Goal: Task Accomplishment & Management: Manage account settings

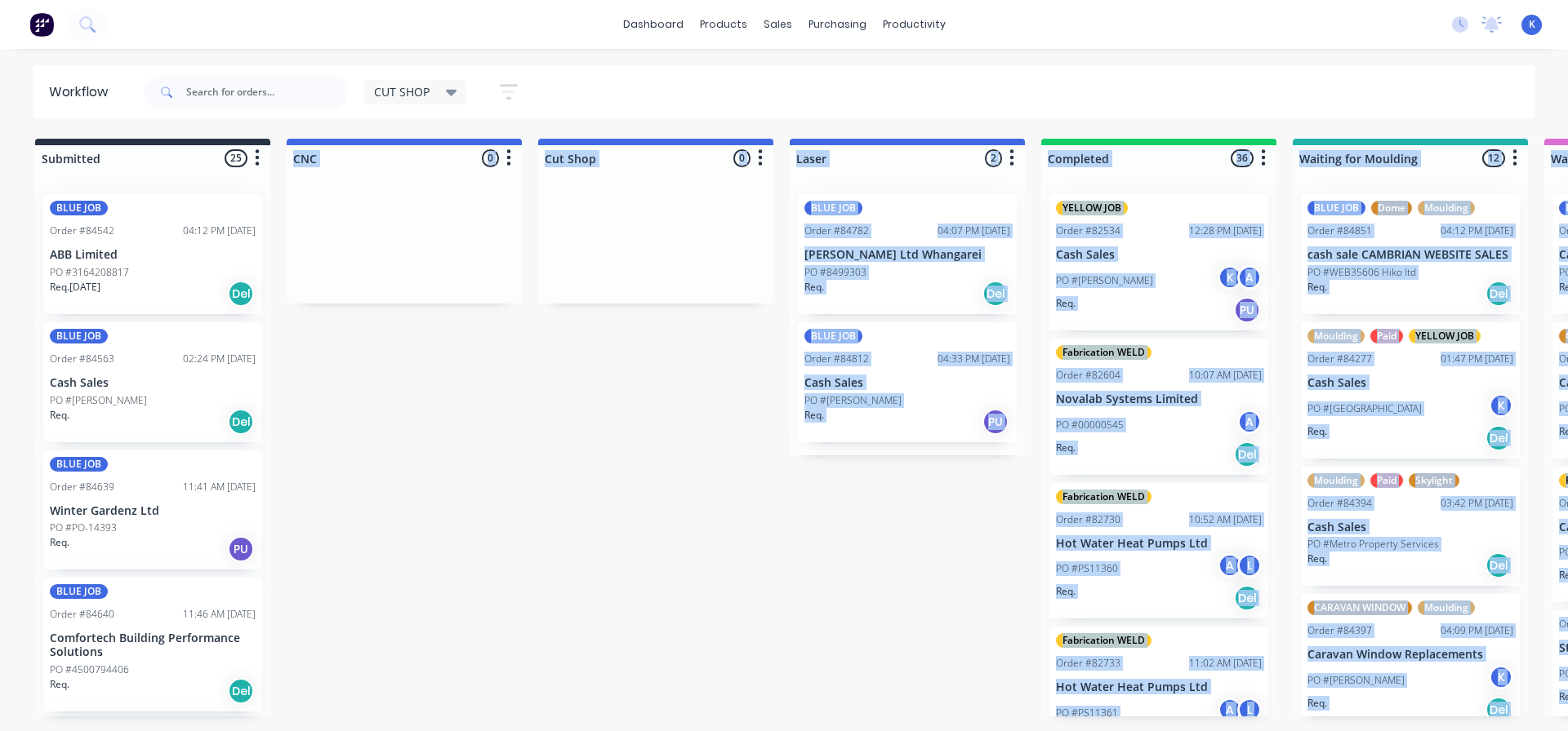
scroll to position [2471, 0]
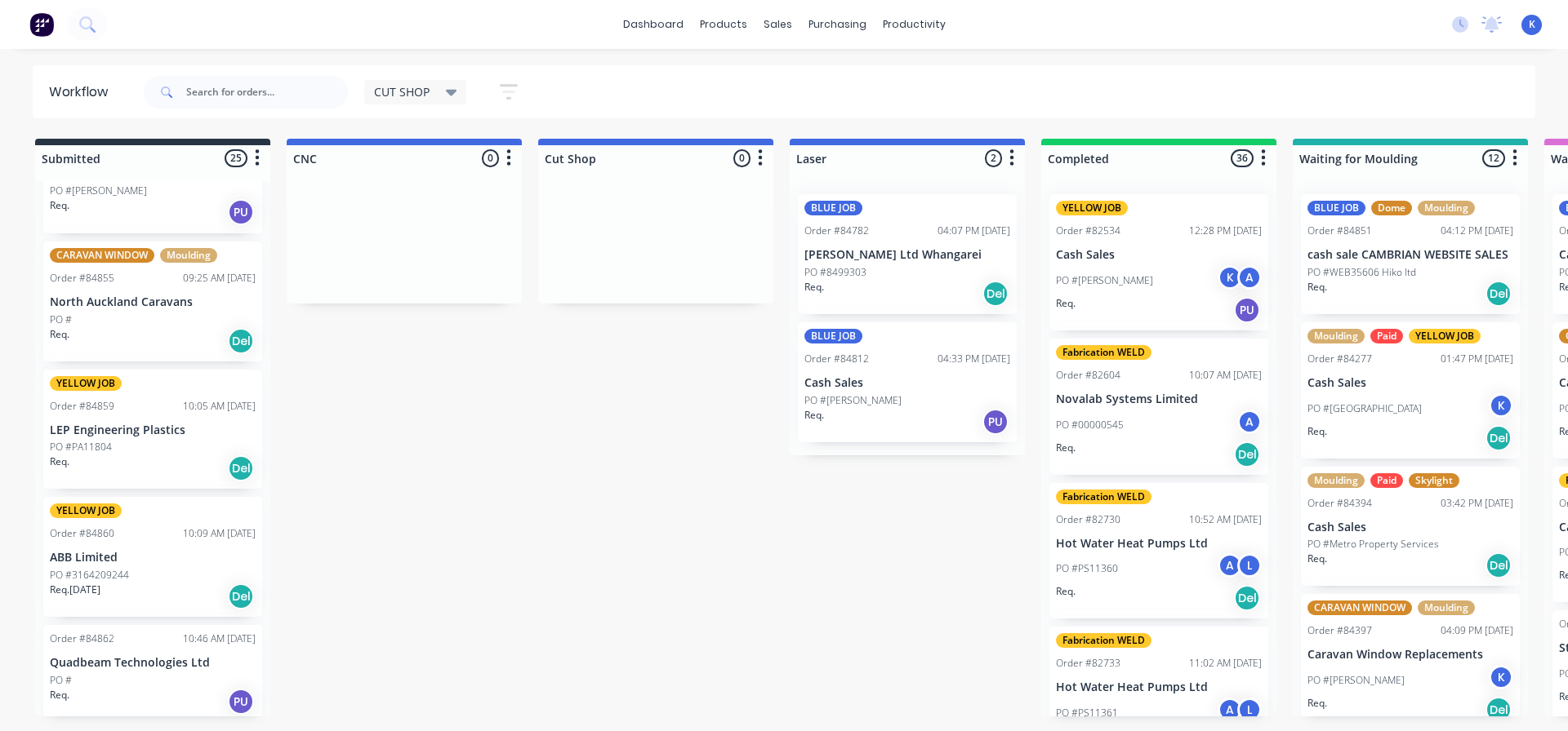
scroll to position [2308, 0]
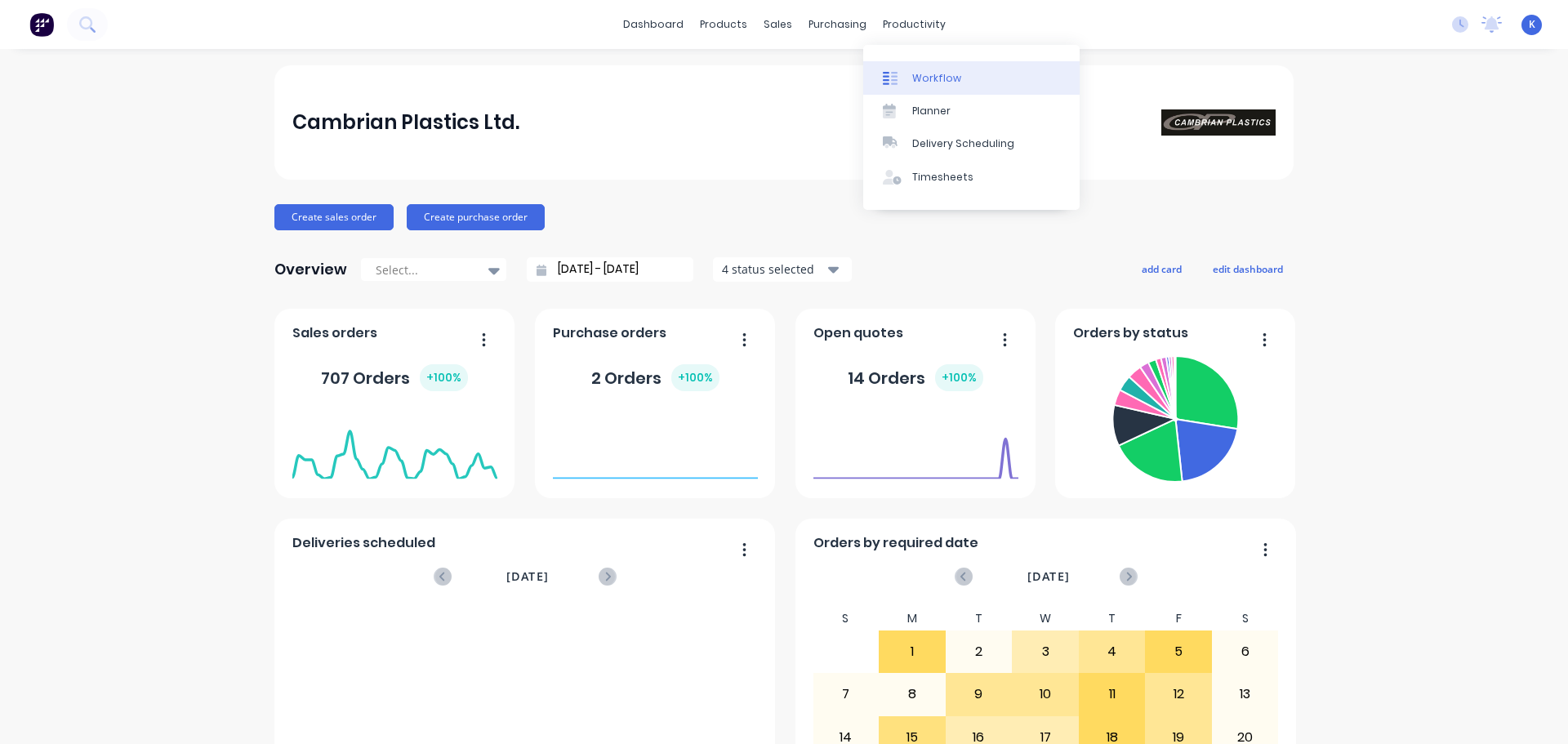
click at [921, 80] on div "Workflow" at bounding box center [937, 78] width 49 height 14
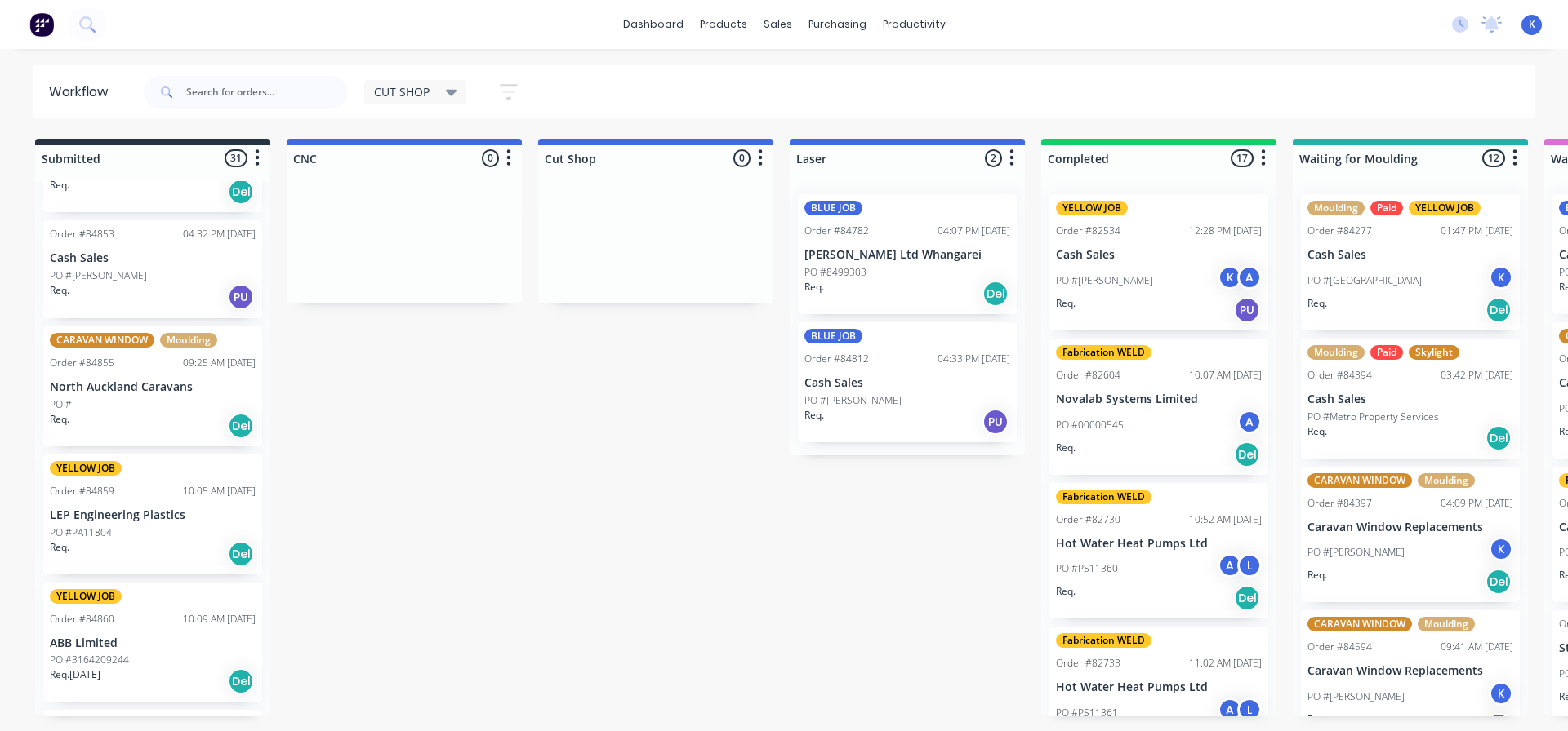
scroll to position [2122, 0]
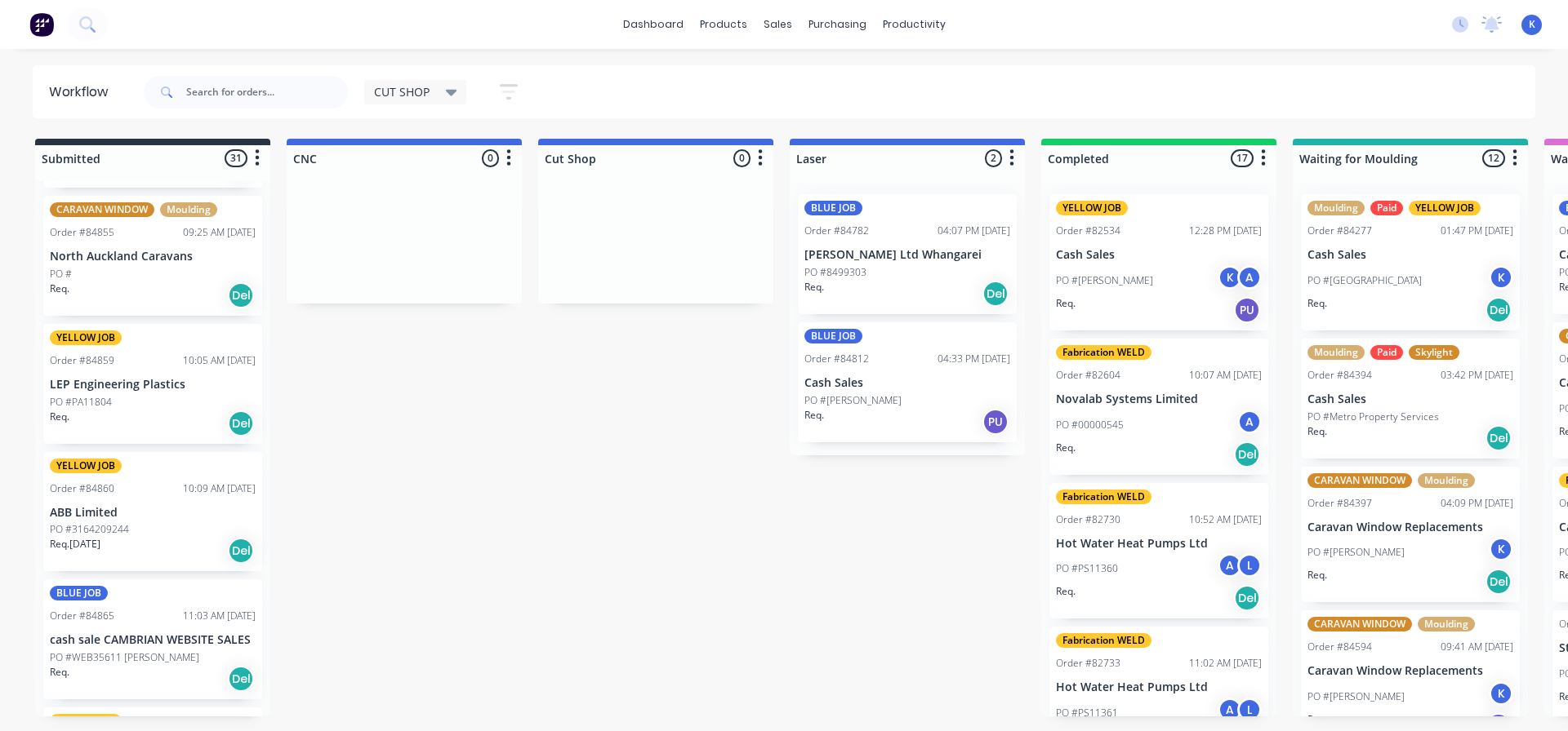
click at [132, 261] on p "North Auckland Caravans" at bounding box center [153, 257] width 206 height 13
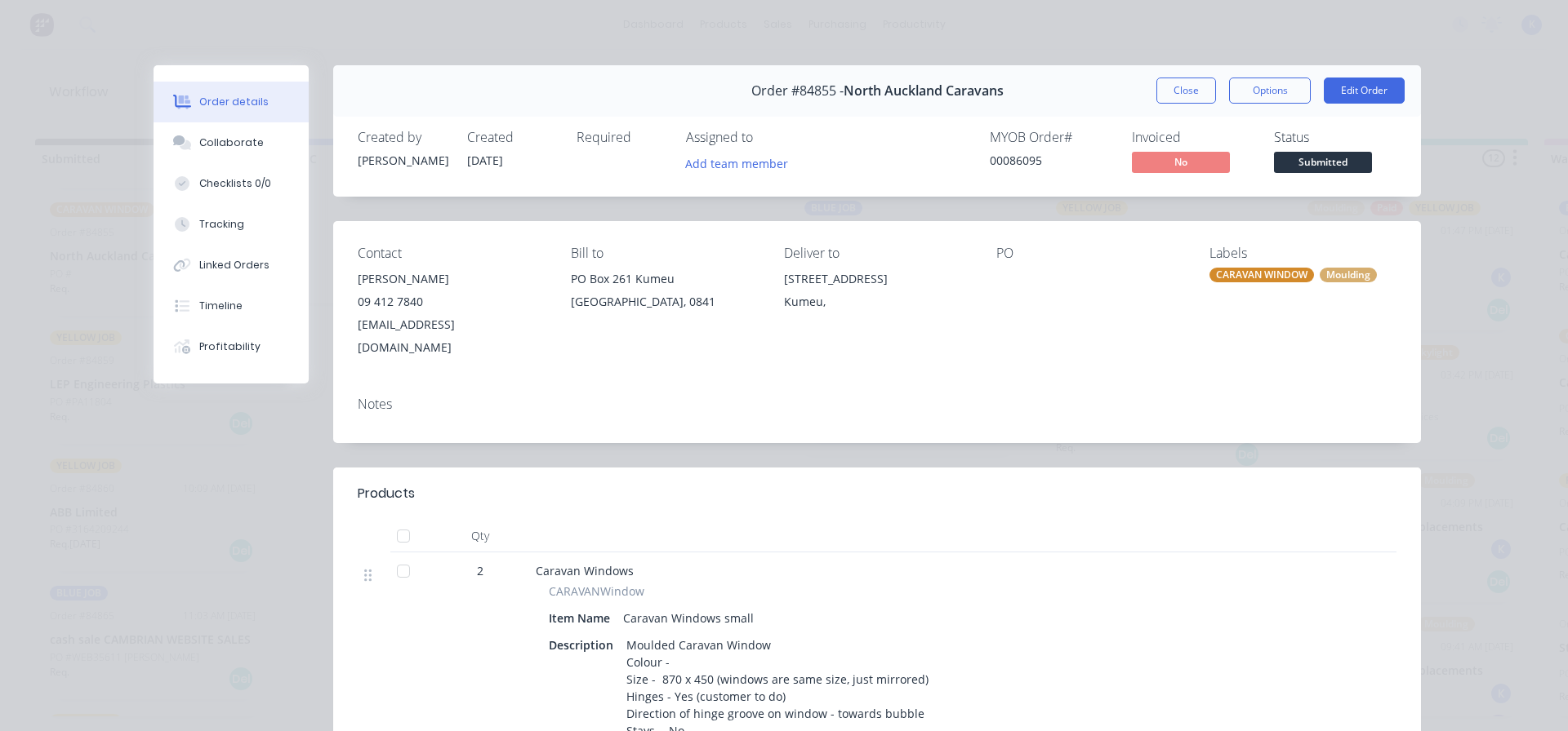
click at [1172, 87] on button "Close" at bounding box center [1187, 90] width 59 height 26
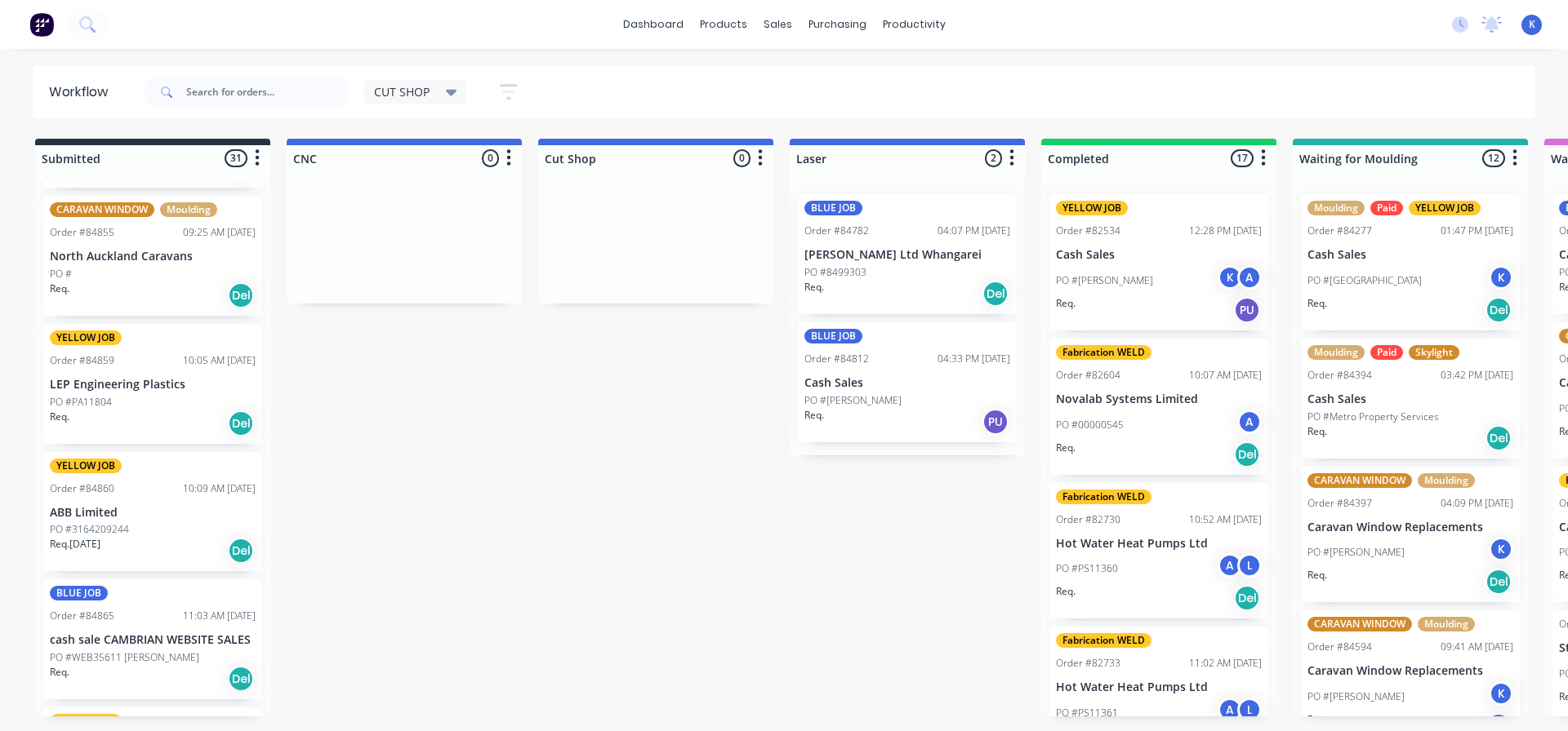
click at [117, 524] on p "PO #3164209244" at bounding box center [90, 529] width 79 height 14
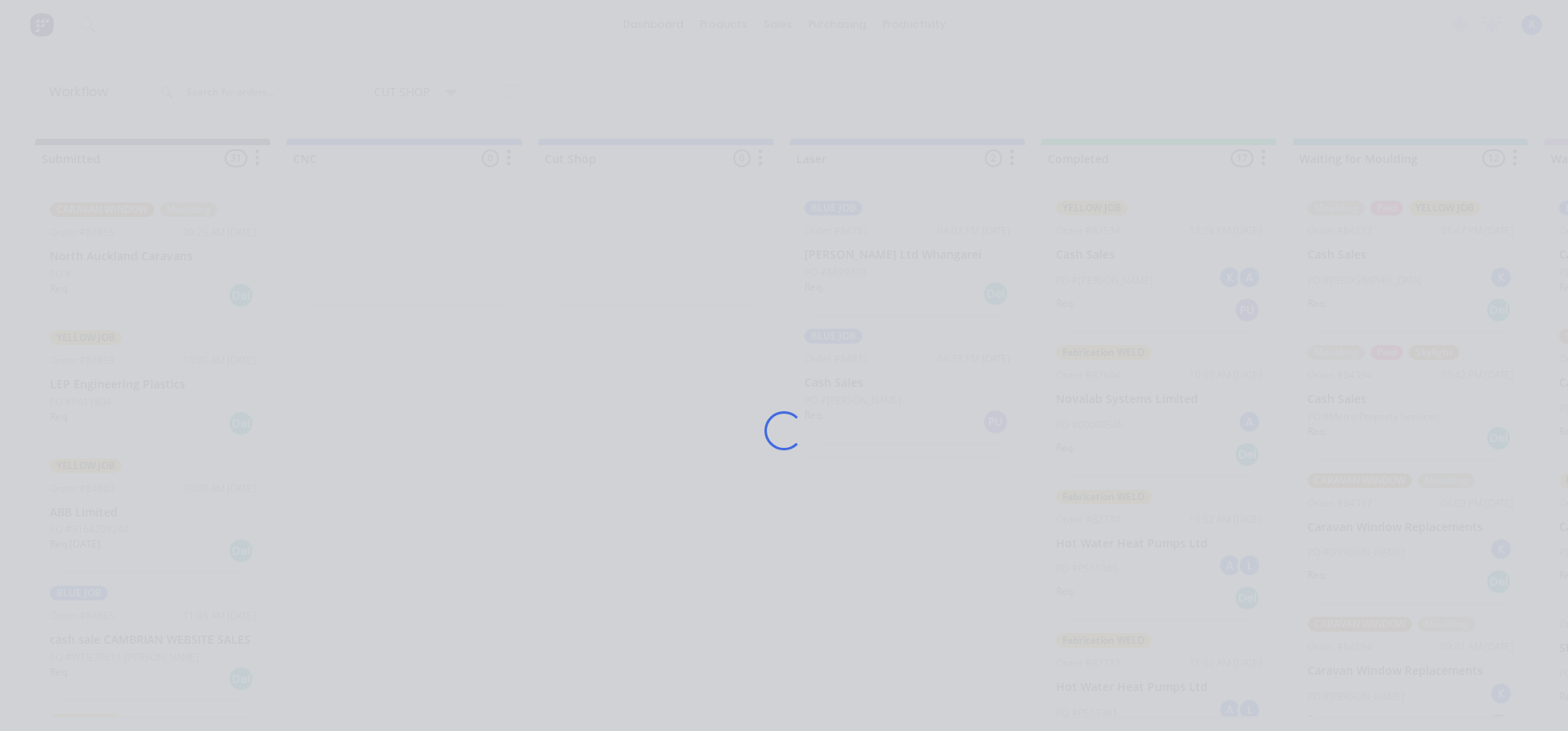
click at [117, 524] on div "Loading..." at bounding box center [784, 365] width 1568 height 731
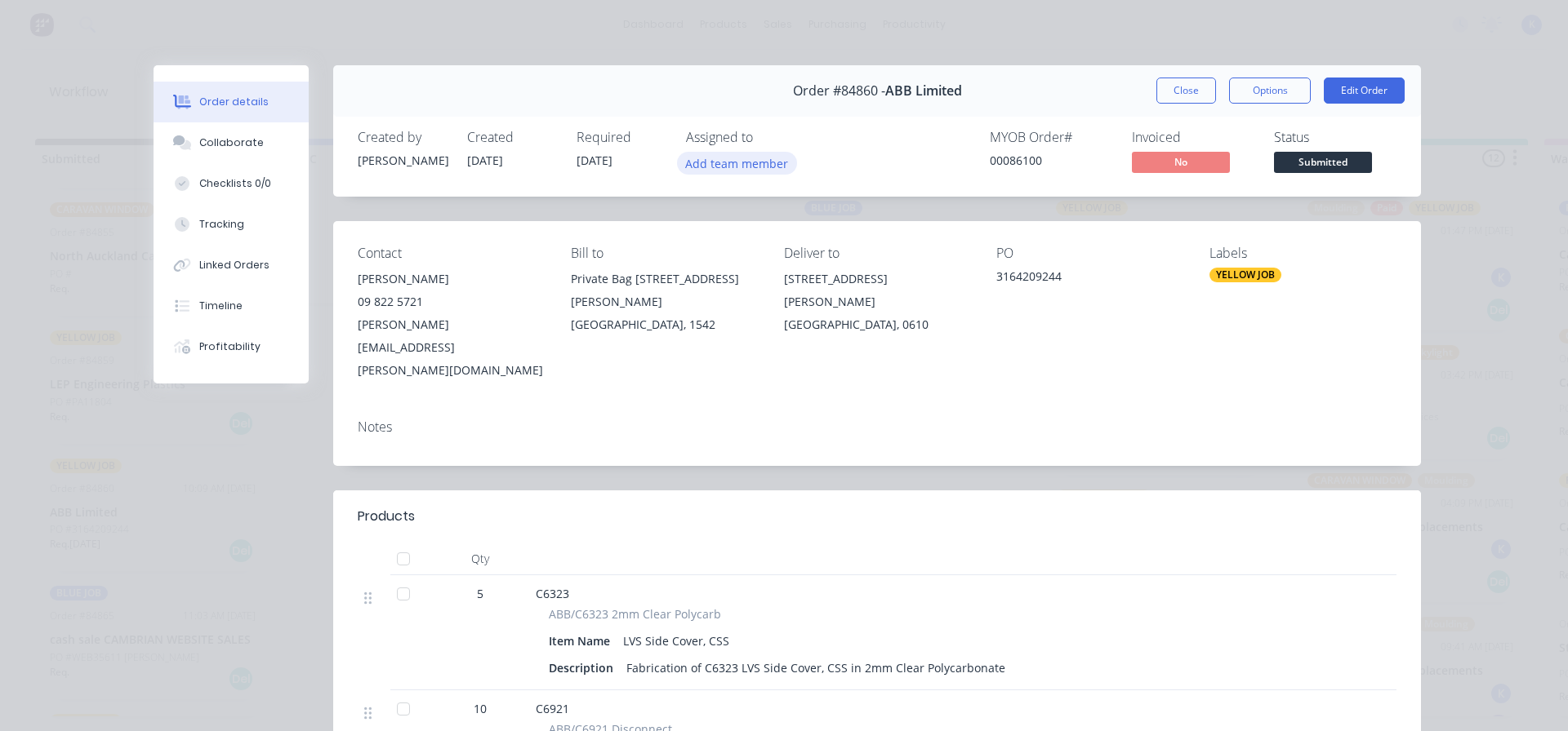
click at [739, 169] on button "Add team member" at bounding box center [738, 162] width 120 height 22
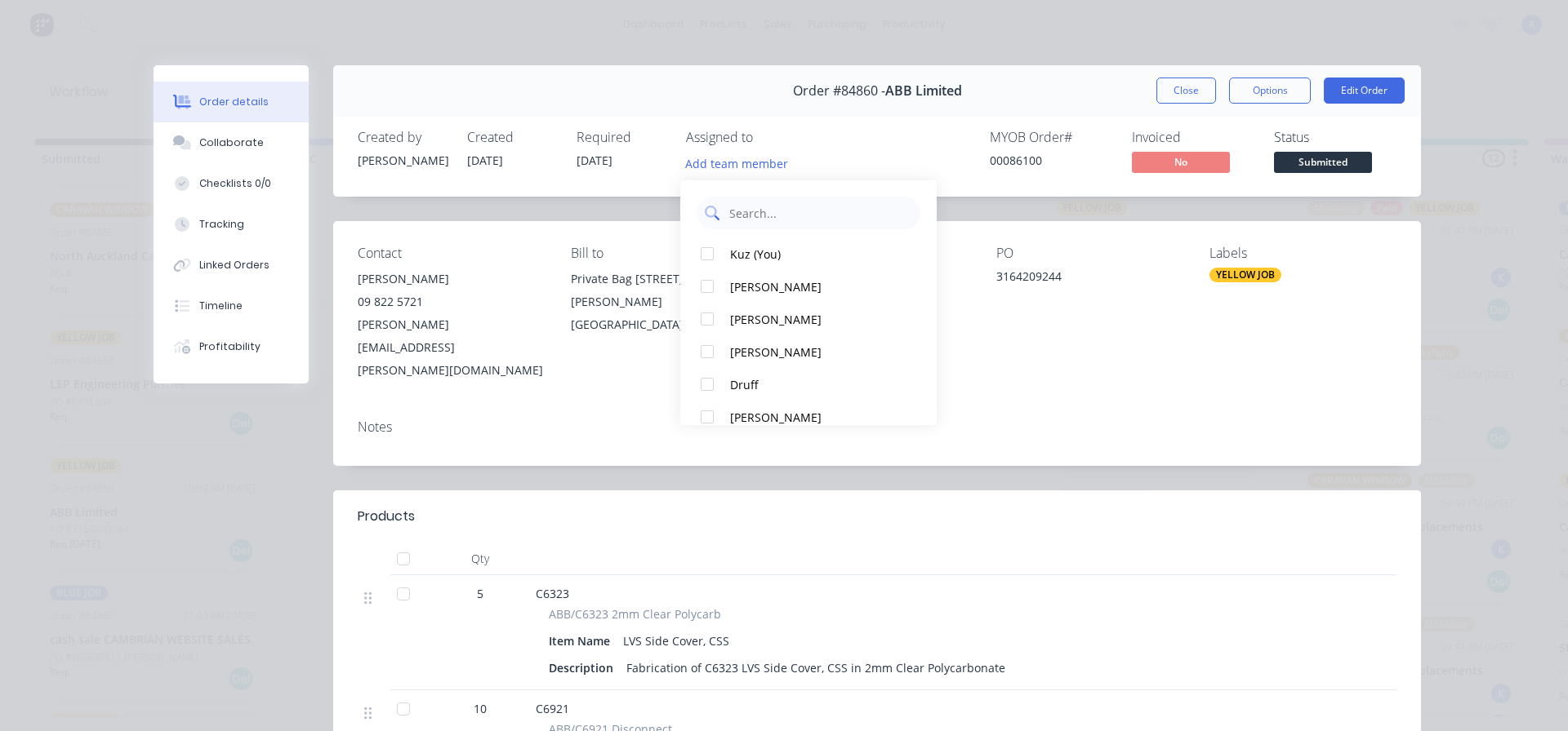
drag, startPoint x: 710, startPoint y: 250, endPoint x: 831, endPoint y: 222, distance: 124.2
click at [713, 249] on div at bounding box center [707, 254] width 32 height 32
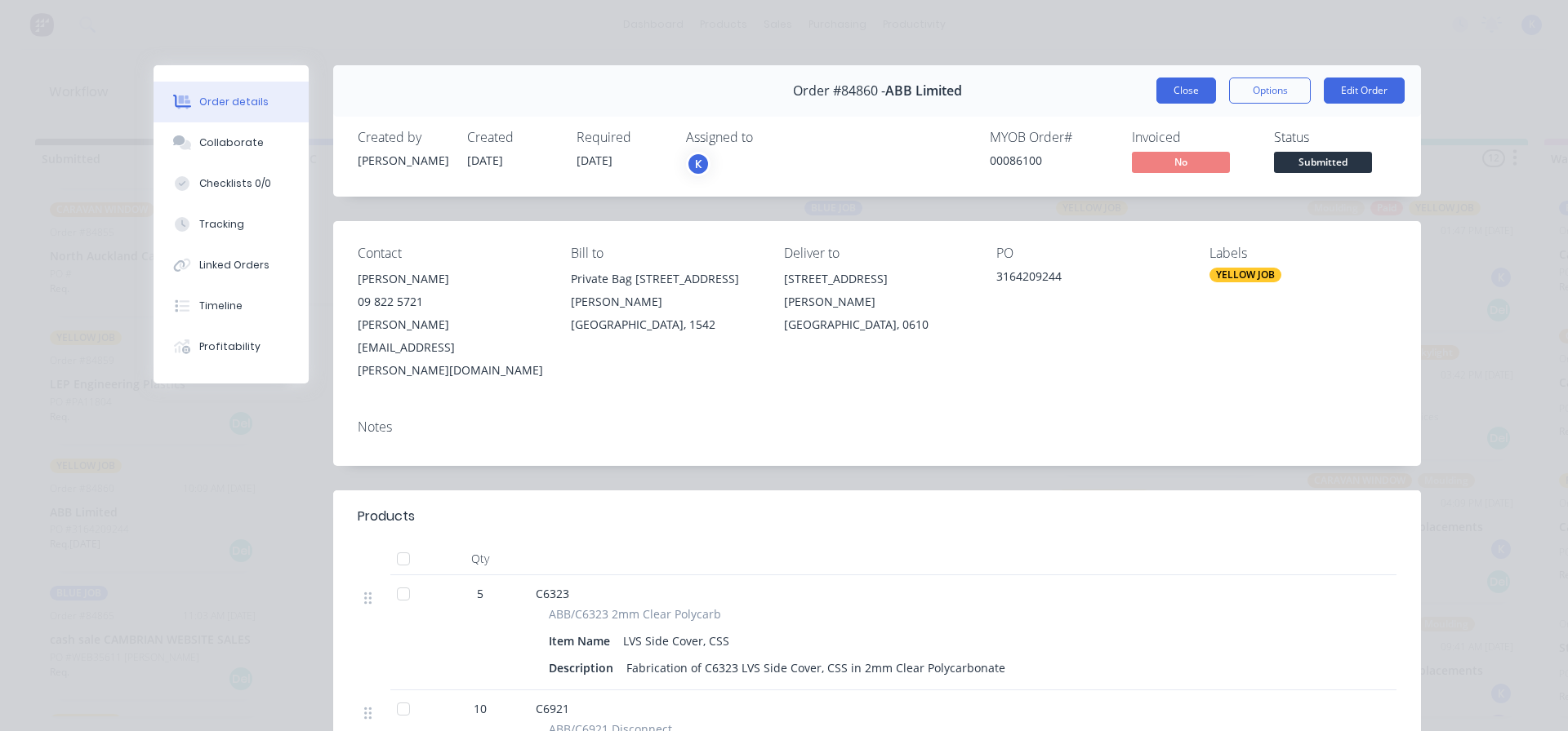
click at [1161, 87] on button "Close" at bounding box center [1187, 90] width 59 height 26
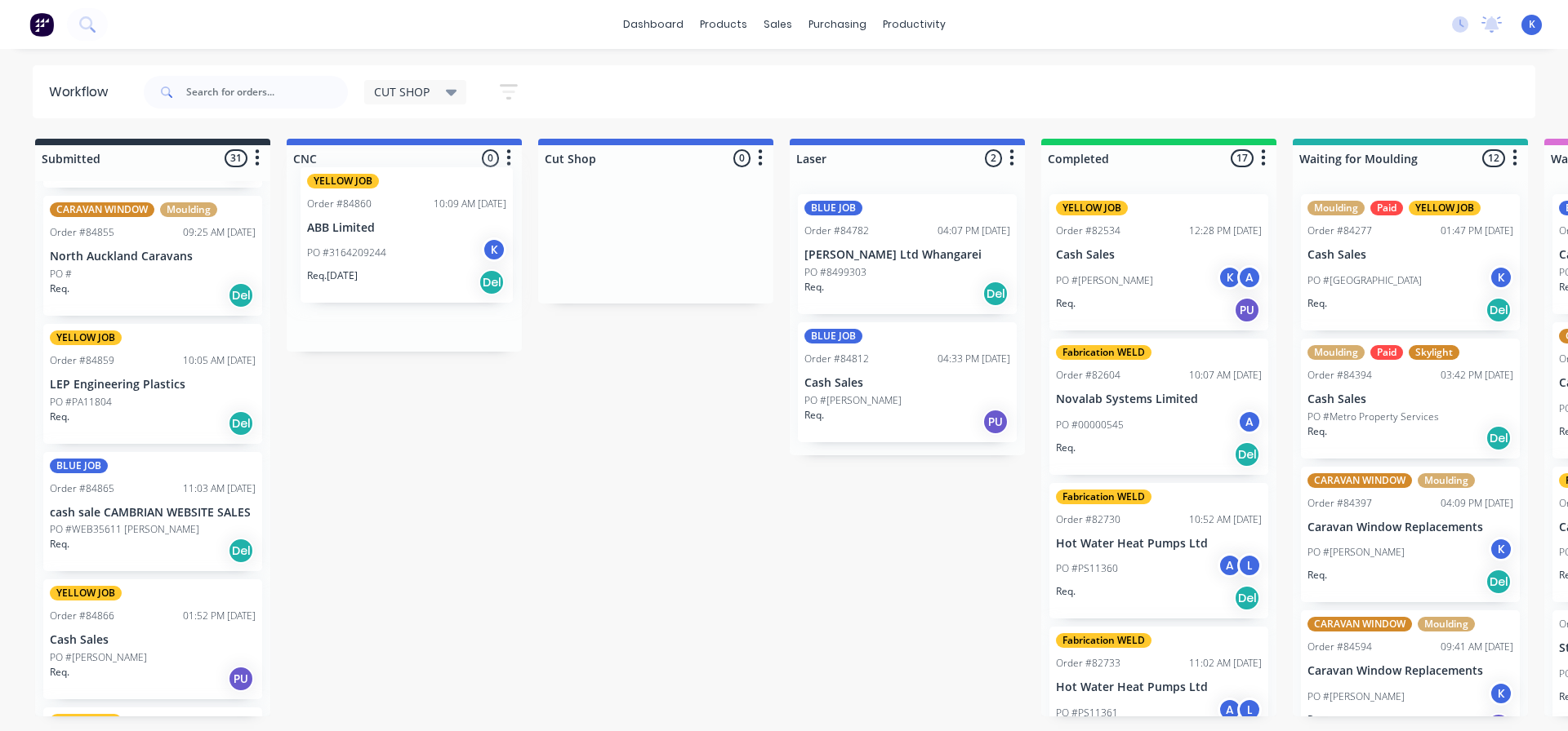
drag, startPoint x: 123, startPoint y: 523, endPoint x: 346, endPoint y: 231, distance: 367.4
click at [92, 387] on p "LEP Engineering Plastics" at bounding box center [153, 384] width 206 height 13
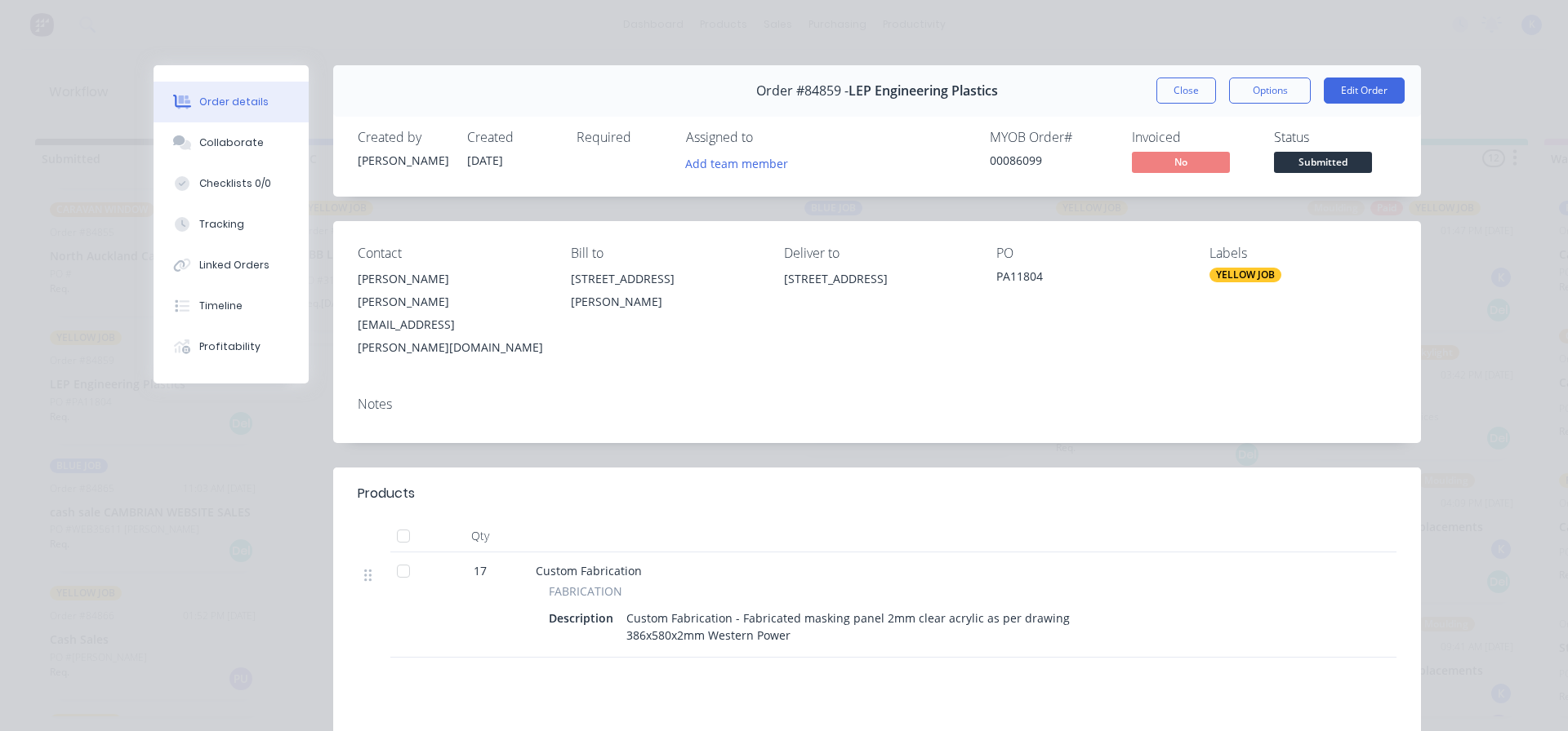
drag, startPoint x: 1197, startPoint y: 95, endPoint x: 1188, endPoint y: 97, distance: 9.2
click at [1196, 95] on button "Close" at bounding box center [1187, 90] width 59 height 26
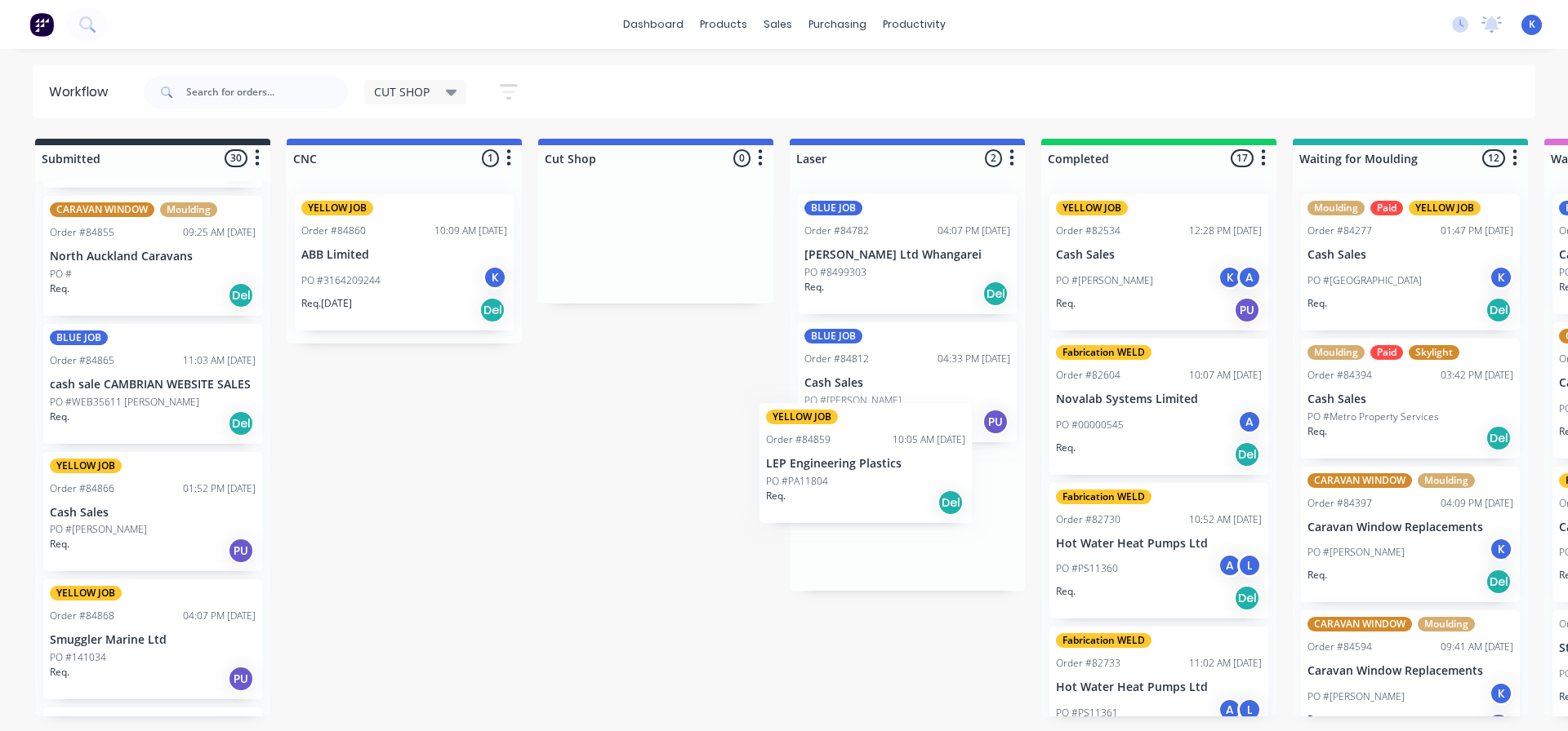
drag, startPoint x: 122, startPoint y: 396, endPoint x: 827, endPoint y: 472, distance: 709.1
click at [76, 523] on p "PO #[PERSON_NAME]" at bounding box center [99, 529] width 97 height 14
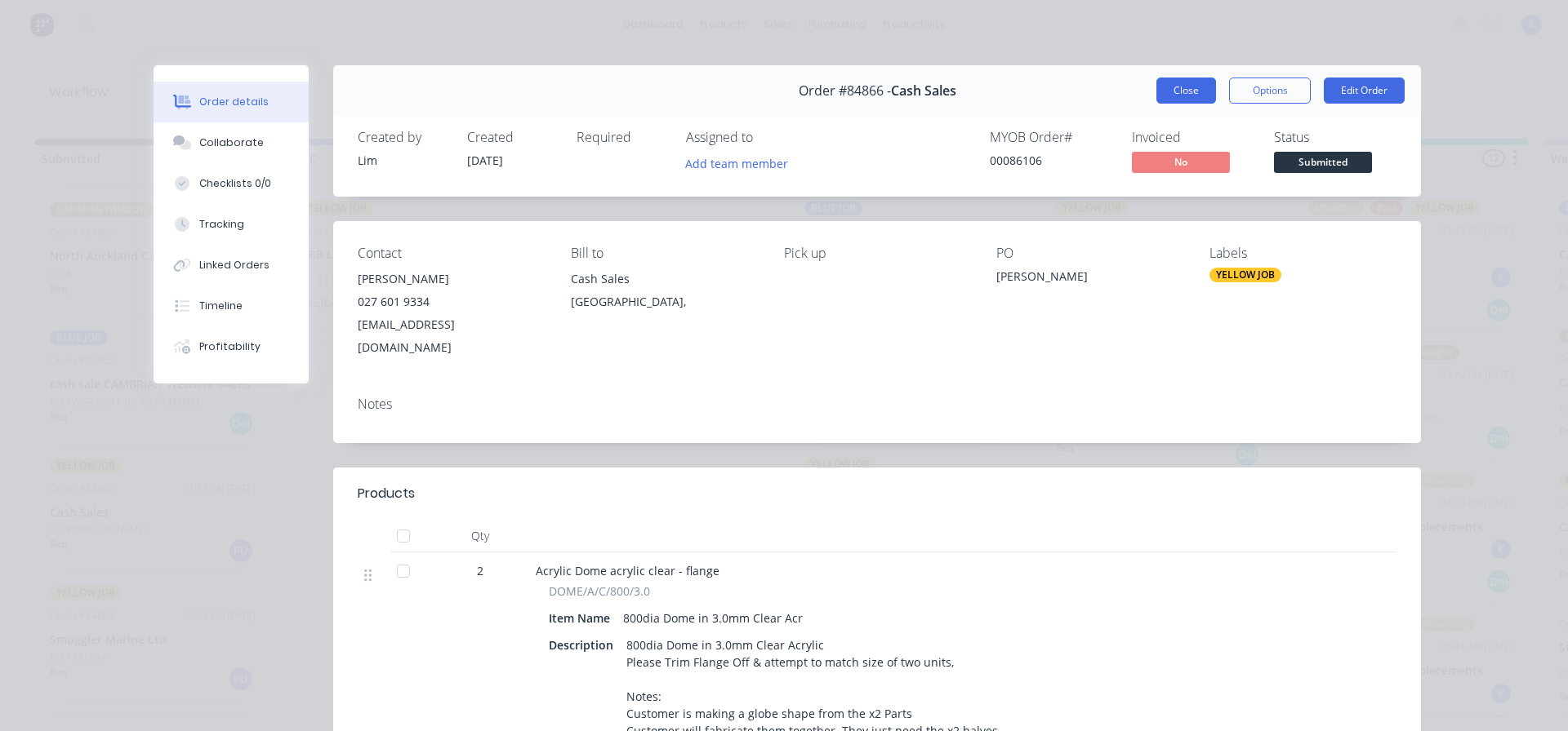
click at [1168, 85] on button "Close" at bounding box center [1187, 90] width 59 height 26
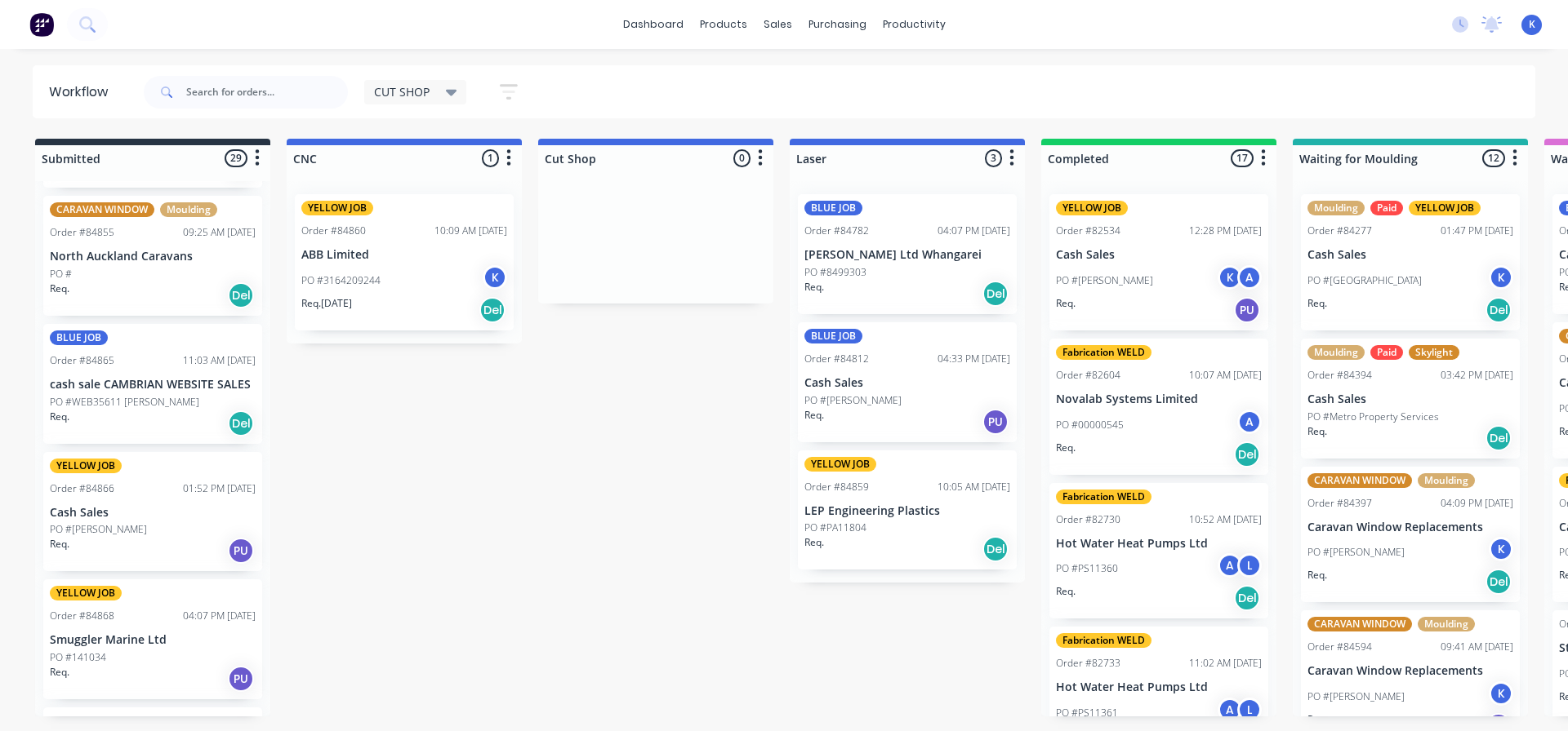
click at [101, 401] on p "PO #WEB35611 [PERSON_NAME]" at bounding box center [125, 403] width 150 height 14
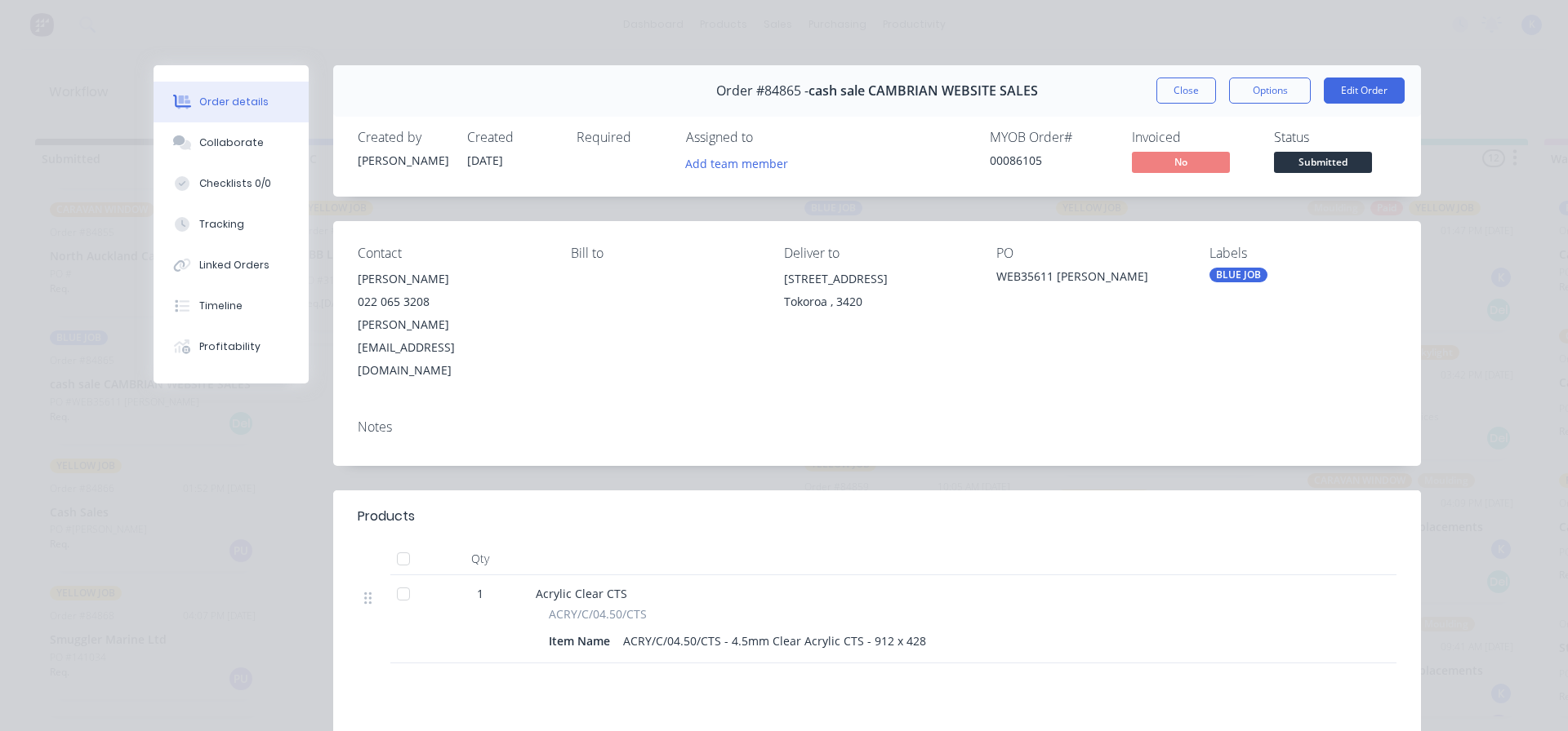
drag, startPoint x: 1161, startPoint y: 80, endPoint x: 562, endPoint y: 331, distance: 649.5
click at [1160, 83] on button "Close" at bounding box center [1187, 90] width 59 height 26
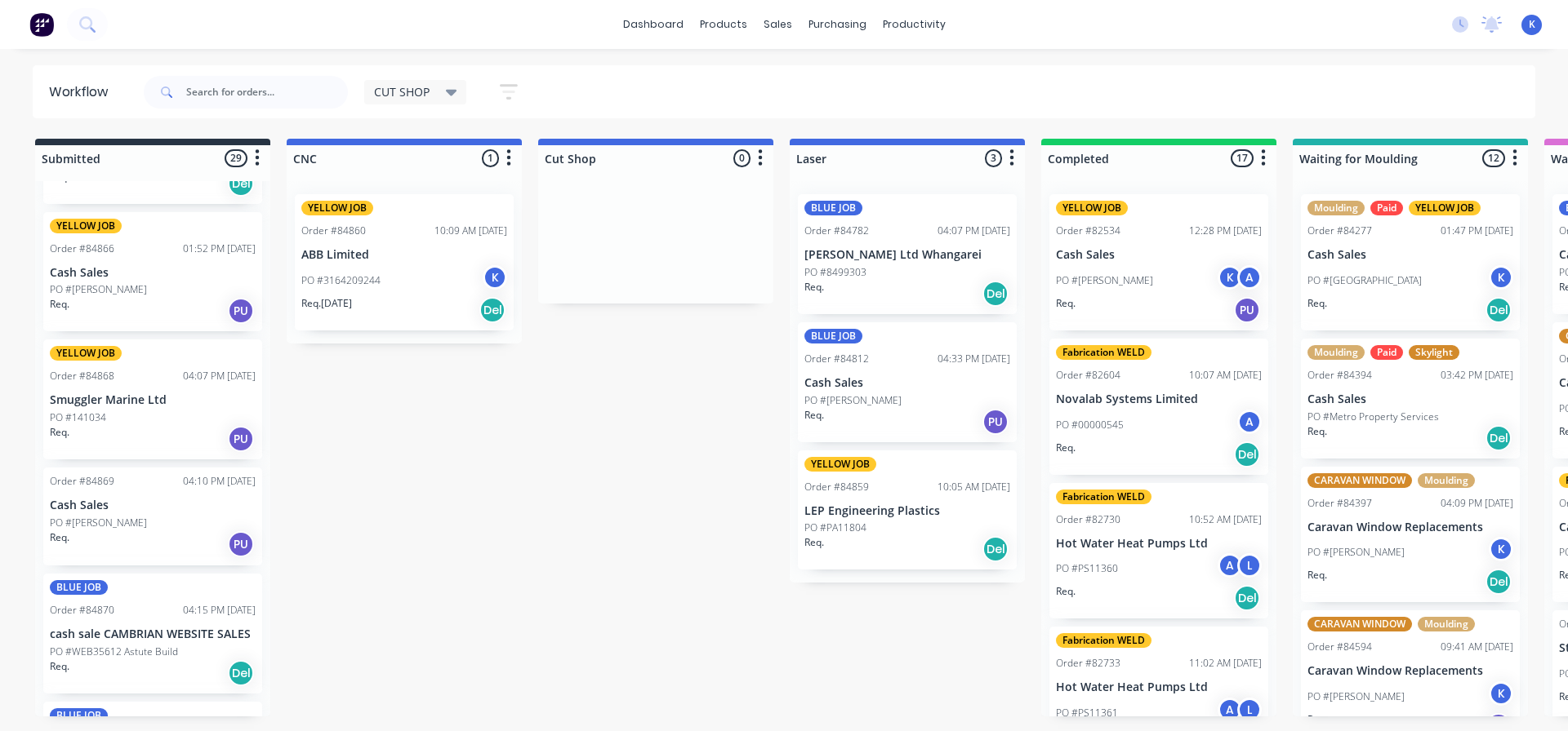
scroll to position [2367, 0]
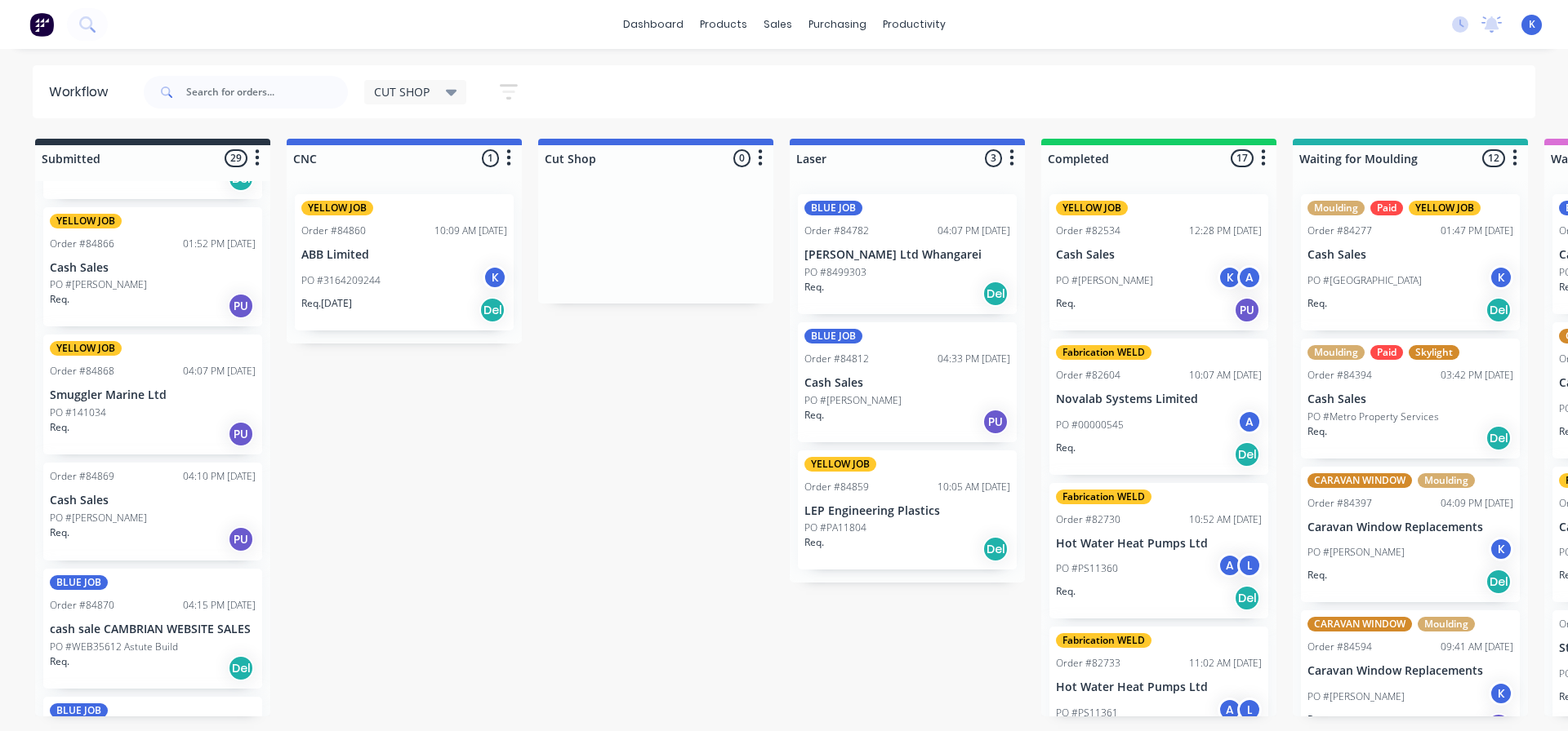
click at [75, 413] on p "PO #141034" at bounding box center [78, 413] width 57 height 14
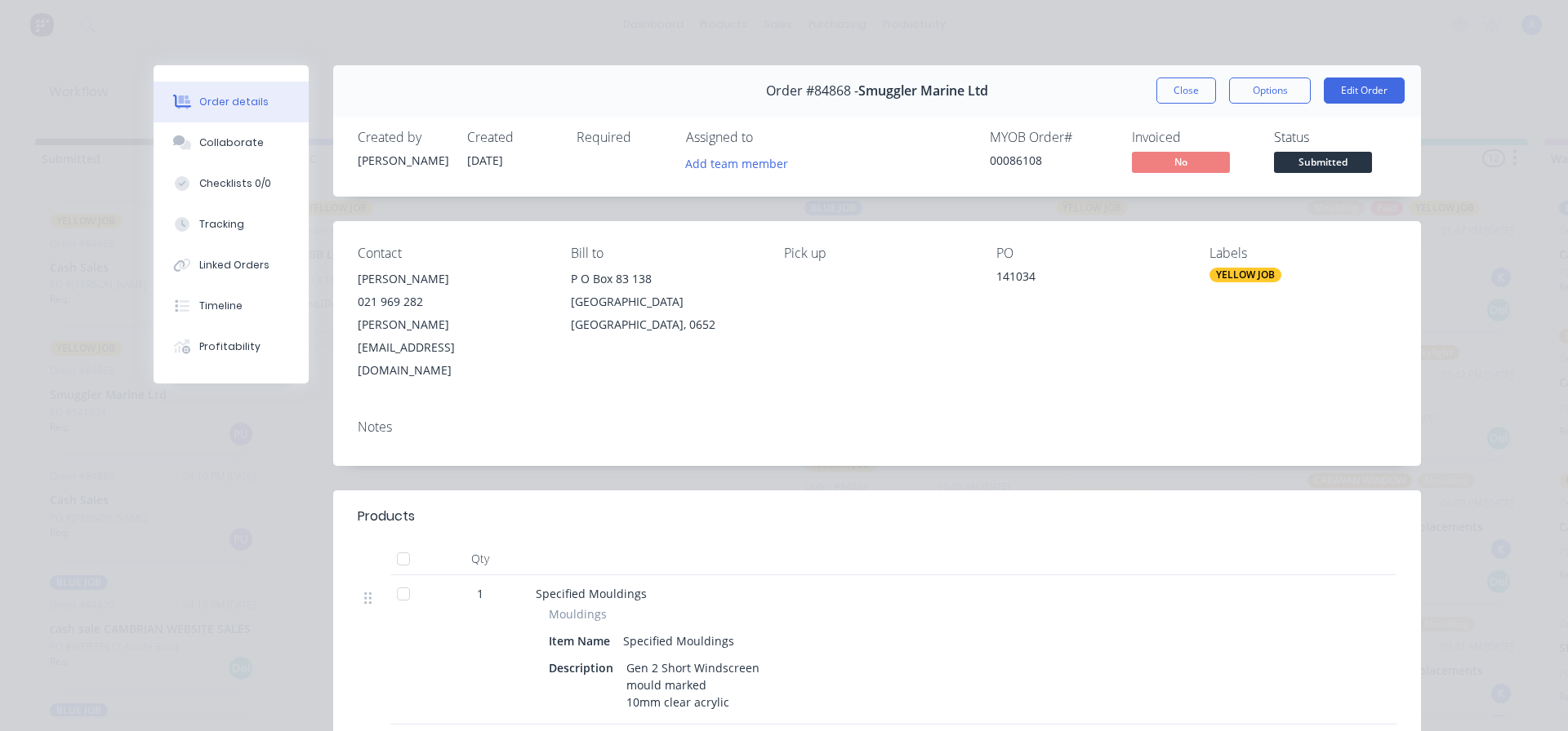
drag, startPoint x: 1183, startPoint y: 99, endPoint x: 1175, endPoint y: 101, distance: 8.2
click at [1182, 99] on button "Close" at bounding box center [1187, 90] width 59 height 26
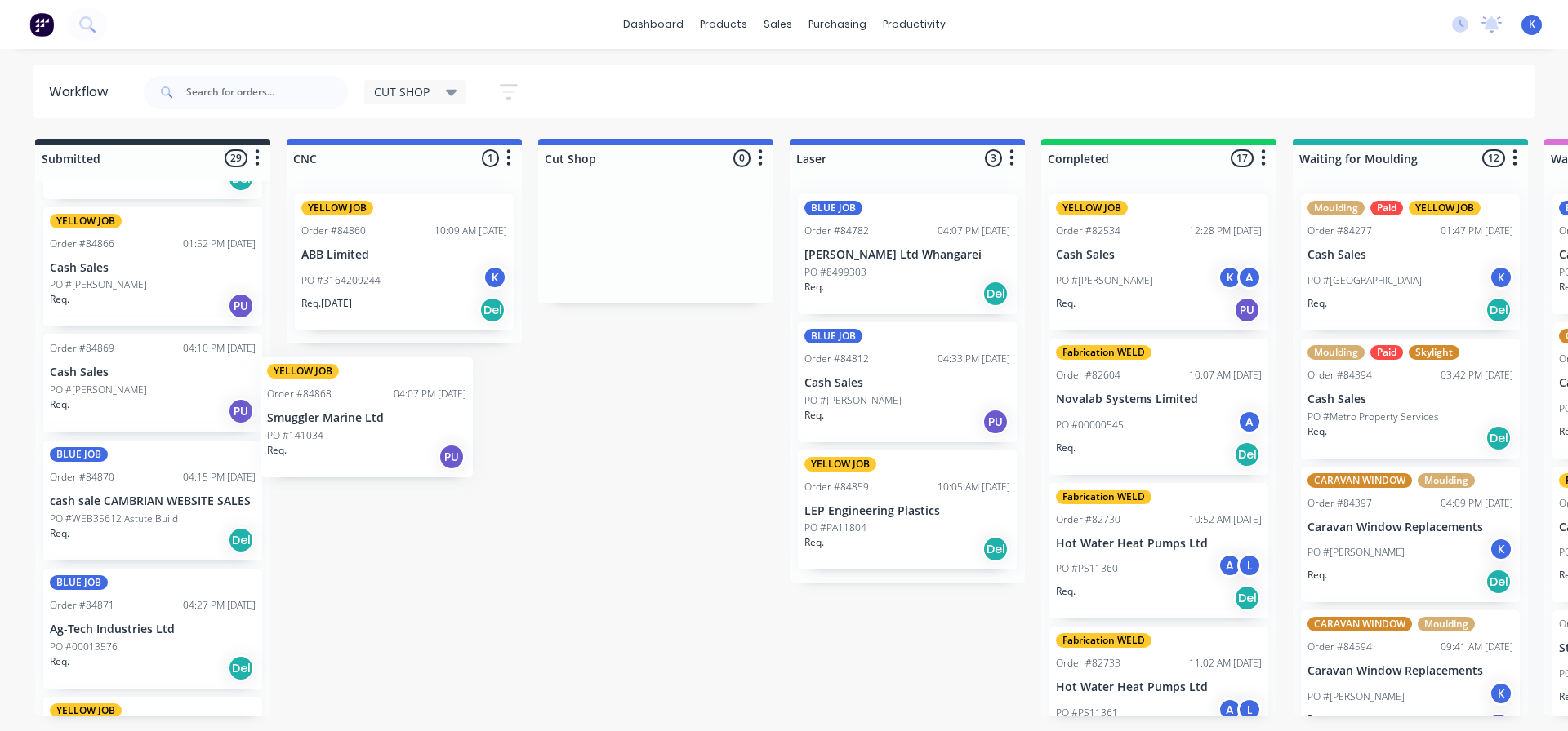
drag, startPoint x: 86, startPoint y: 418, endPoint x: 311, endPoint y: 444, distance: 226.5
drag, startPoint x: 197, startPoint y: 426, endPoint x: 292, endPoint y: 415, distance: 95.6
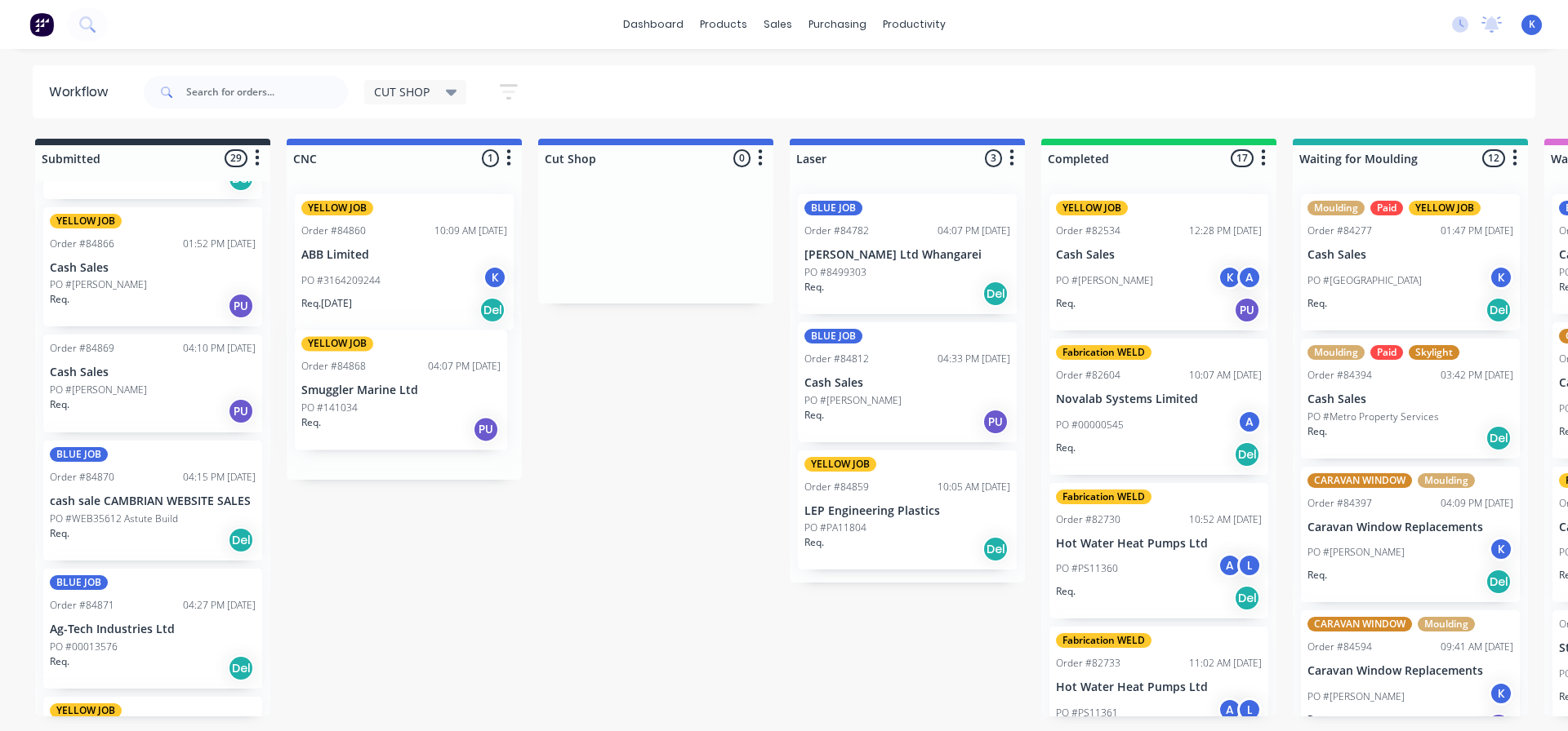
click at [353, 391] on div "YELLOW JOB Order #84860 10:09 AM [DATE] ABB Limited PO #3164209244 K Req. [DATE…" at bounding box center [404, 330] width 235 height 299
click at [77, 514] on p "PO #WEB35612 Astute Build" at bounding box center [114, 519] width 128 height 14
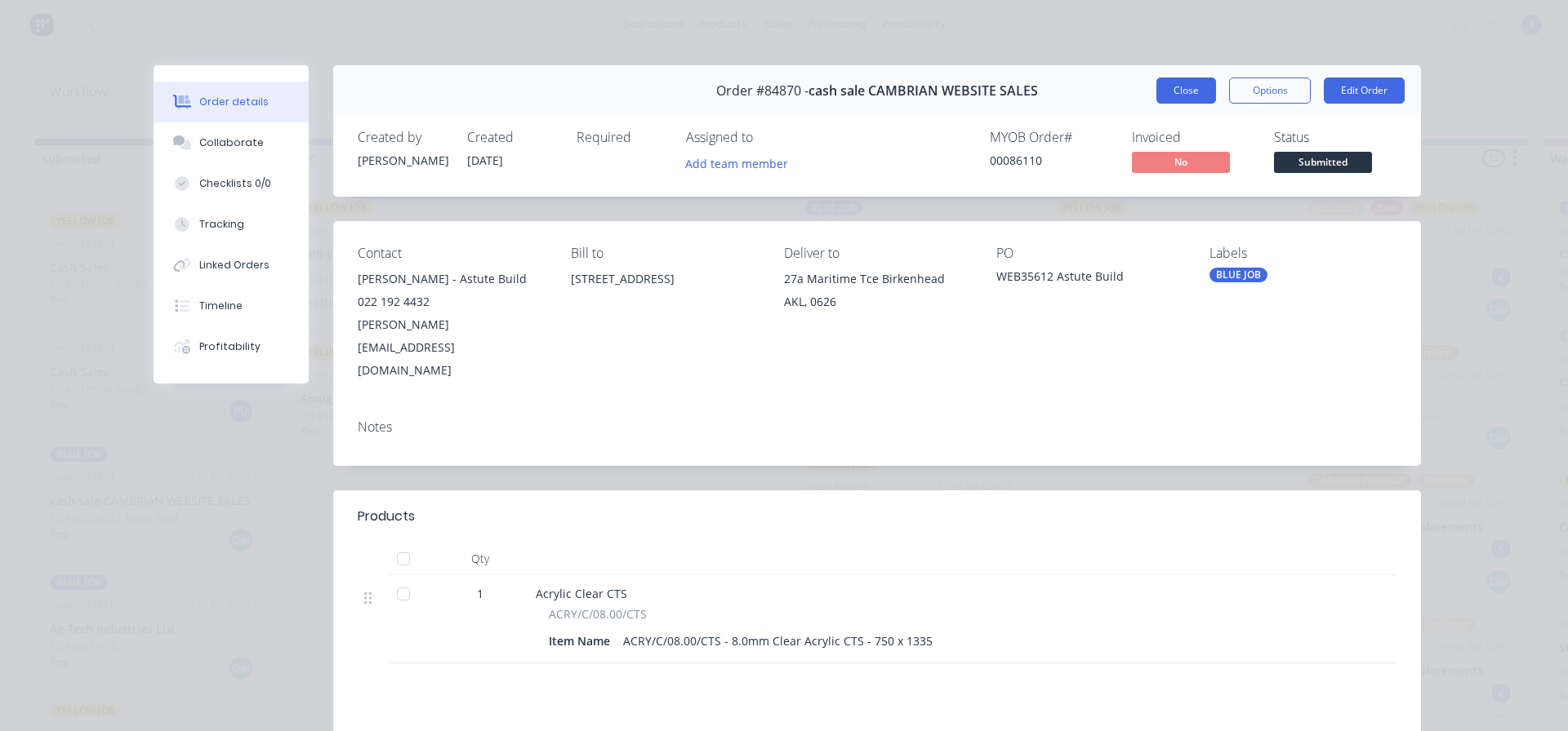
click at [1178, 97] on button "Close" at bounding box center [1187, 90] width 59 height 26
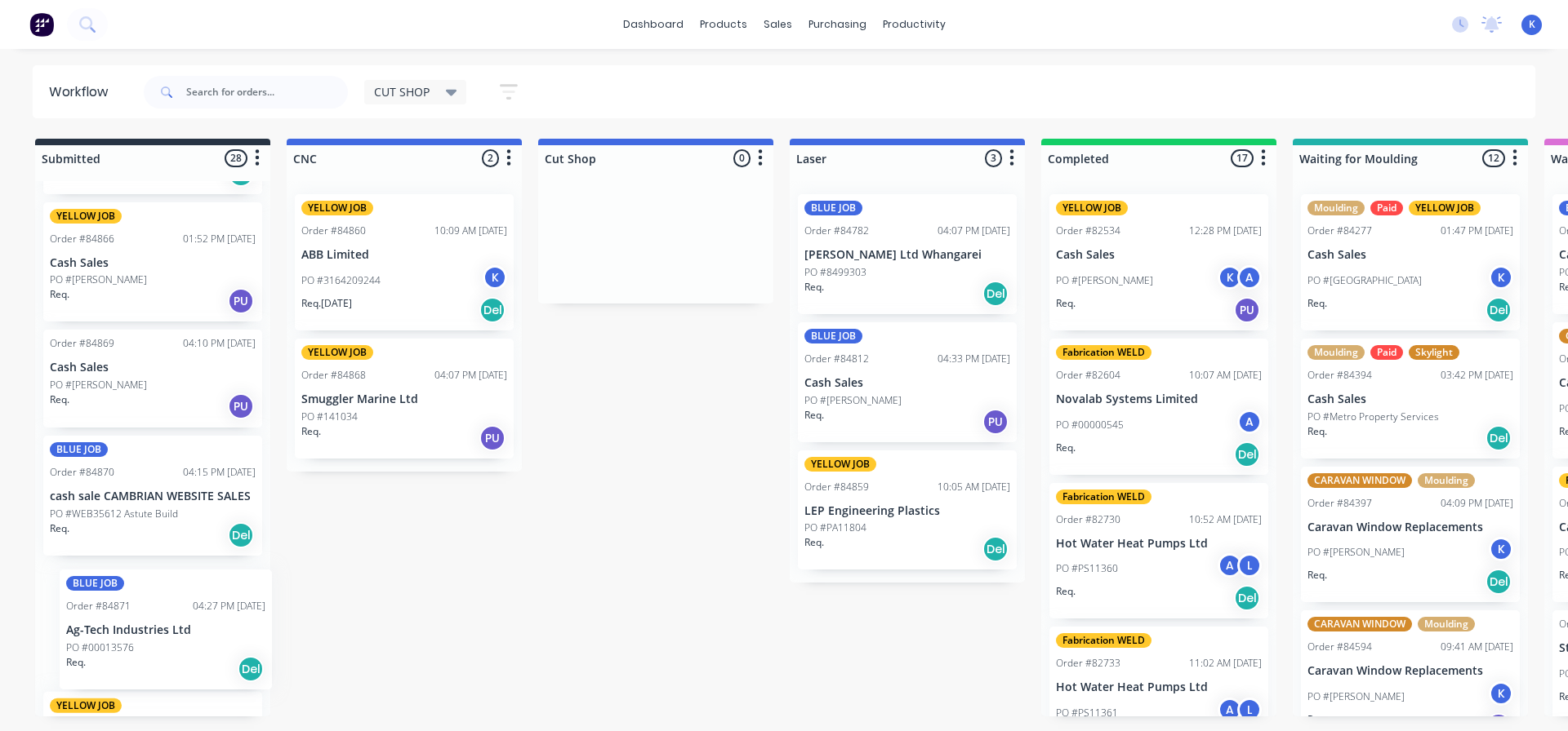
scroll to position [2372, 0]
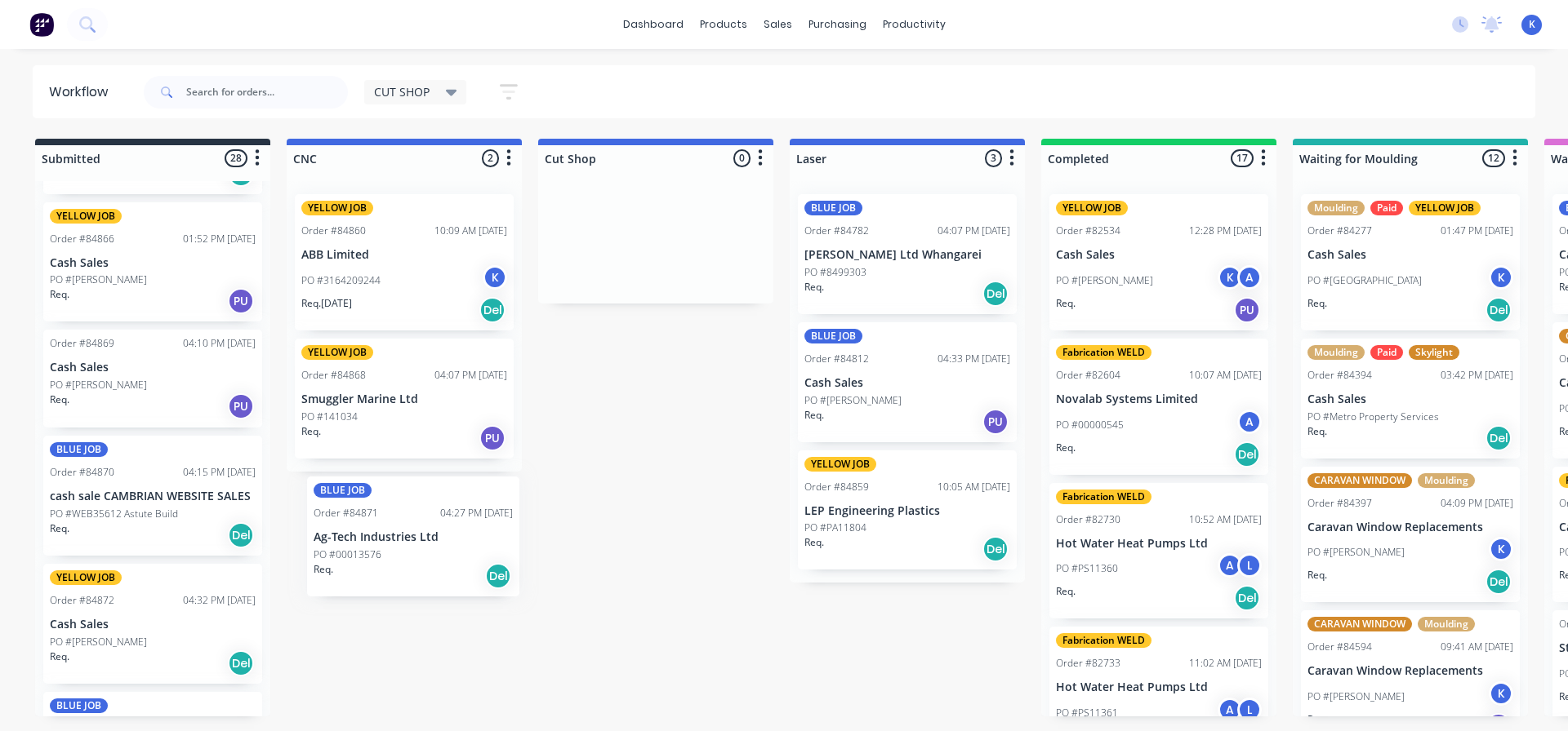
drag, startPoint x: 89, startPoint y: 640, endPoint x: 357, endPoint y: 547, distance: 283.7
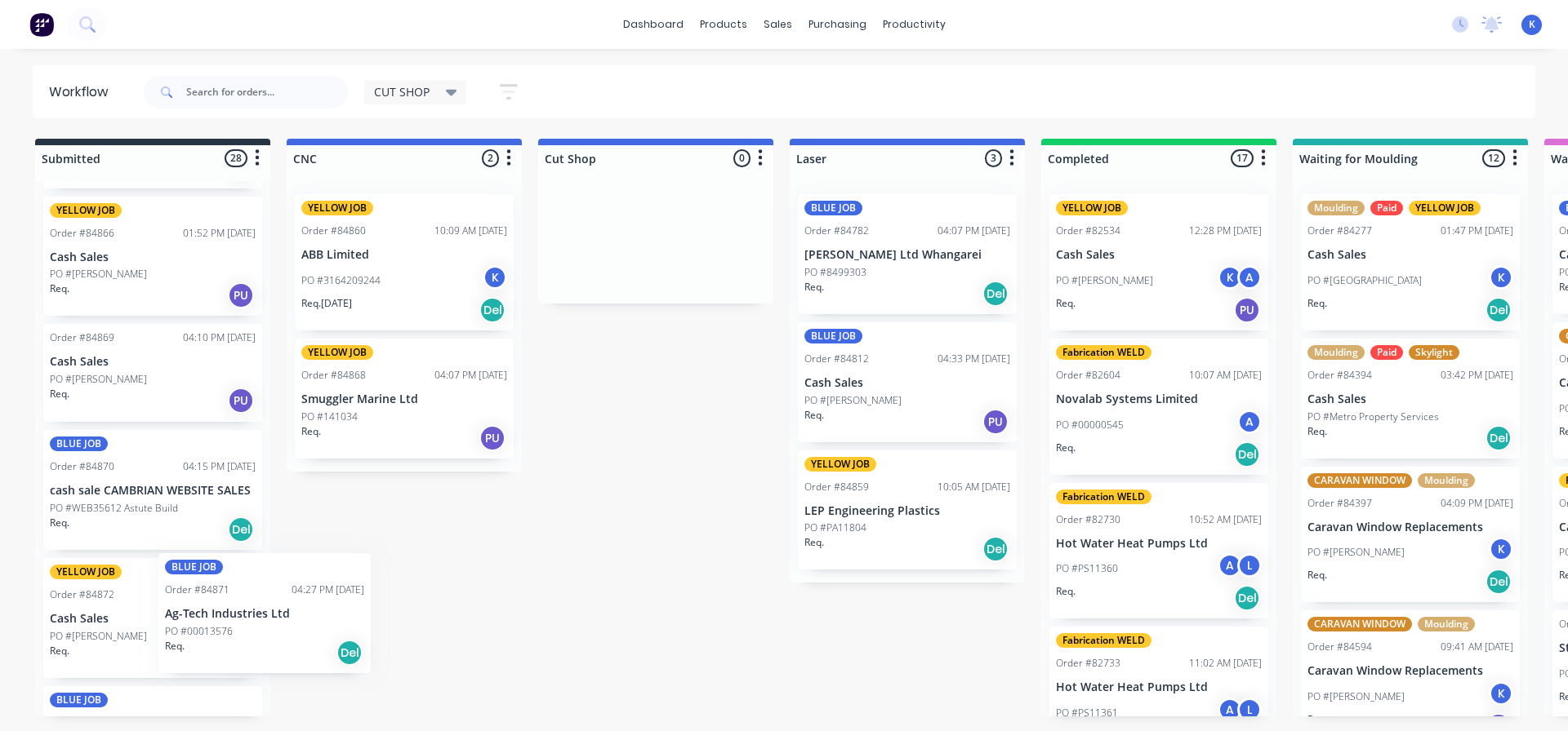
scroll to position [2383, 0]
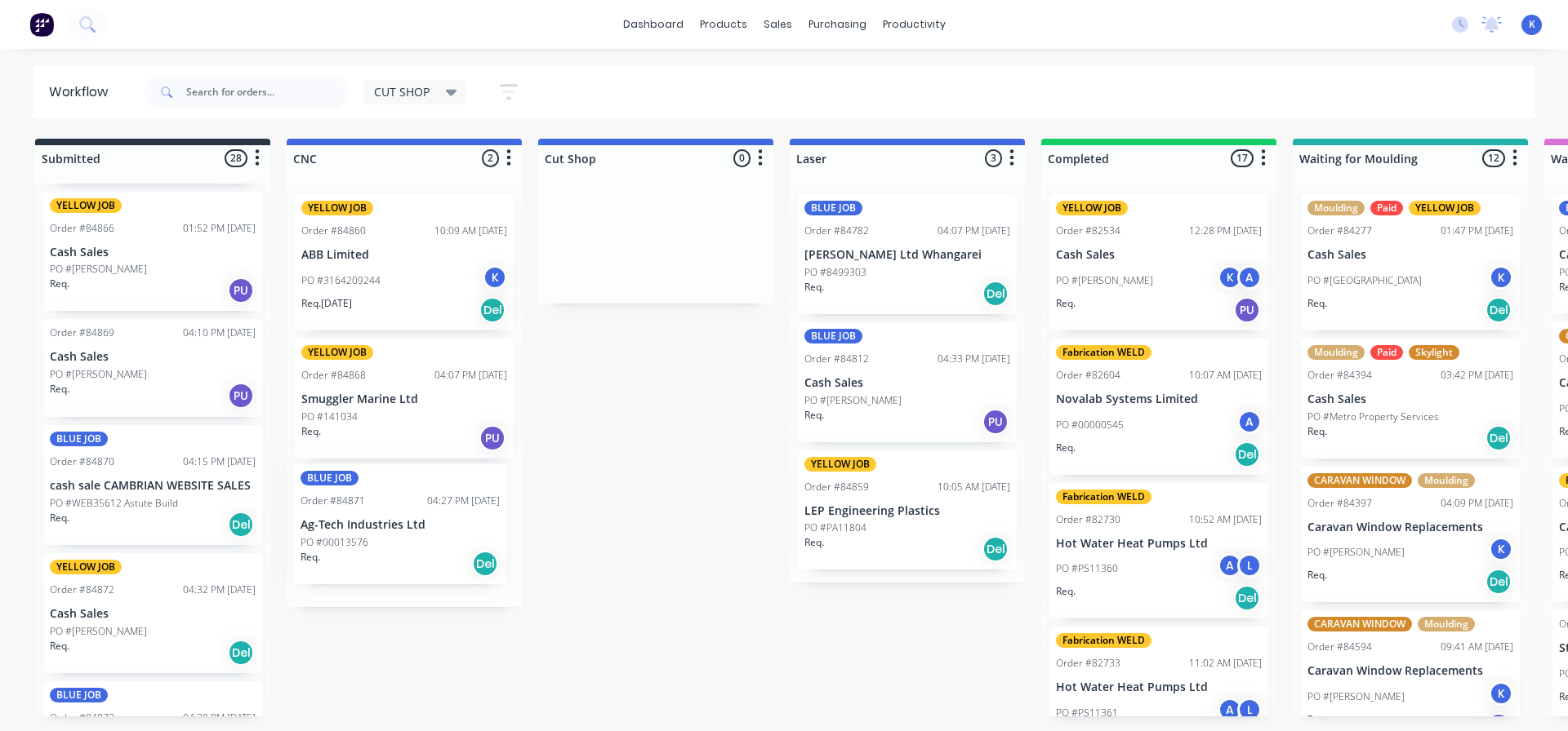
drag, startPoint x: 83, startPoint y: 641, endPoint x: 335, endPoint y: 537, distance: 272.6
click at [339, 532] on p "Ag-Tech Industries Ltd" at bounding box center [404, 527] width 206 height 13
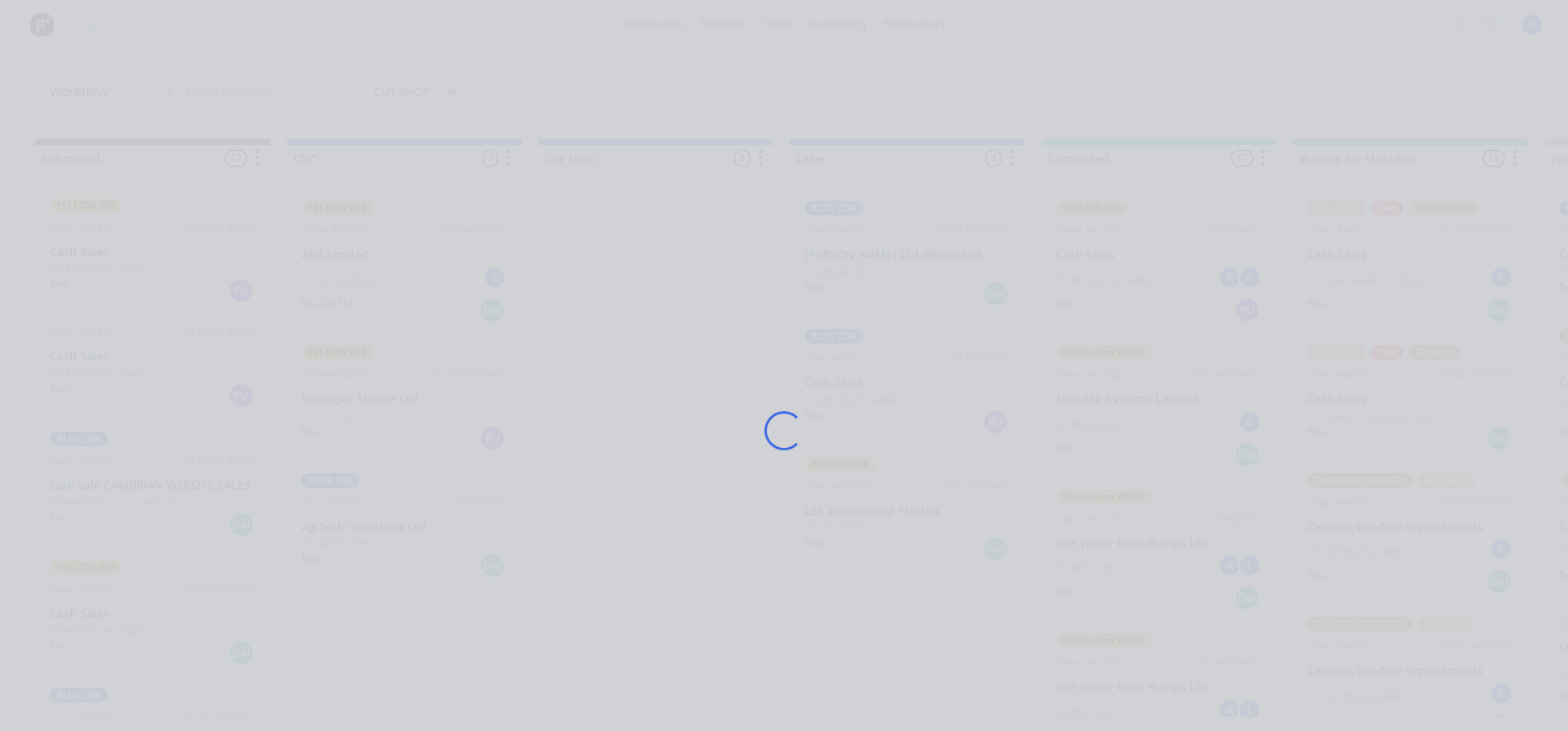
click at [339, 532] on div "Loading..." at bounding box center [784, 431] width 1307 height 731
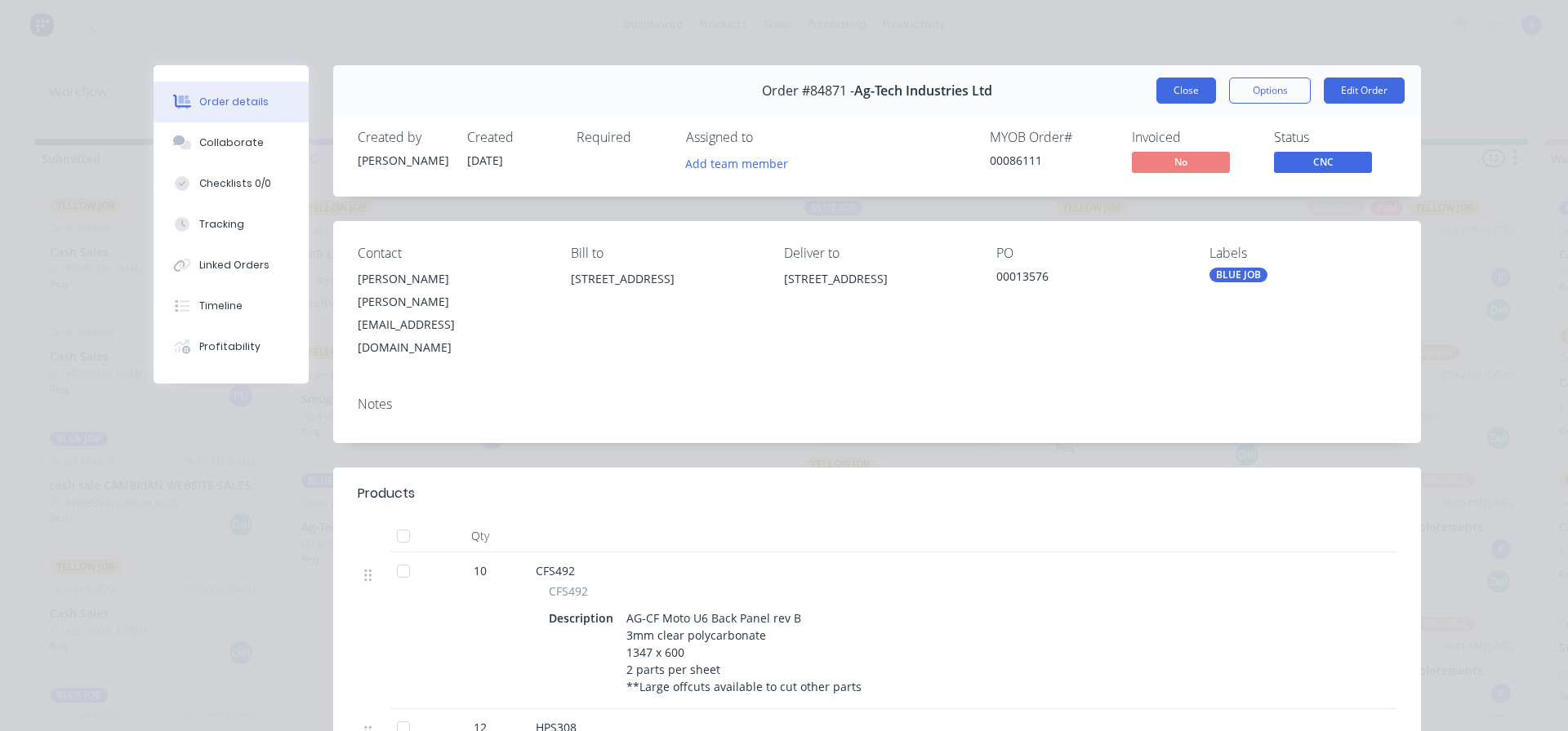
drag, startPoint x: 1196, startPoint y: 86, endPoint x: 1111, endPoint y: 121, distance: 91.9
click at [1196, 87] on button "Close" at bounding box center [1187, 90] width 59 height 26
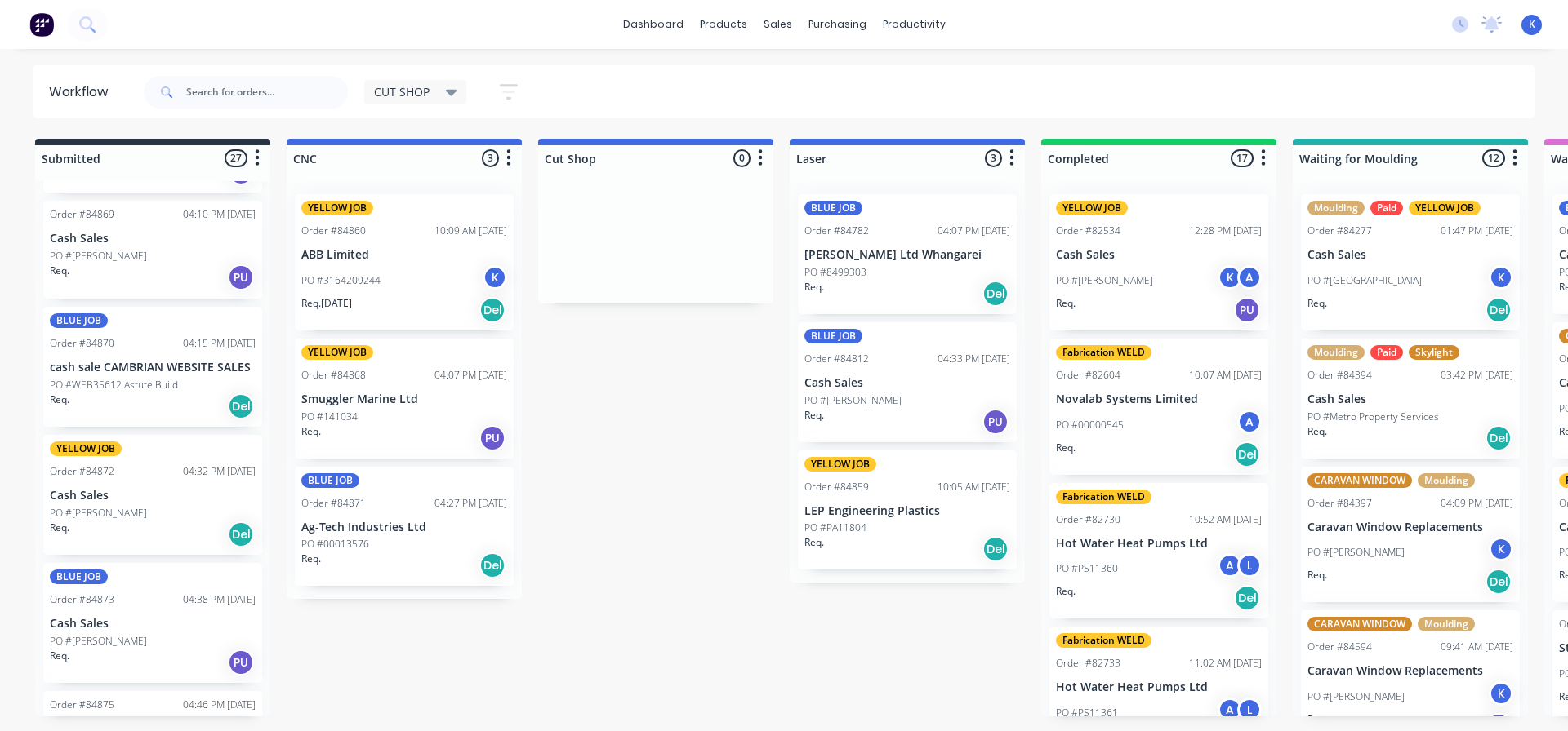
scroll to position [2628, 0]
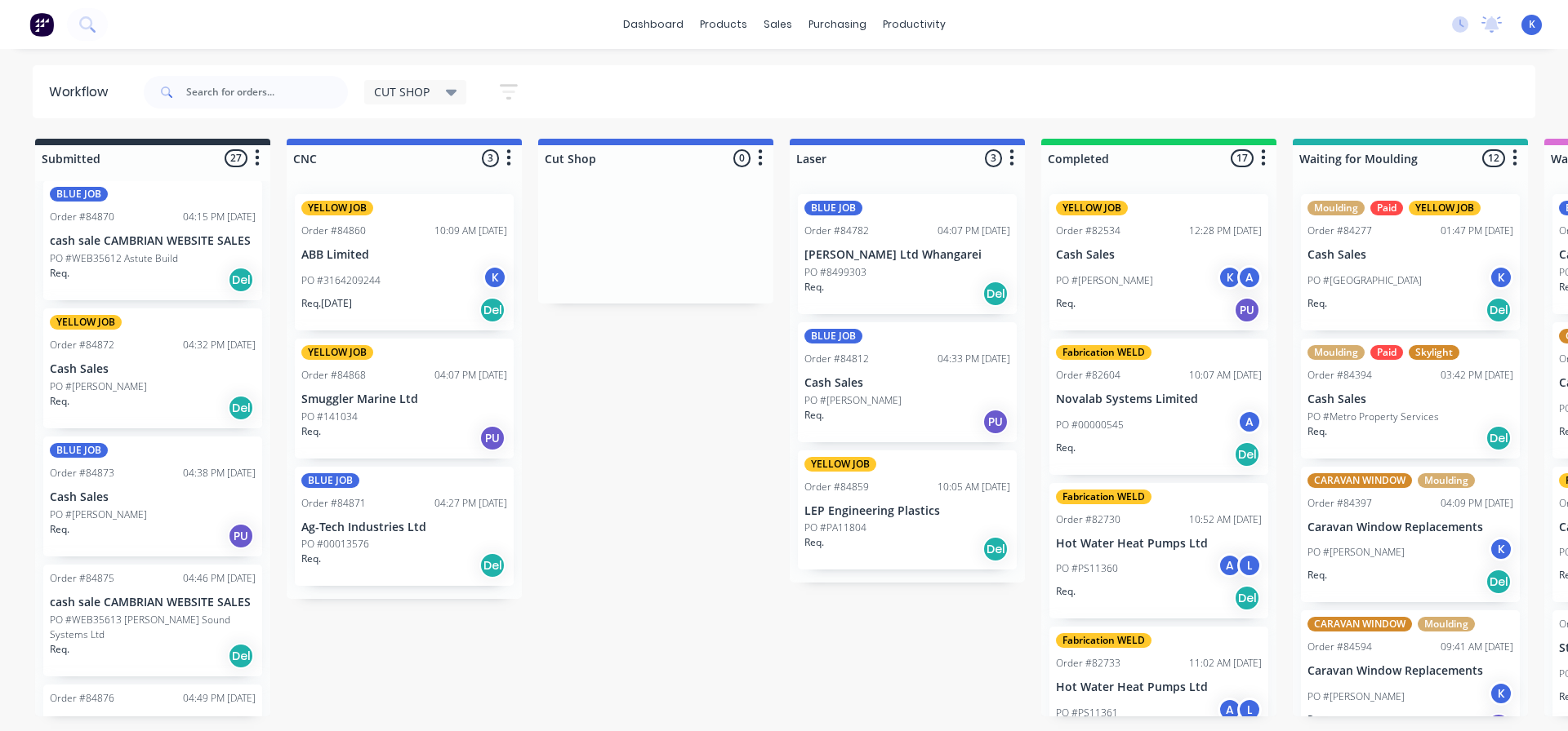
click at [97, 362] on p "Cash Sales" at bounding box center [153, 369] width 206 height 13
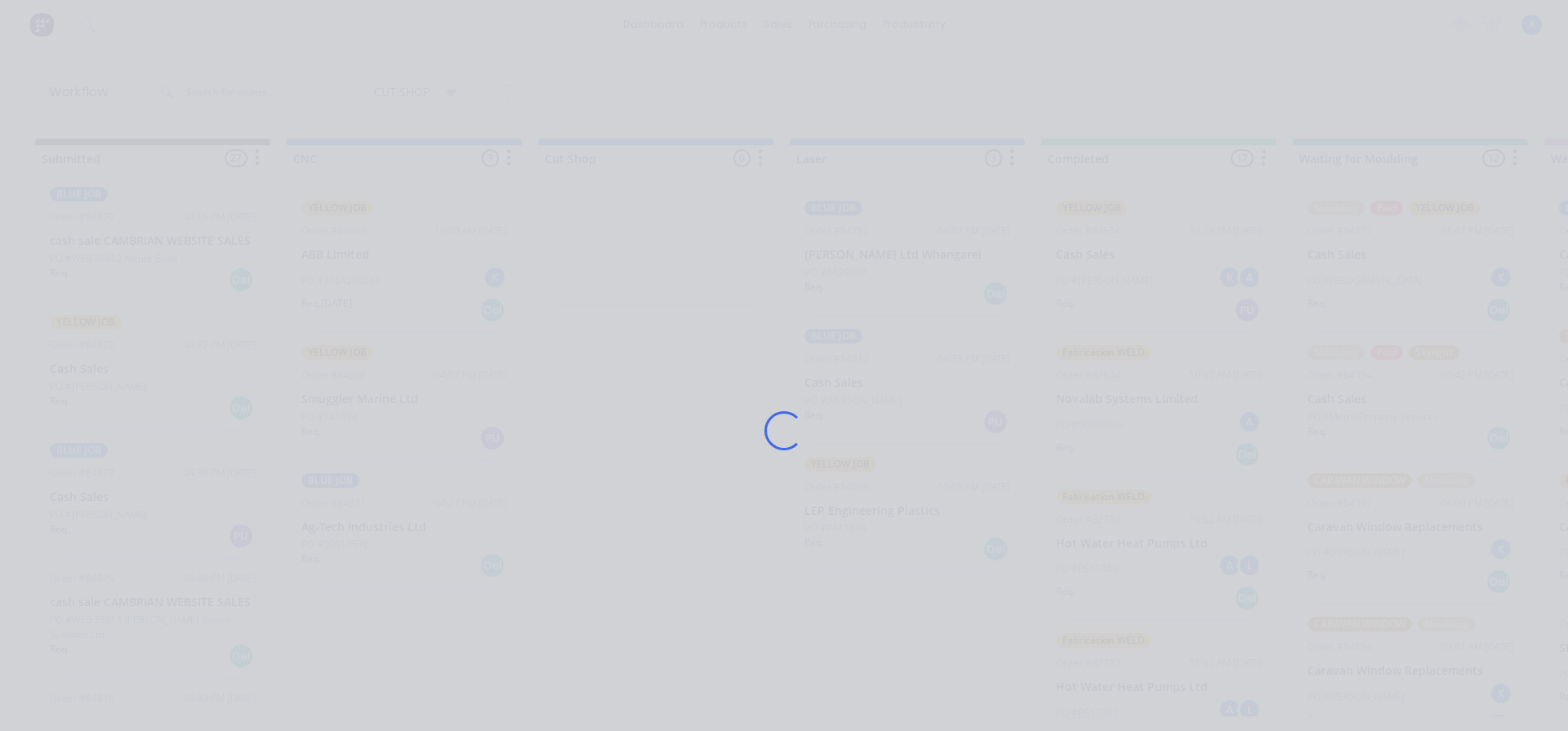
click at [97, 361] on div "Loading..." at bounding box center [784, 365] width 1568 height 731
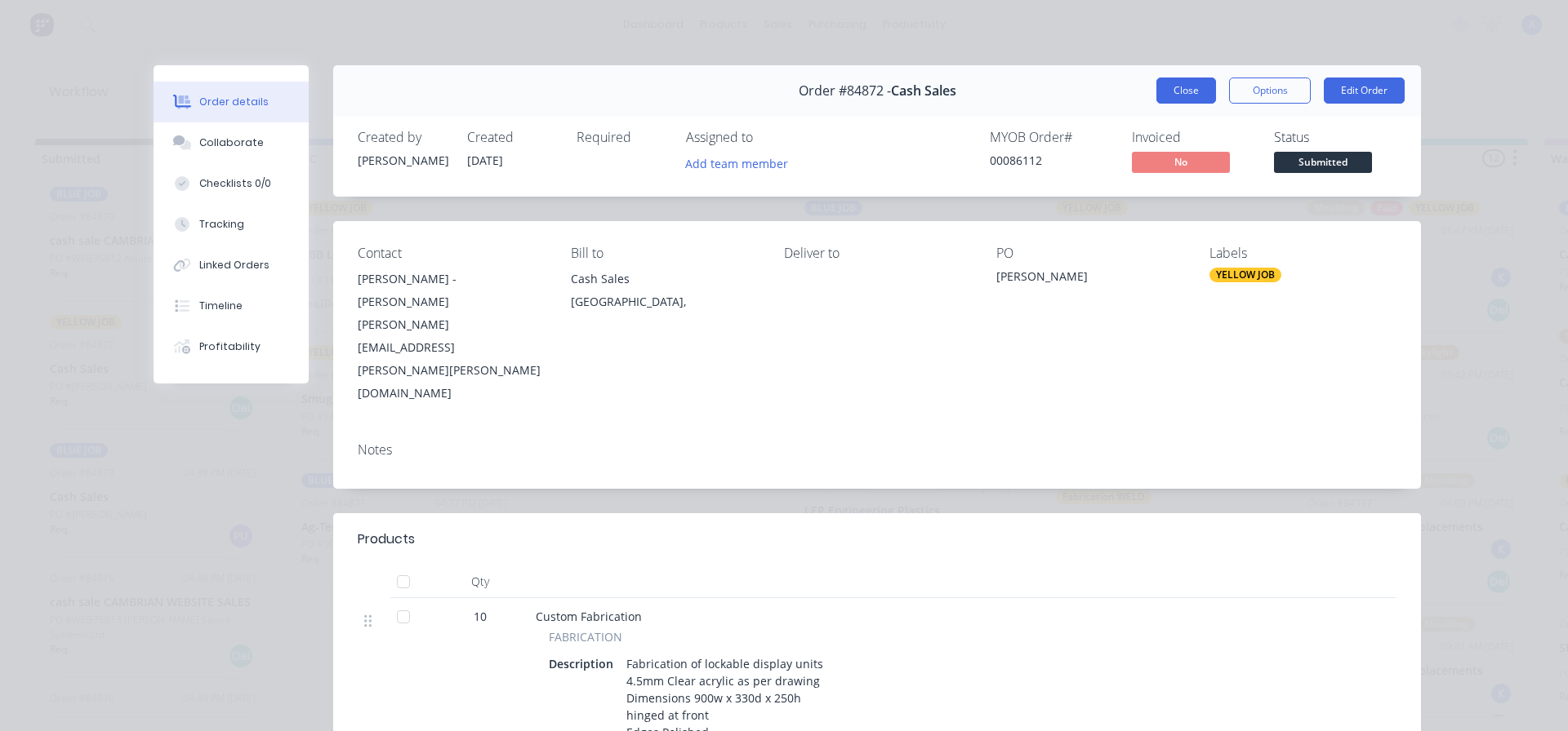
click at [1161, 97] on button "Close" at bounding box center [1187, 90] width 59 height 26
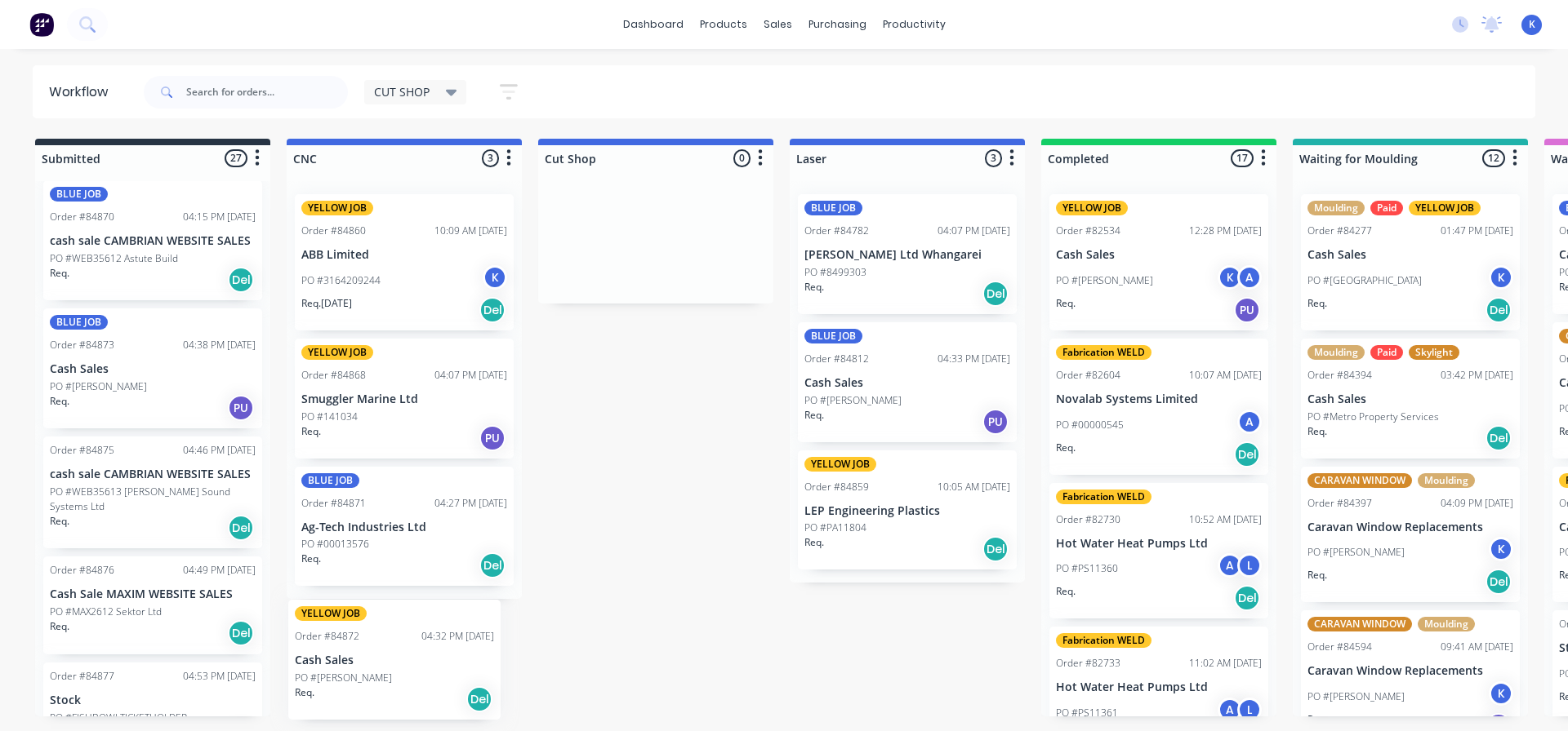
drag, startPoint x: 86, startPoint y: 378, endPoint x: 336, endPoint y: 669, distance: 383.6
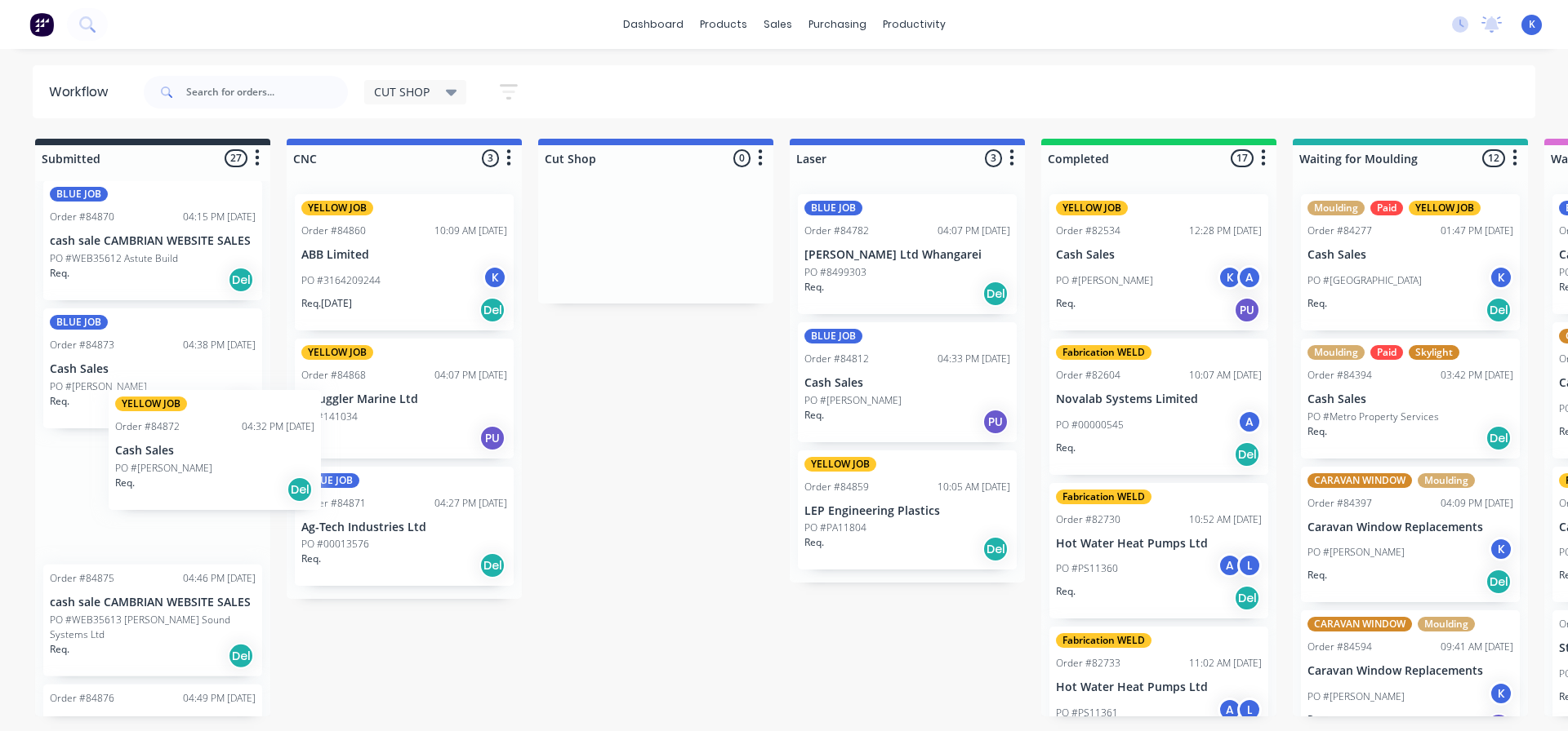
drag, startPoint x: 92, startPoint y: 381, endPoint x: 179, endPoint y: 474, distance: 127.3
click at [179, 474] on div "BLUE JOB Order #84542 04:12 PM [DATE] ABB Limited PO #3164208817 Req. [DATE] De…" at bounding box center [153, 448] width 235 height 535
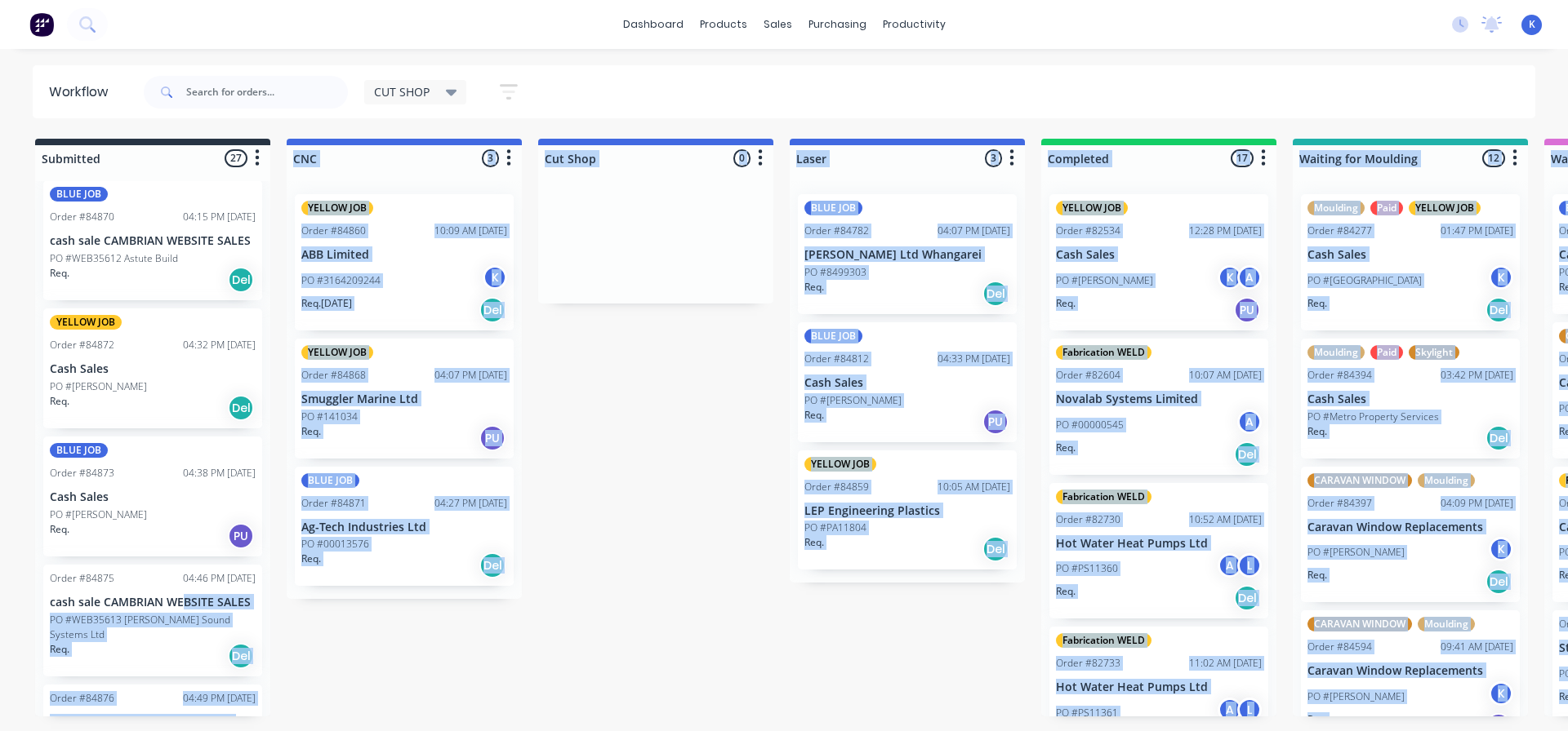
drag, startPoint x: 363, startPoint y: 782, endPoint x: 372, endPoint y: 782, distance: 9.0
click at [372, 633] on html "dashboard products sales purchasing productivity dashboard products Product Cat…" at bounding box center [784, 317] width 1568 height 633
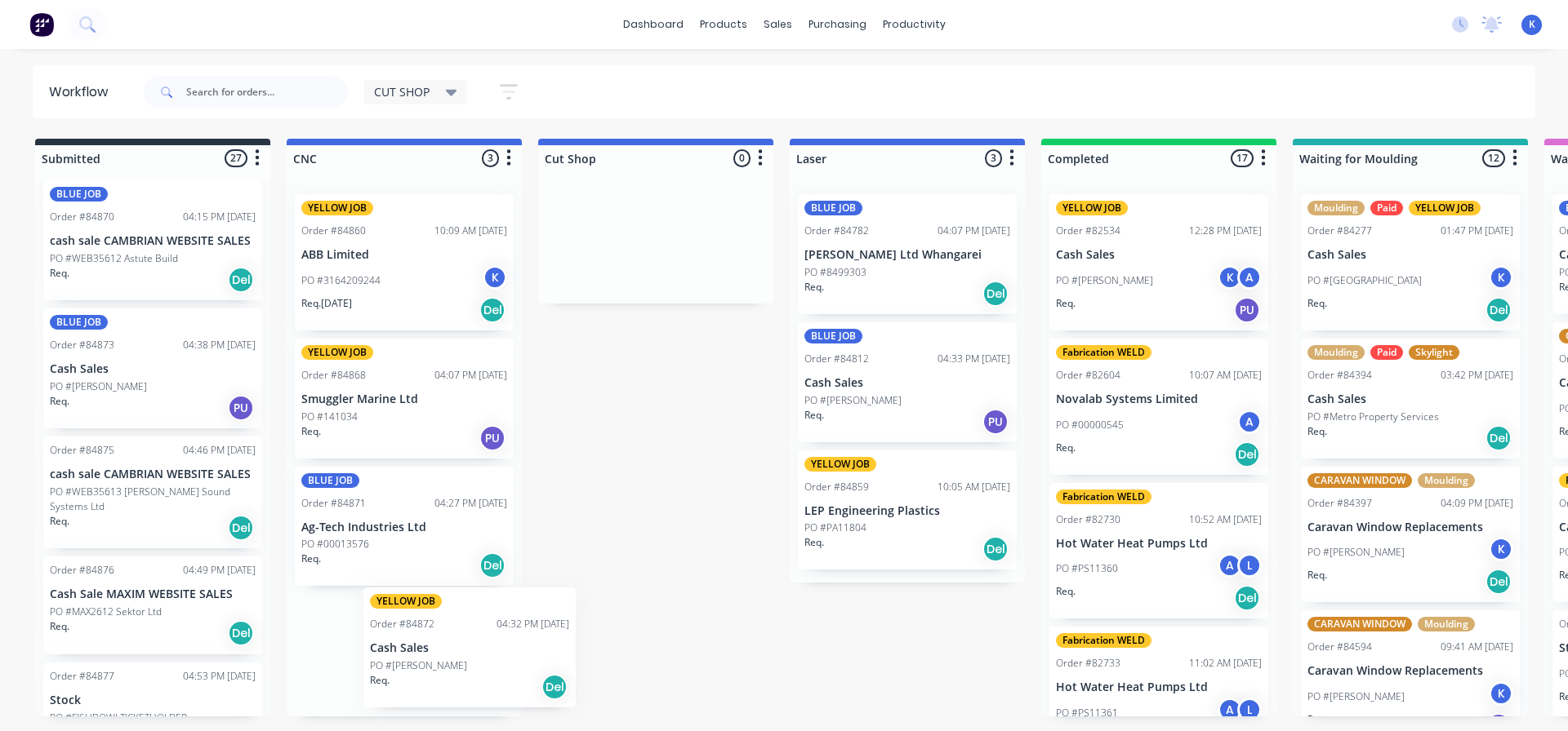
scroll to position [6, 0]
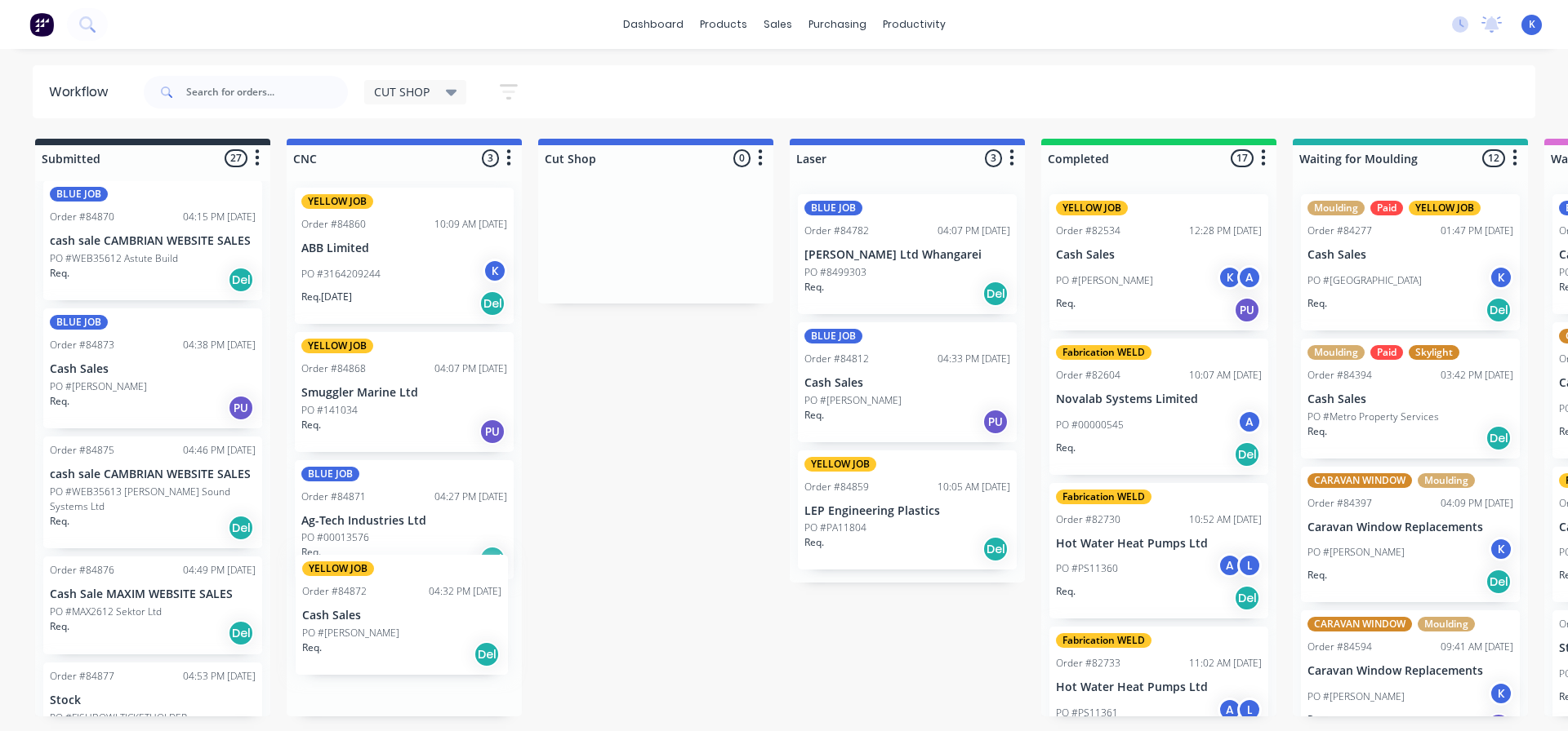
drag, startPoint x: 93, startPoint y: 387, endPoint x: 349, endPoint y: 632, distance: 354.3
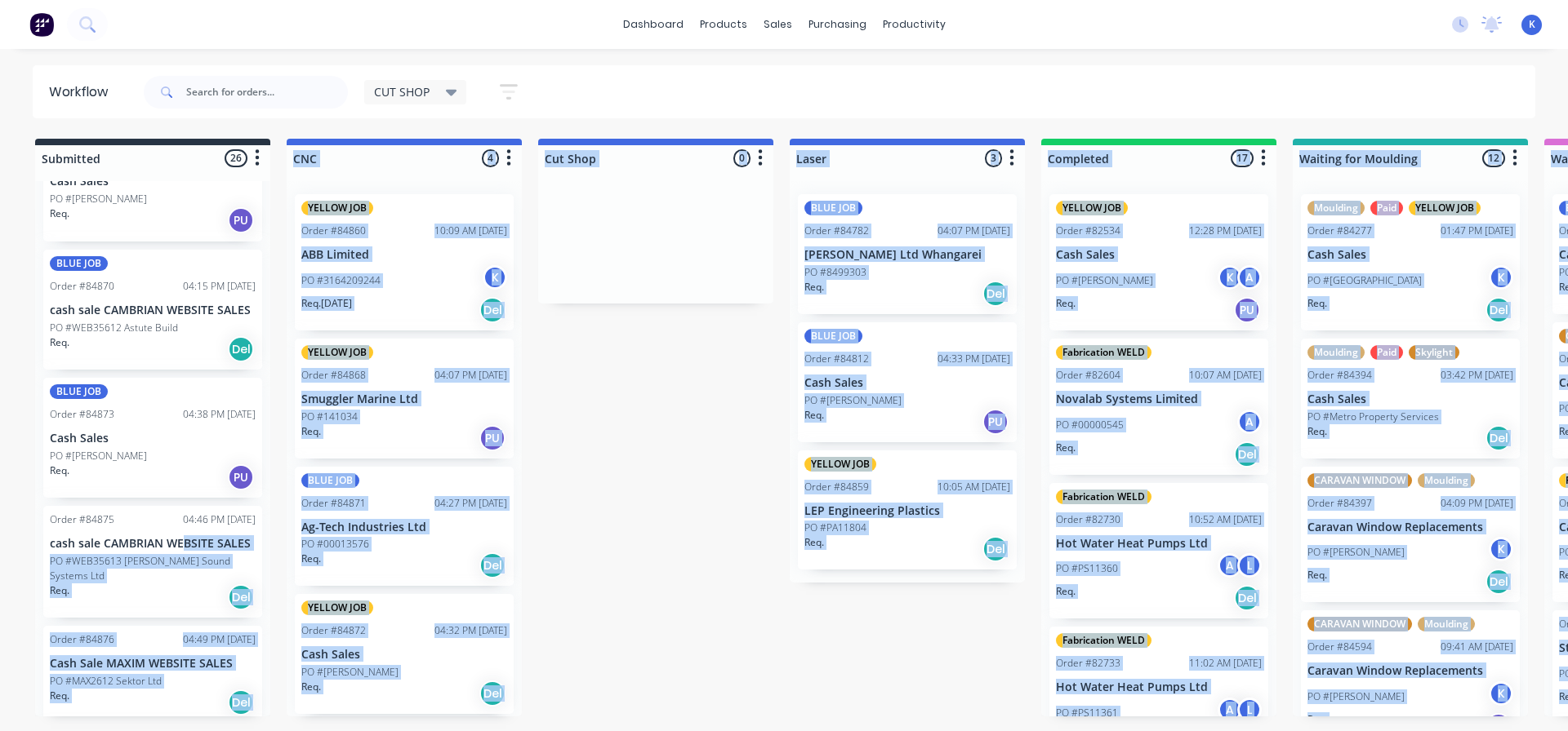
scroll to position [2465, 0]
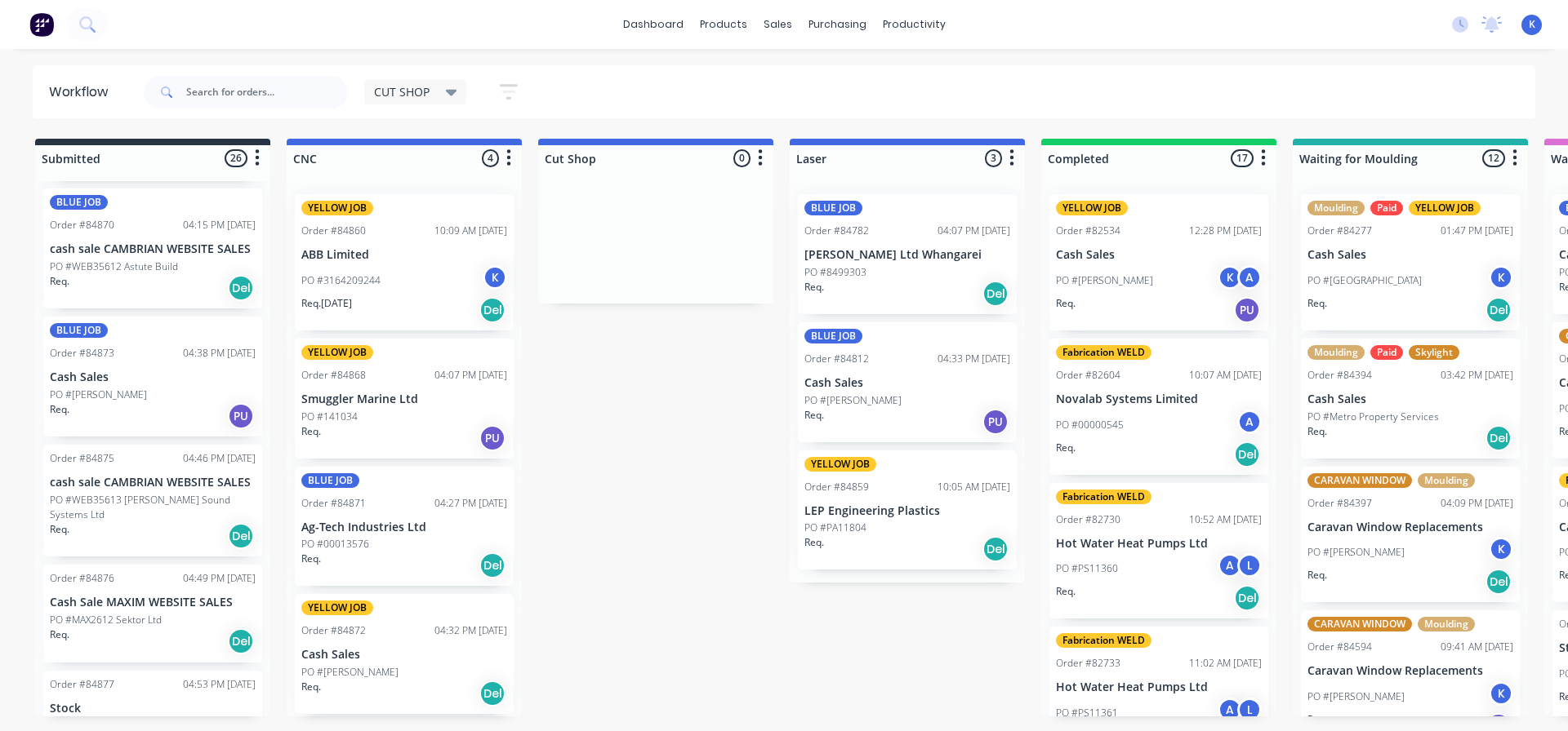
scroll to position [2659, 0]
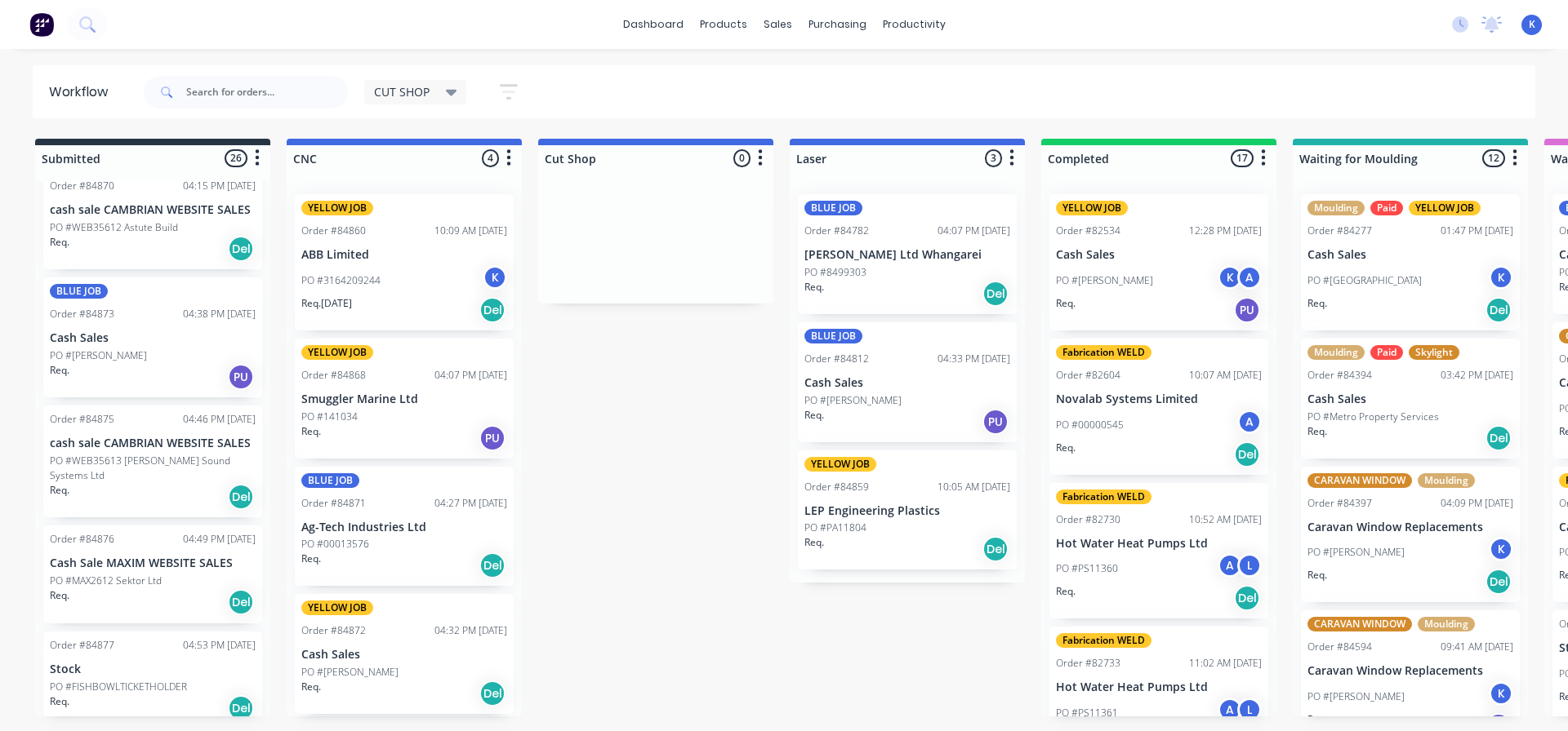
click at [399, 86] on span "CUT SHOP" at bounding box center [402, 91] width 56 height 17
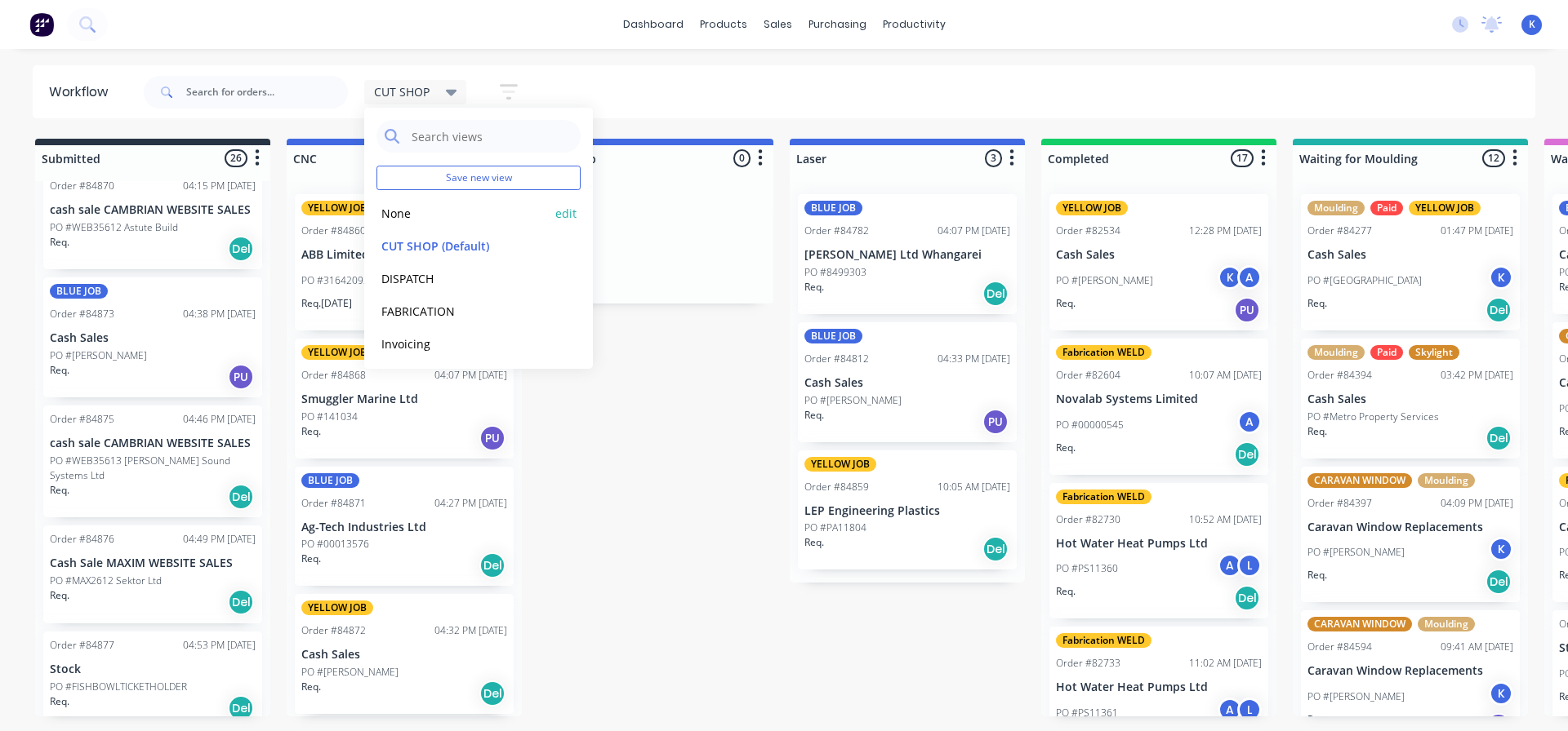
click at [399, 215] on button "None" at bounding box center [464, 213] width 174 height 19
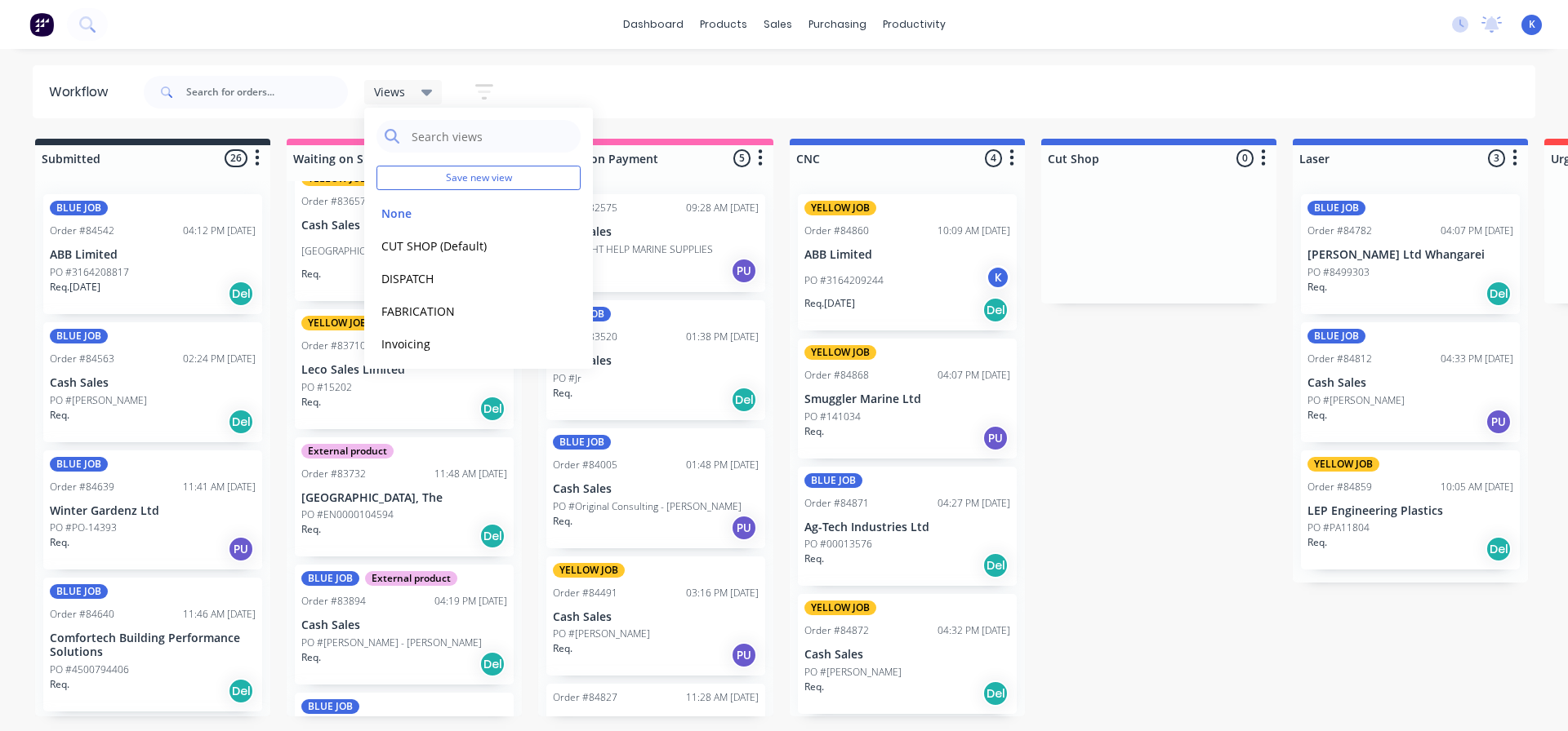
scroll to position [82, 0]
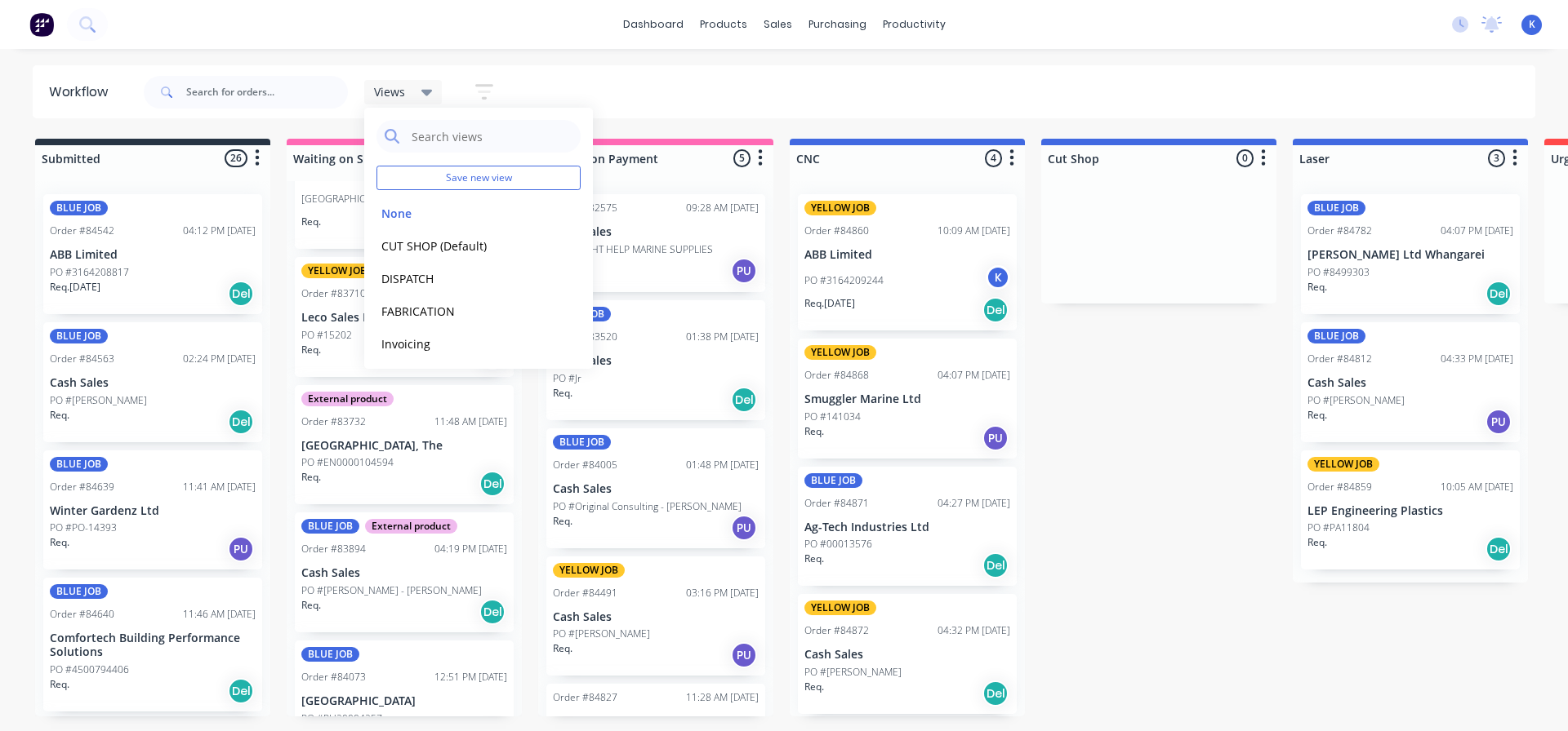
click at [495, 481] on div "External product Order #83732 11:48 AM [DATE][GEOGRAPHIC_DATA], The PO #EN00001…" at bounding box center [405, 446] width 219 height 120
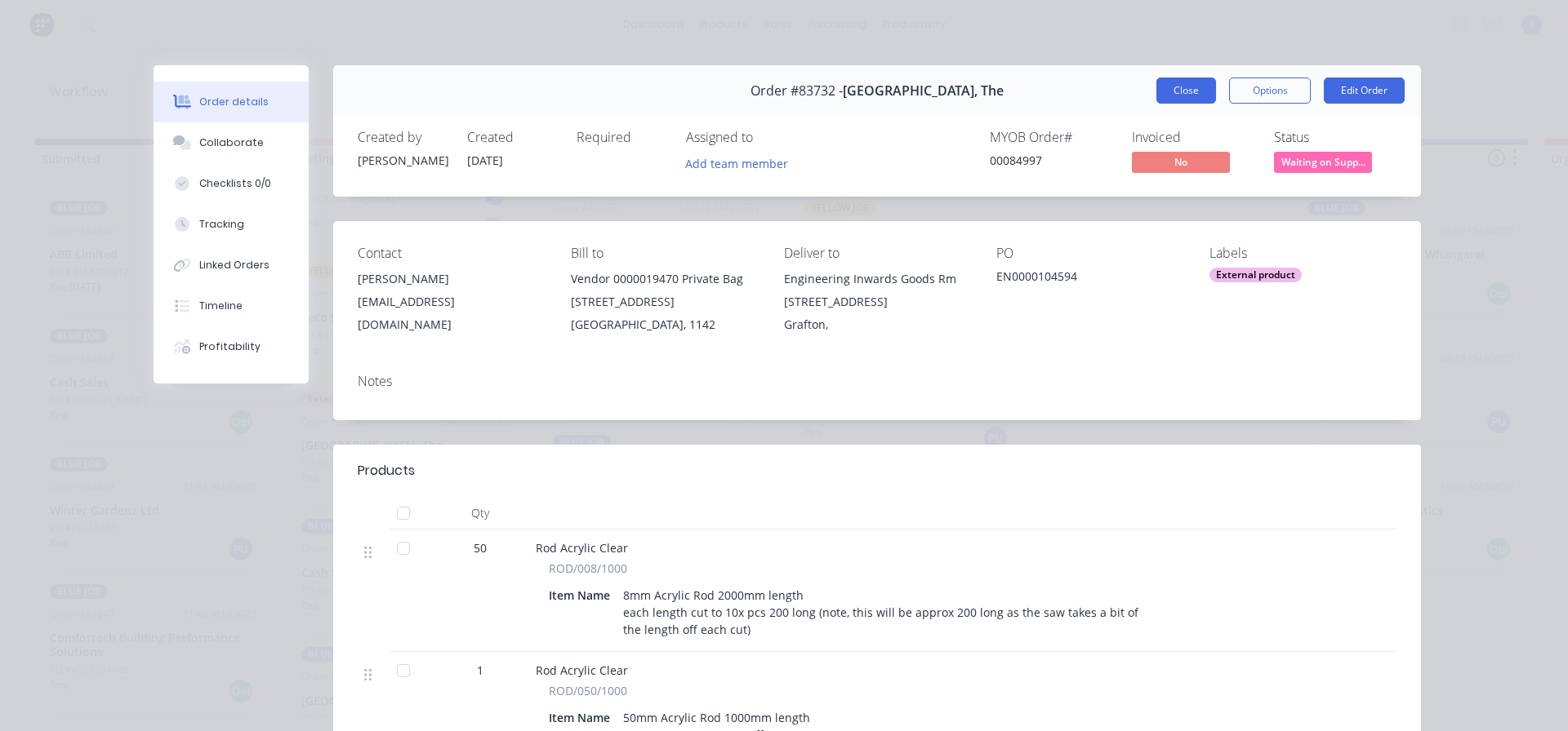
click at [1190, 89] on button "Close" at bounding box center [1187, 90] width 59 height 26
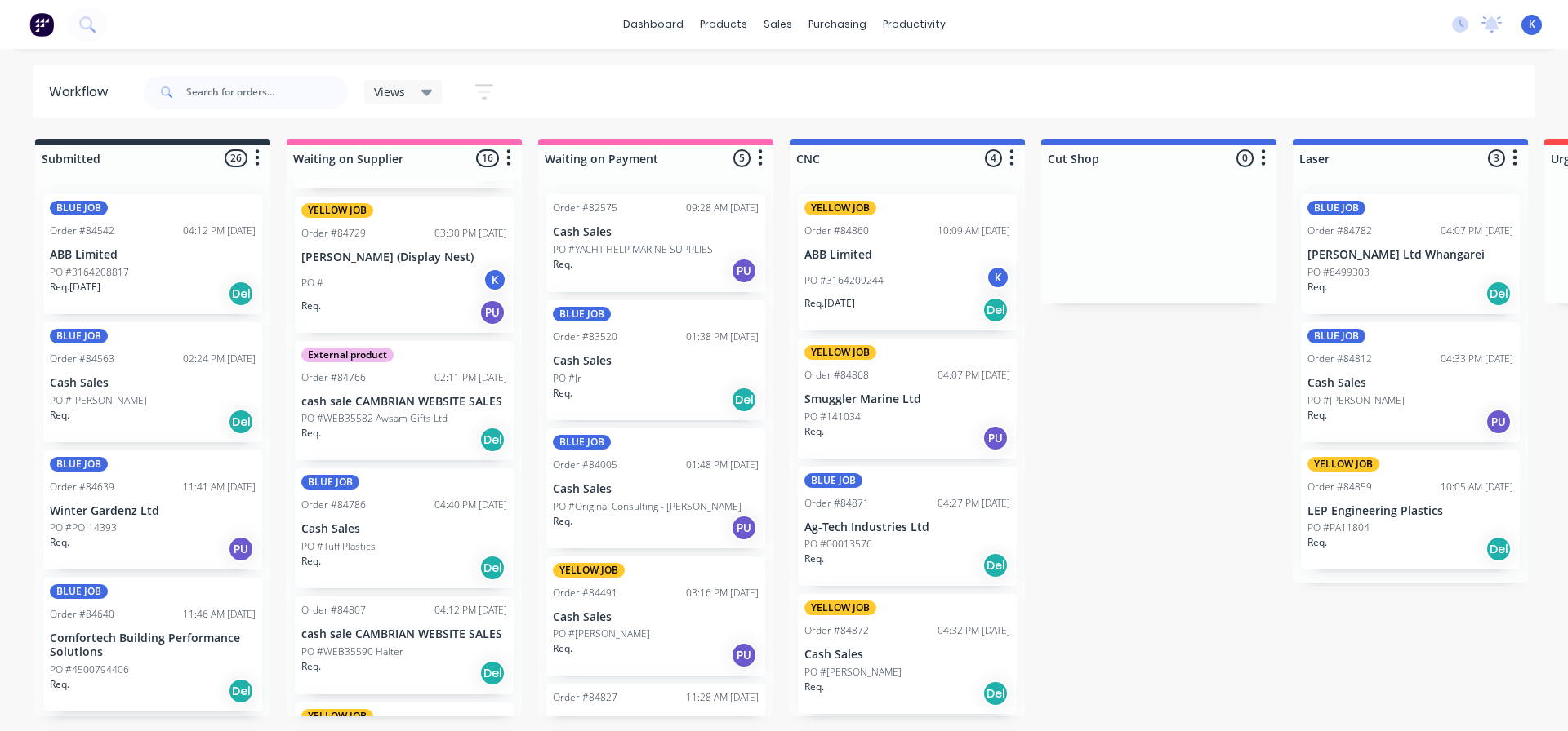
scroll to position [1306, 0]
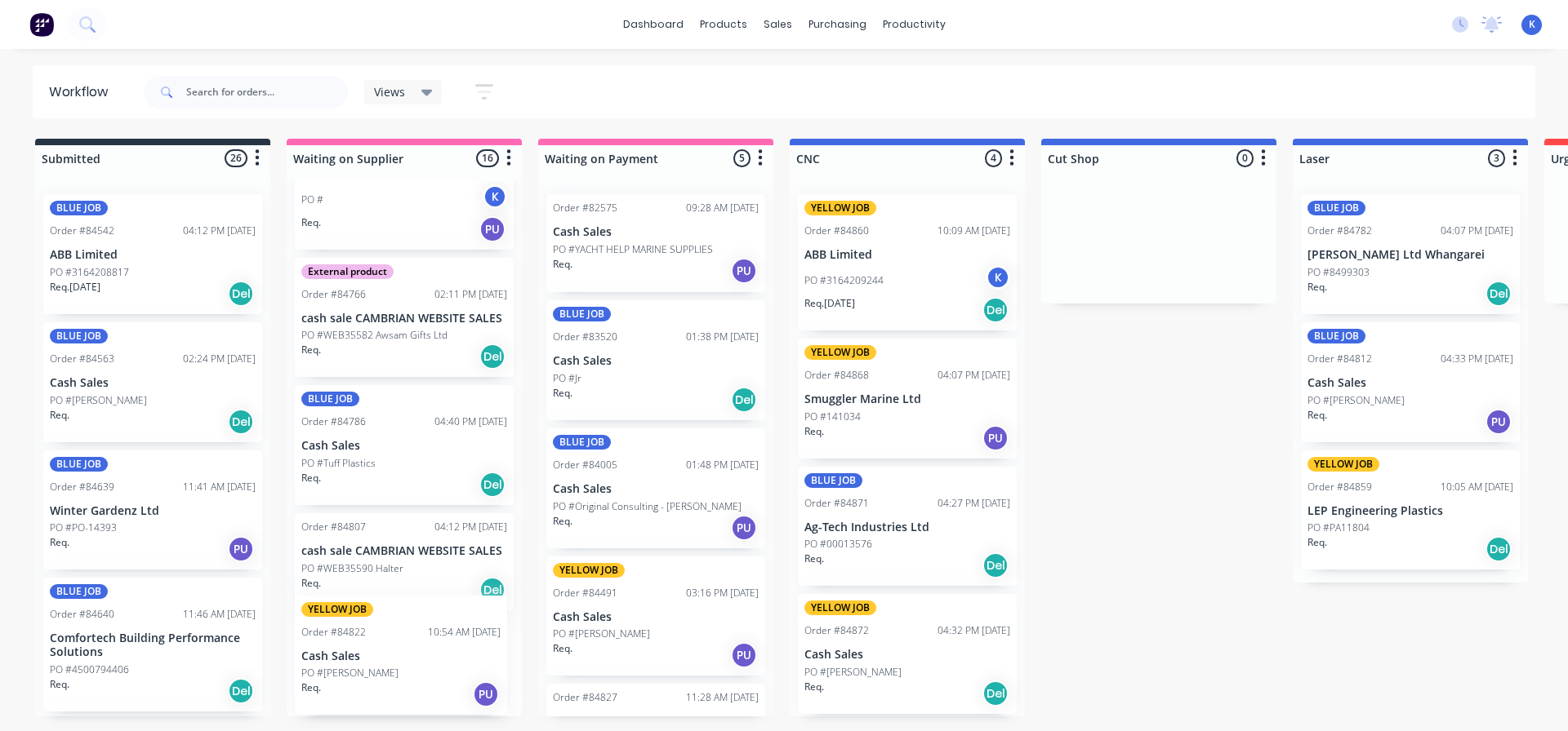
click at [330, 677] on div "YELLOW JOB Order #83657 11:49 AM [DATE] Cash Sales PO #[GEOGRAPHIC_DATA] J Req.…" at bounding box center [404, 448] width 235 height 535
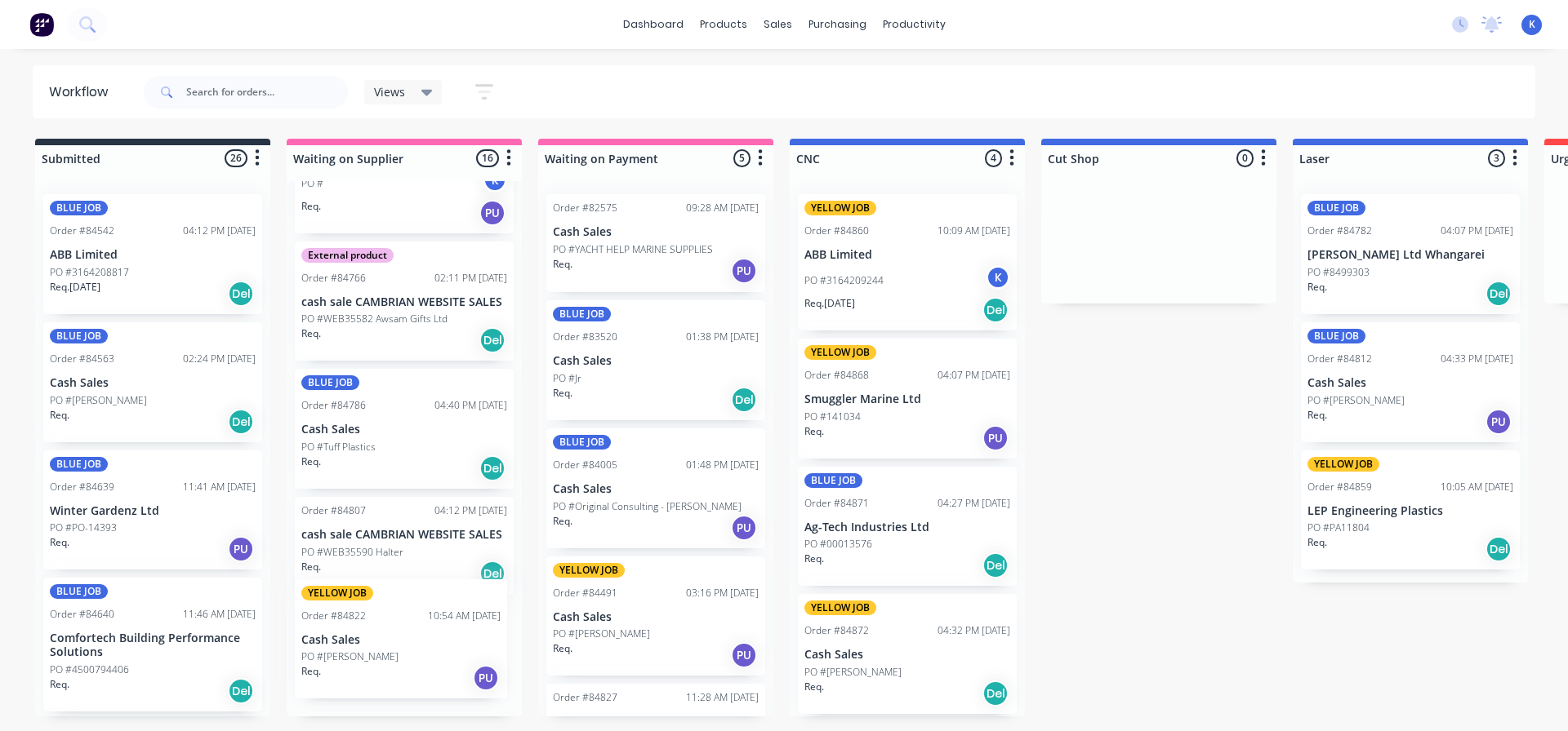
click at [377, 651] on div "YELLOW JOB Order #83657 11:49 AM [DATE] Cash Sales PO #[GEOGRAPHIC_DATA] J Req.…" at bounding box center [404, 448] width 235 height 535
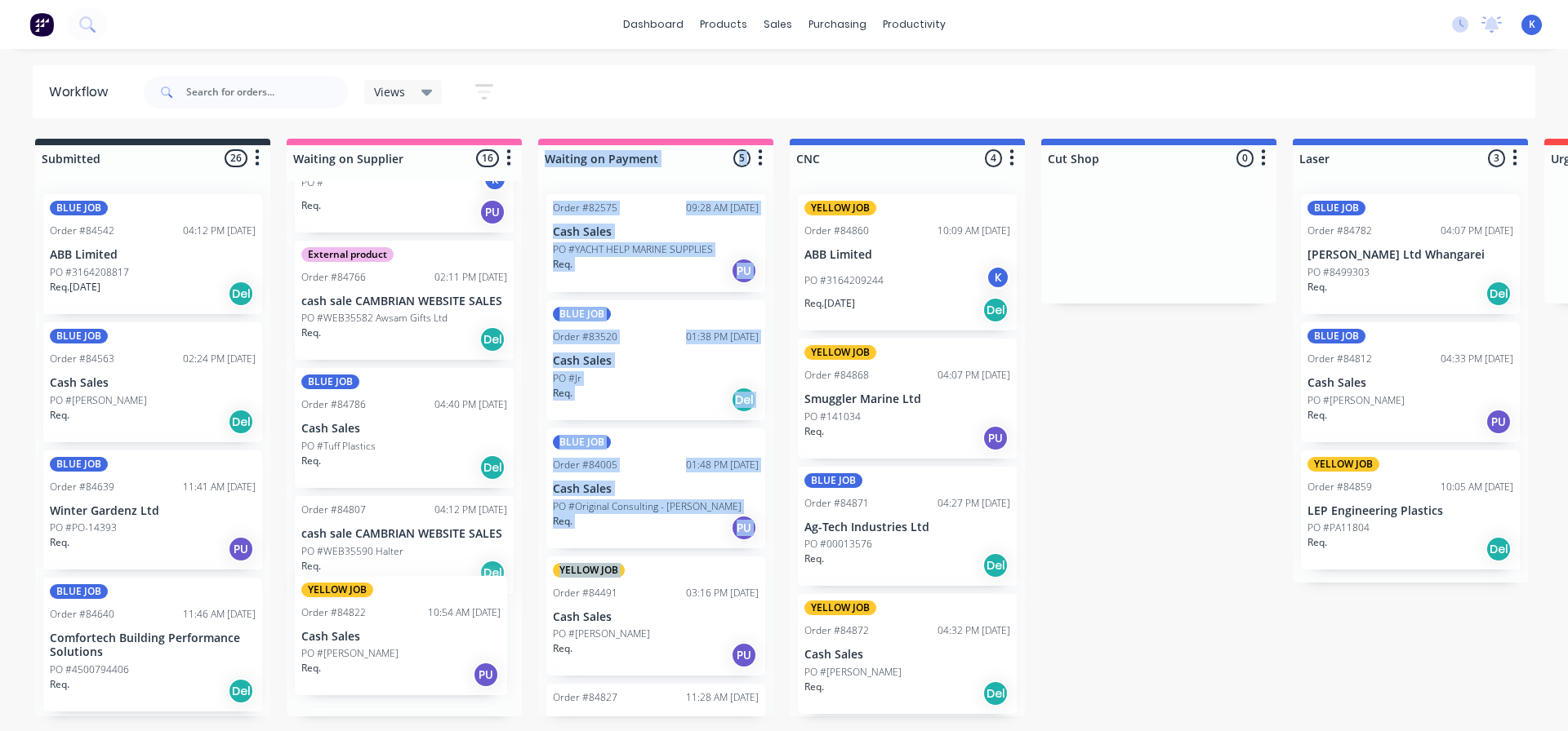
drag, startPoint x: 379, startPoint y: 651, endPoint x: 532, endPoint y: 605, distance: 159.8
click at [310, 674] on p "PO #[PERSON_NAME]" at bounding box center [350, 681] width 97 height 14
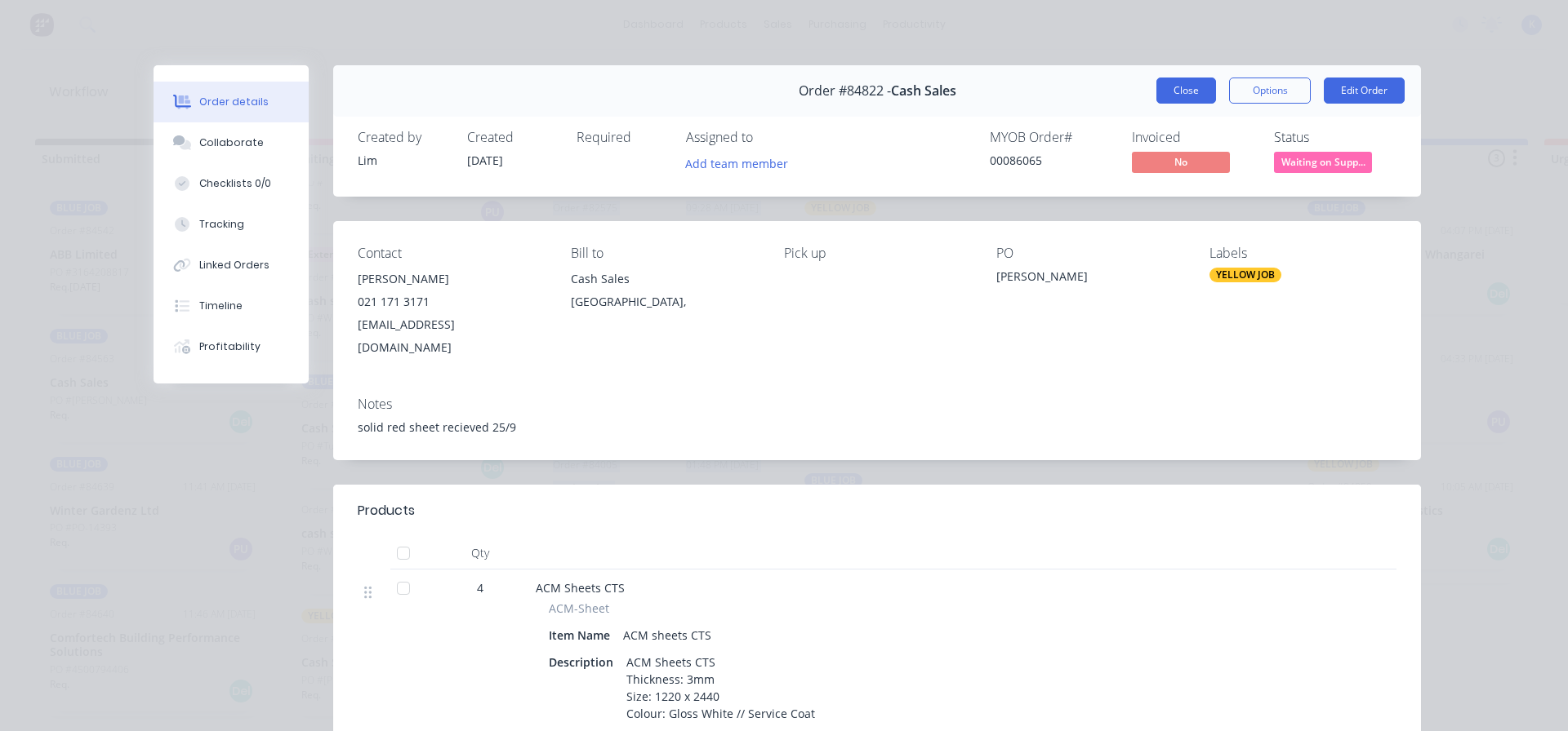
click at [1165, 86] on button "Close" at bounding box center [1187, 90] width 59 height 26
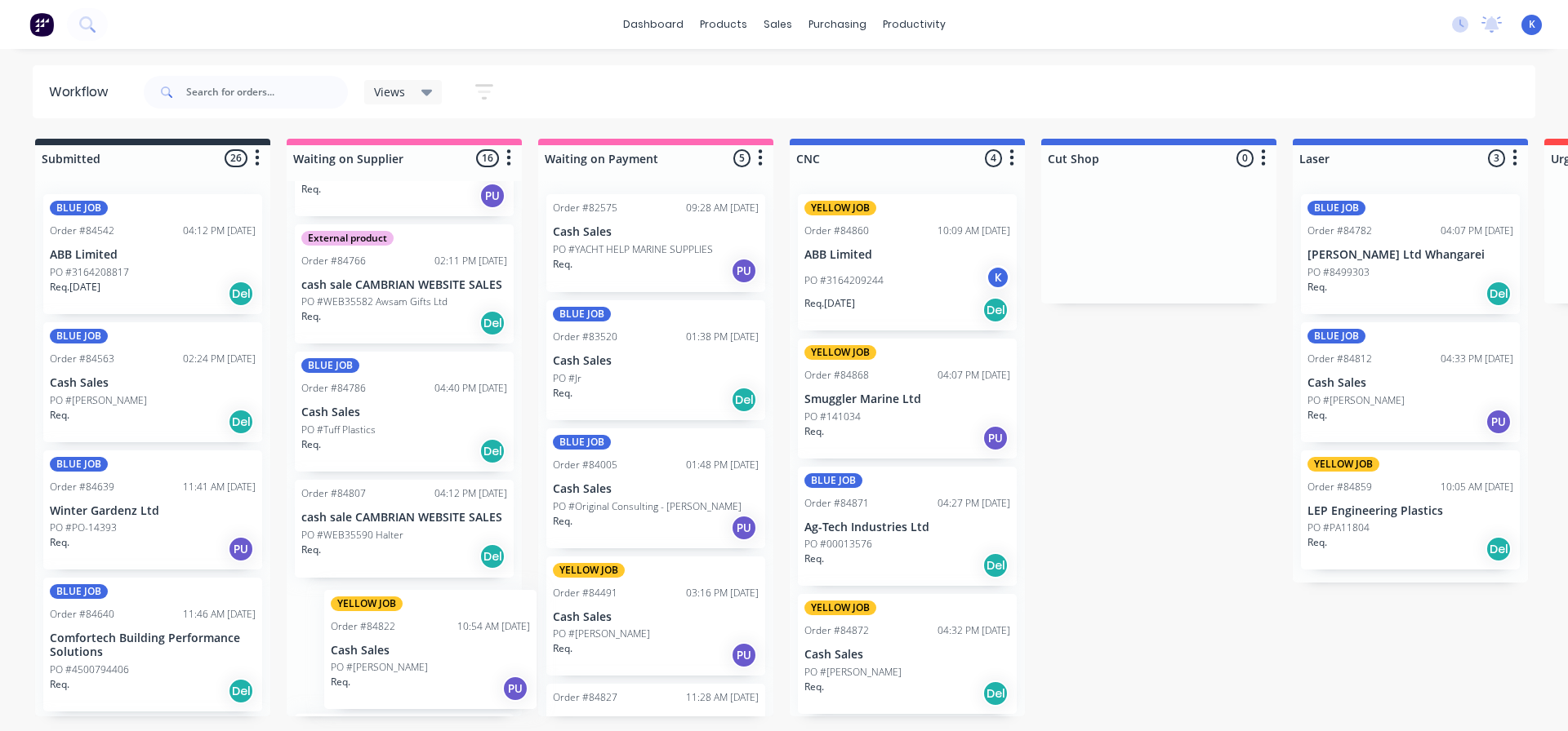
drag, startPoint x: 324, startPoint y: 623, endPoint x: 362, endPoint y: 647, distance: 44.9
click at [362, 647] on div "YELLOW JOB Order #83657 11:49 AM [DATE] Cash Sales PO #[GEOGRAPHIC_DATA] J Req.…" at bounding box center [404, 448] width 235 height 535
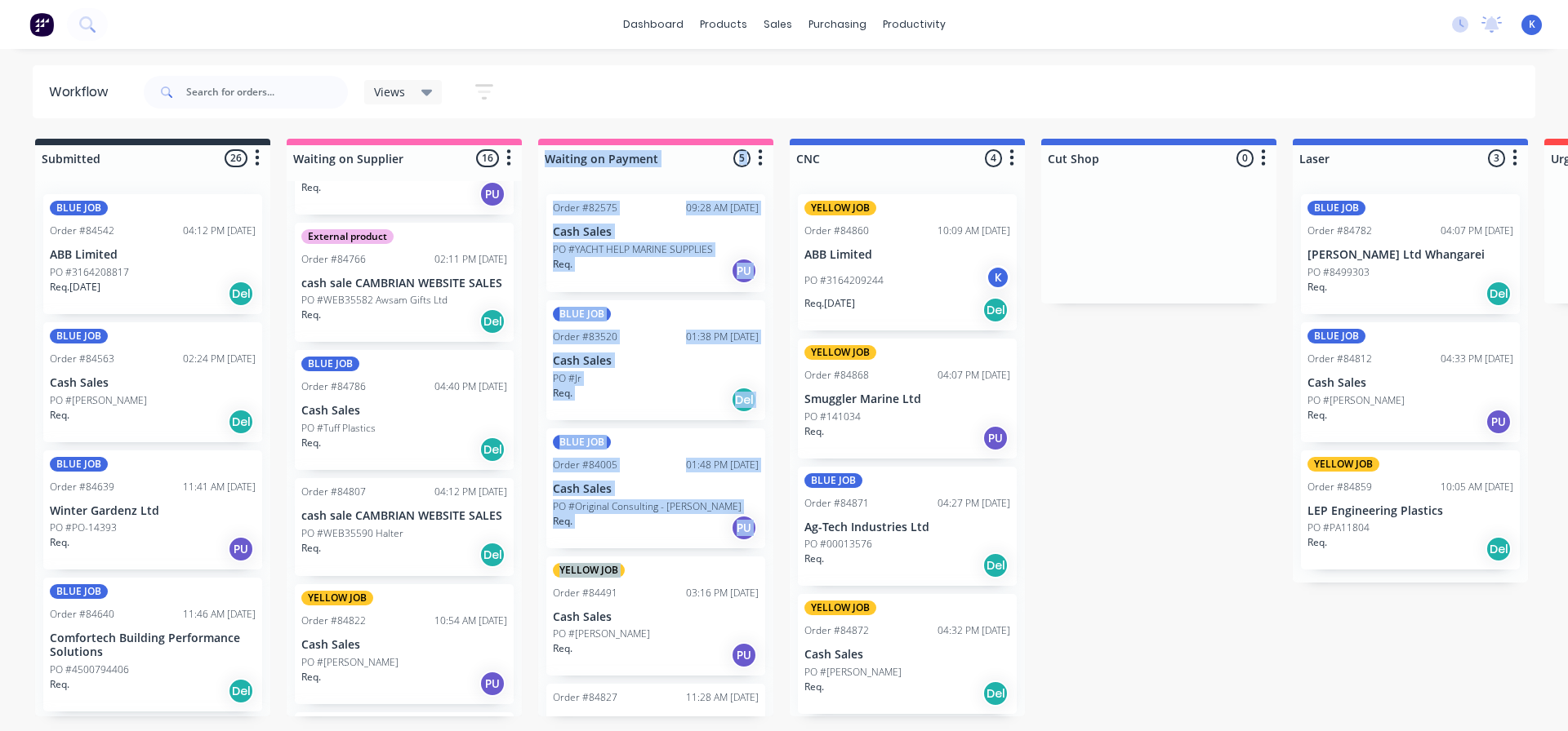
click at [368, 639] on p "Cash Sales" at bounding box center [404, 645] width 206 height 13
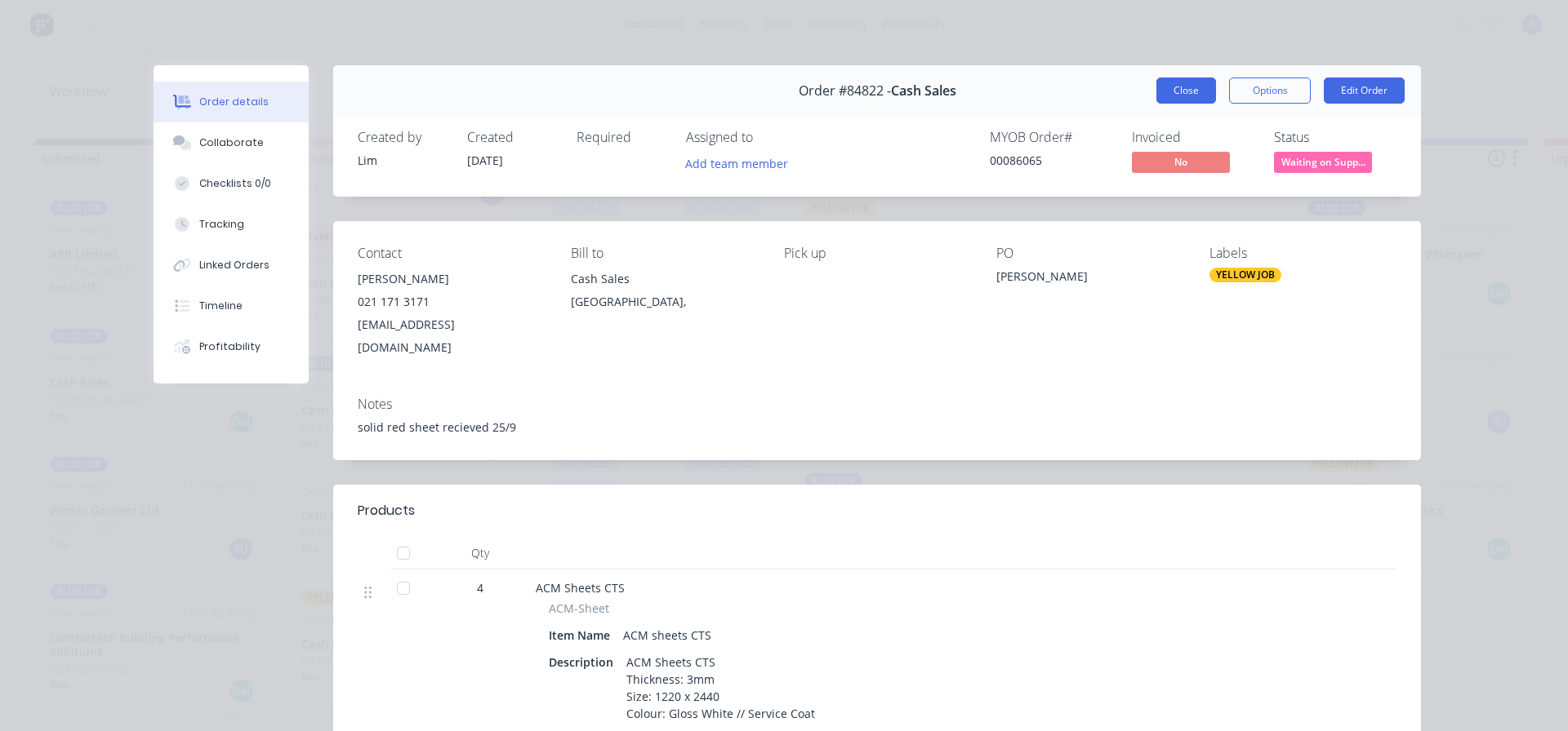
click at [1179, 85] on button "Close" at bounding box center [1187, 90] width 59 height 26
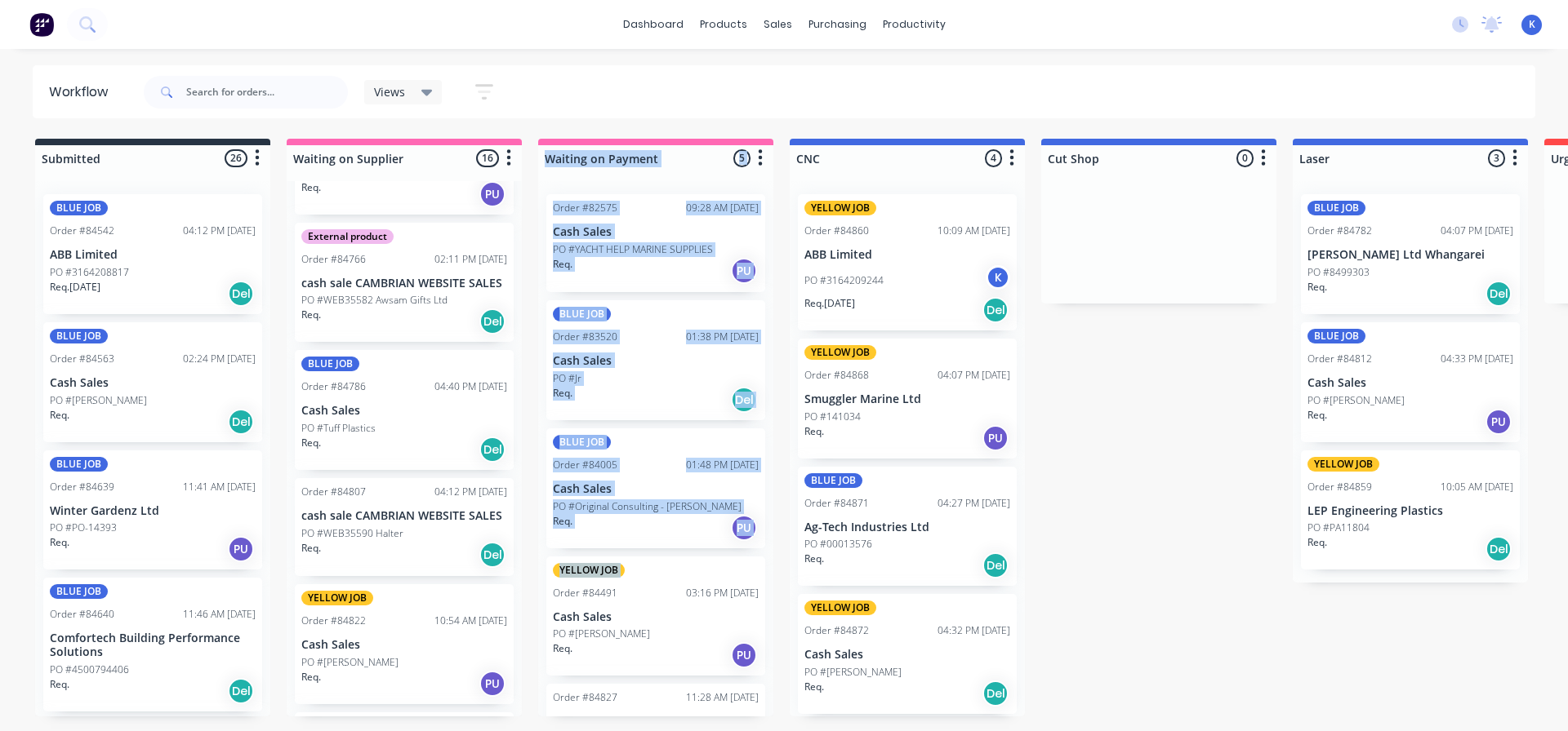
click at [387, 585] on div "YELLOW JOB Order #84822 10:54 AM [DATE] Cash Sales PO #[PERSON_NAME] Req. PU" at bounding box center [405, 645] width 219 height 120
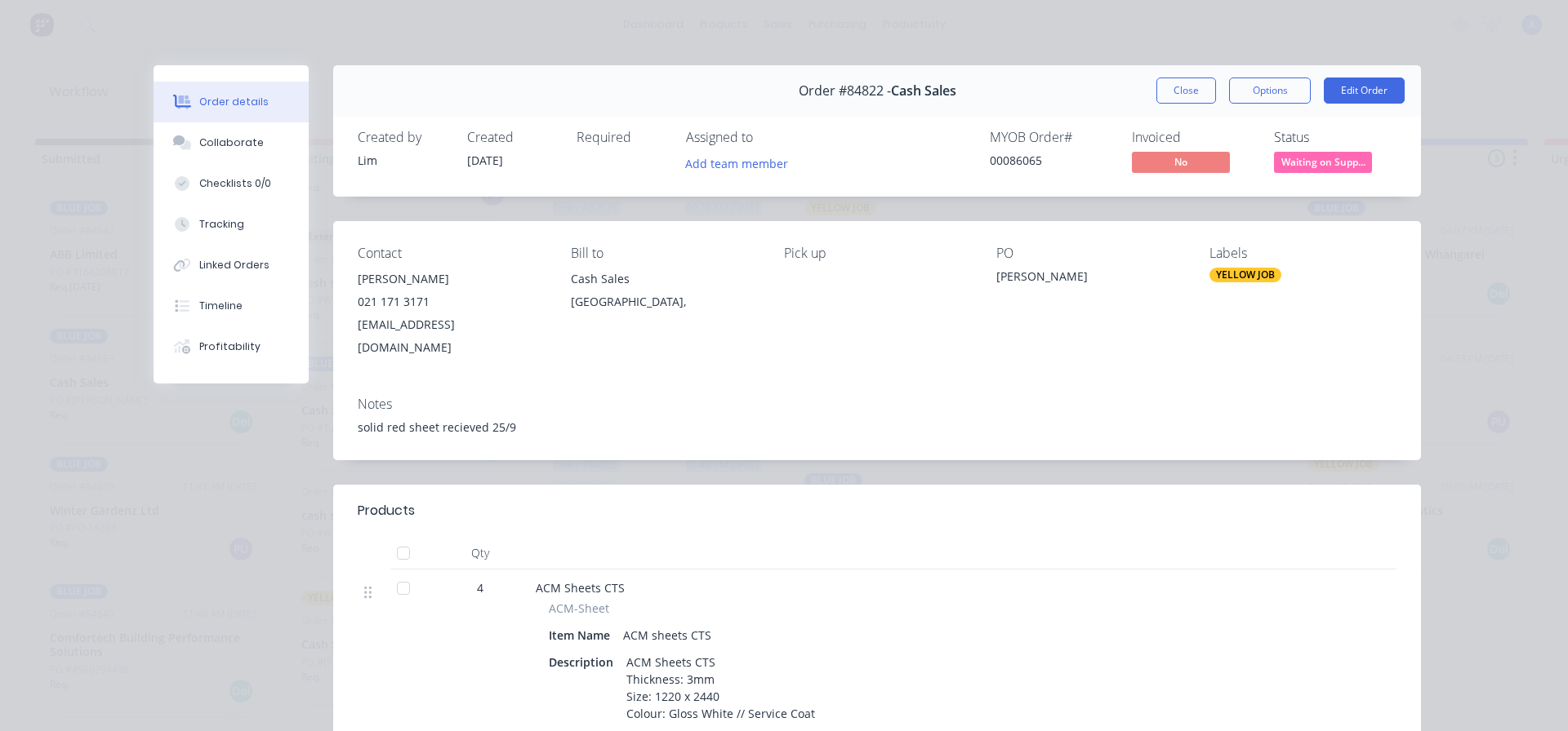
drag, startPoint x: 1163, startPoint y: 95, endPoint x: 1153, endPoint y: 95, distance: 10.0
click at [1161, 95] on button "Close" at bounding box center [1187, 90] width 59 height 26
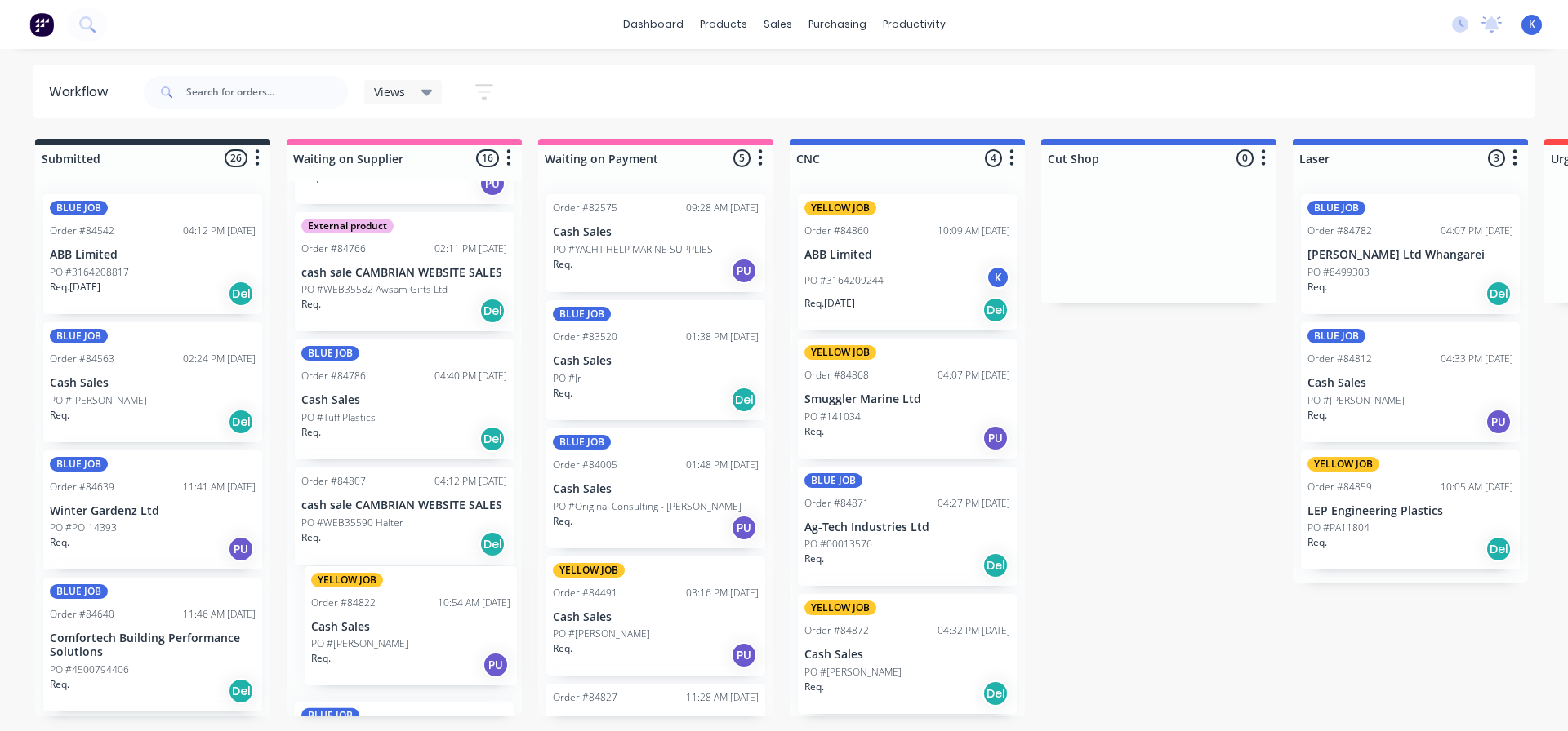
drag, startPoint x: 334, startPoint y: 601, endPoint x: 345, endPoint y: 611, distance: 14.9
click at [345, 611] on div "YELLOW JOB Order #83657 11:49 AM [DATE] Cash Sales PO #[GEOGRAPHIC_DATA] J Req.…" at bounding box center [404, 448] width 235 height 535
drag, startPoint x: 397, startPoint y: 622, endPoint x: 442, endPoint y: 558, distance: 78.2
click at [442, 558] on div "YELLOW JOB Order #83657 11:49 AM [DATE] Cash Sales PO #[GEOGRAPHIC_DATA] J Req.…" at bounding box center [404, 448] width 235 height 535
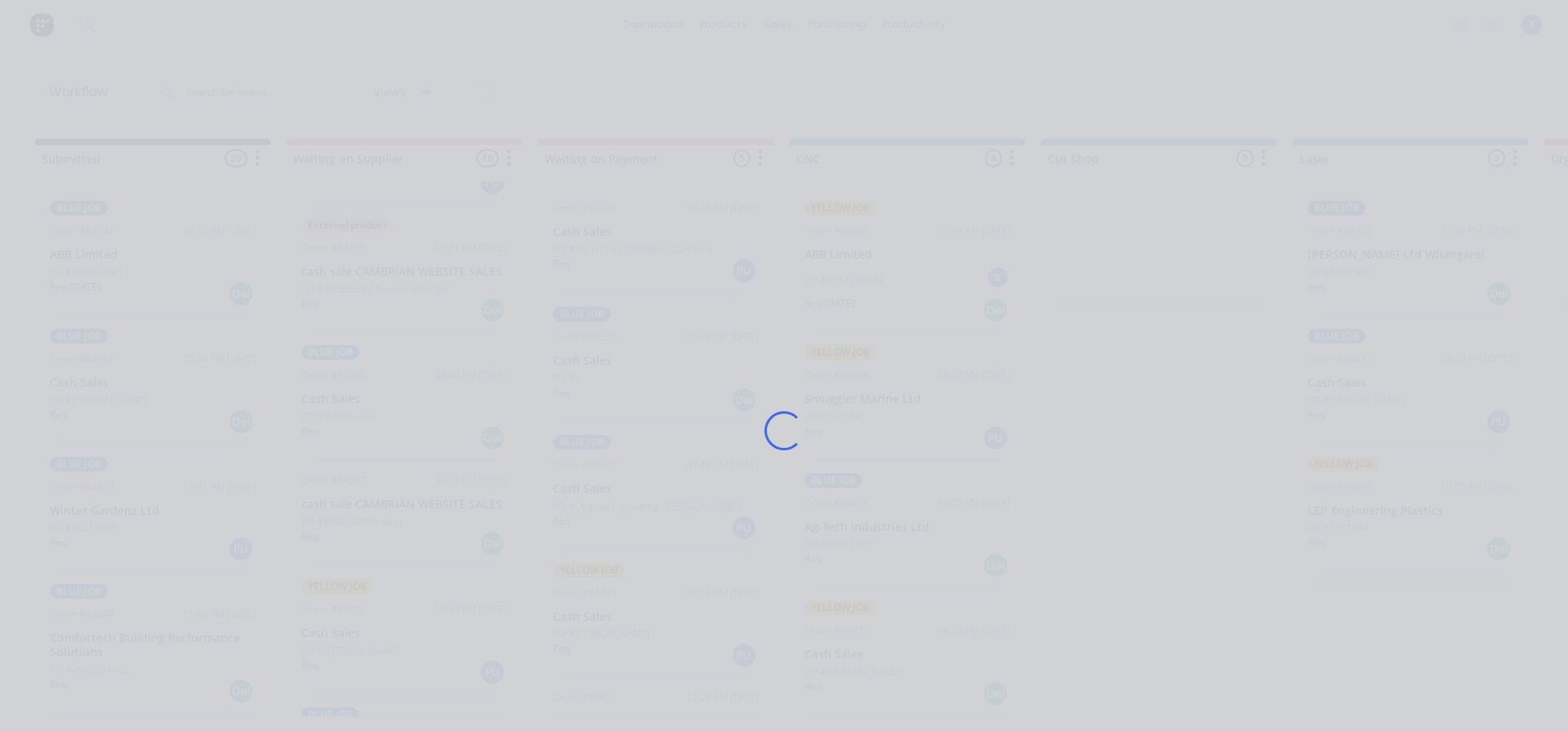
click at [336, 614] on div "Loading..." at bounding box center [784, 431] width 1307 height 731
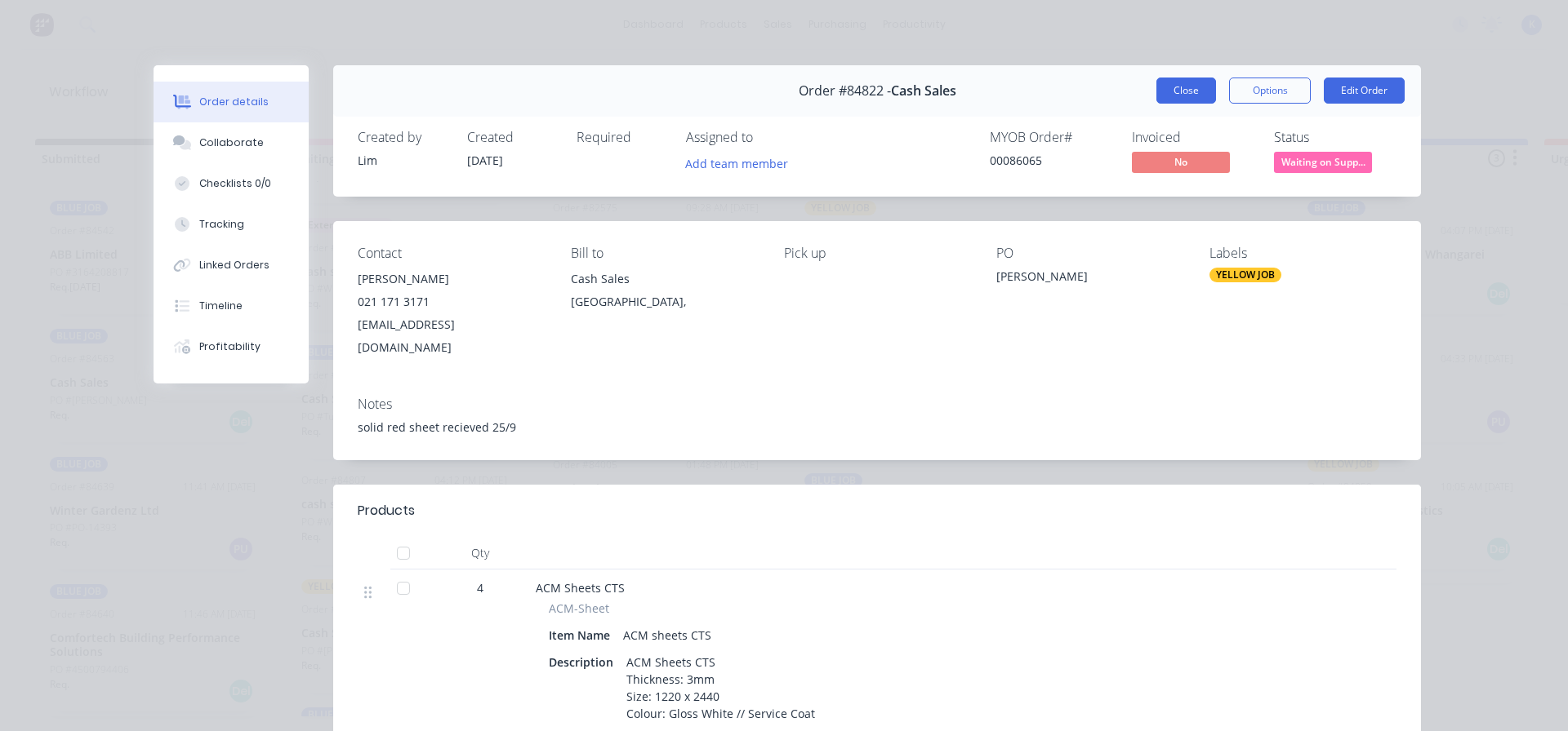
click at [1188, 92] on button "Close" at bounding box center [1187, 90] width 59 height 26
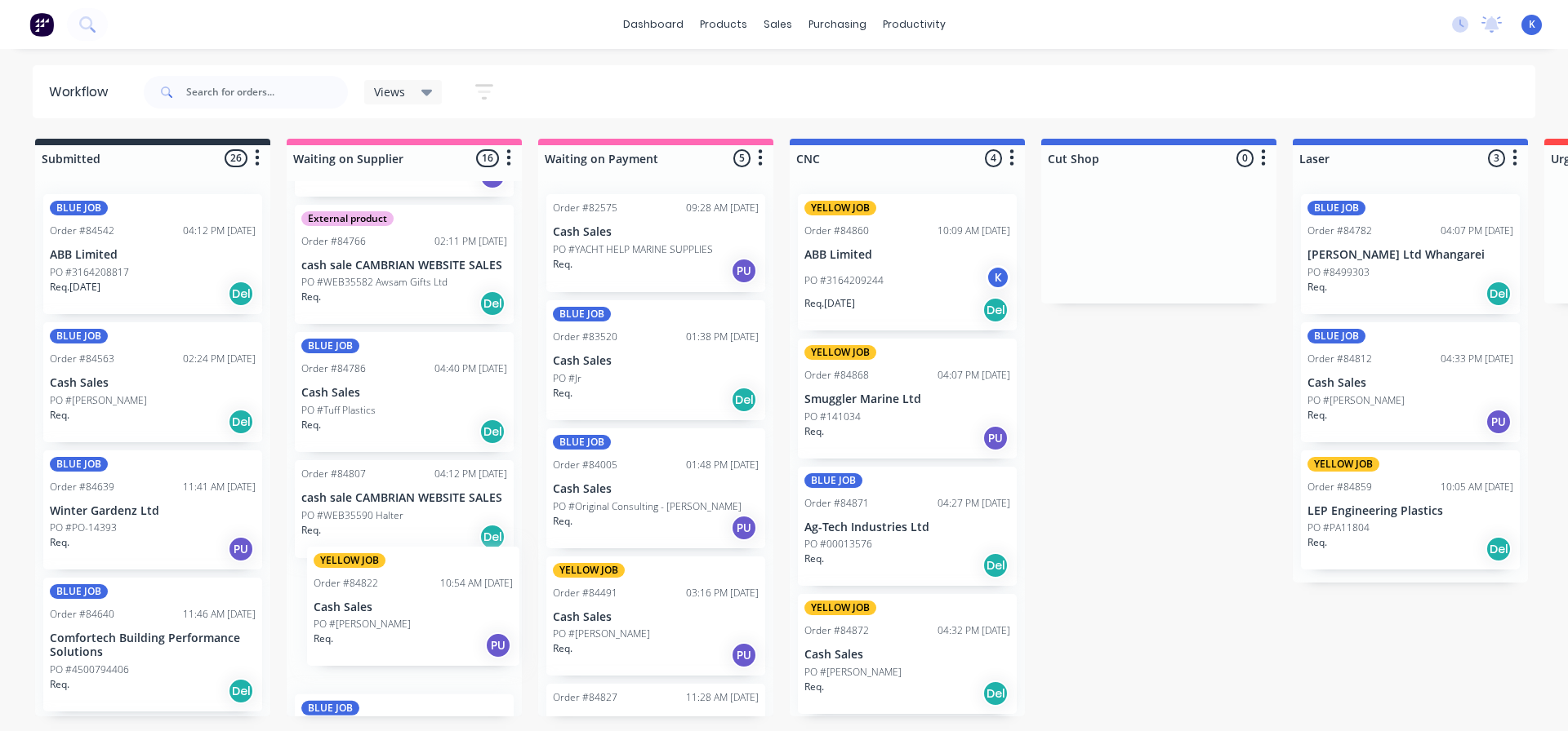
scroll to position [1368, 0]
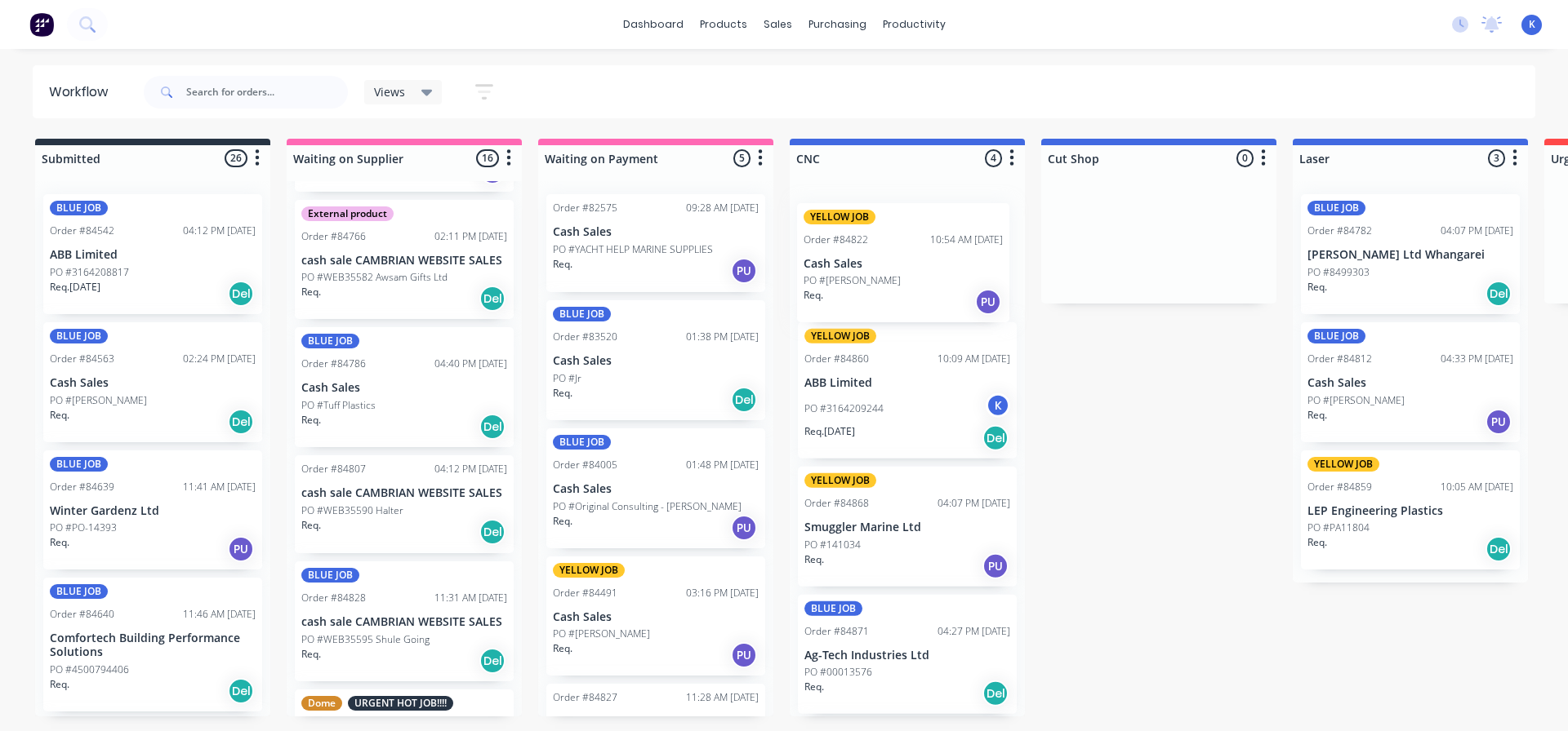
drag, startPoint x: 337, startPoint y: 592, endPoint x: 824, endPoint y: 247, distance: 596.8
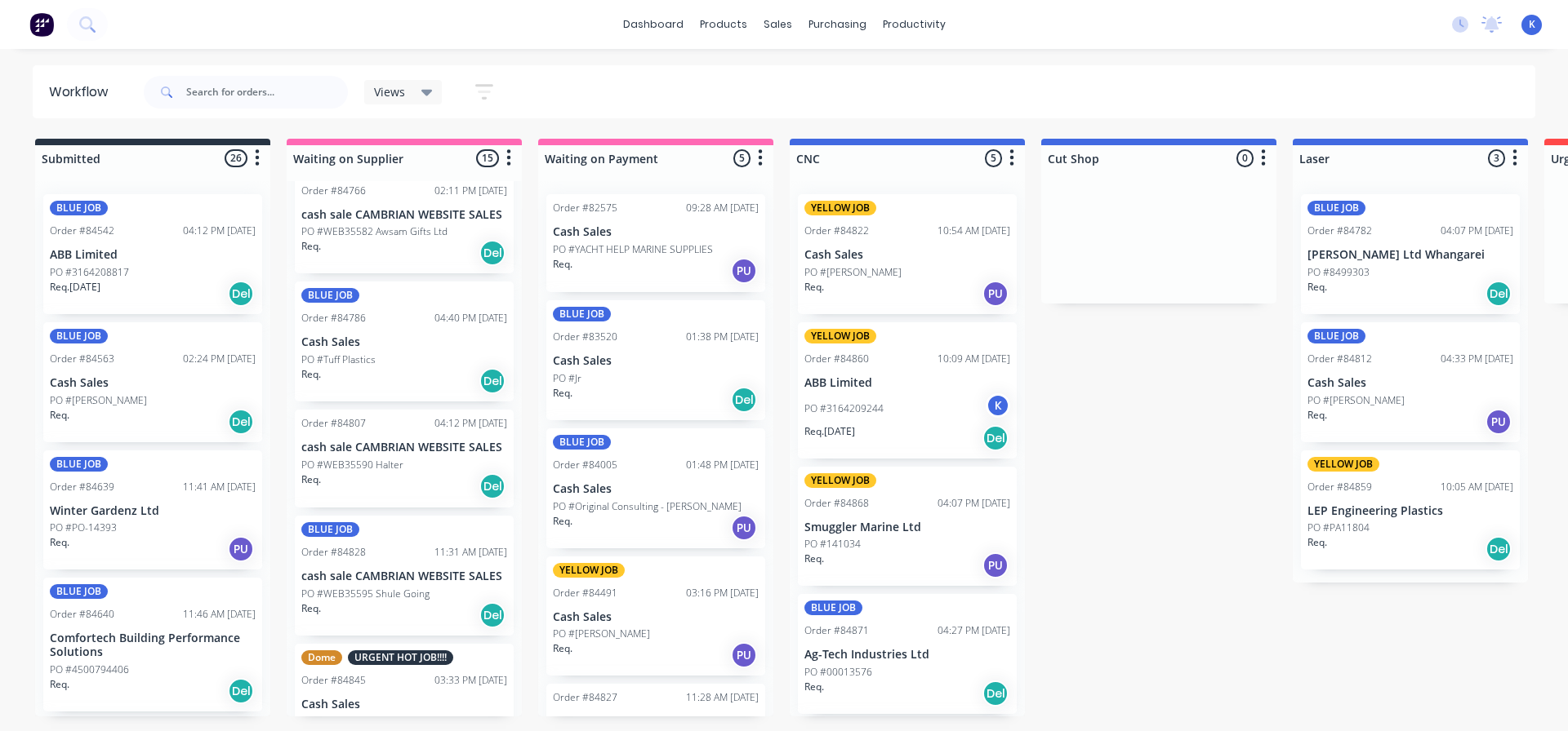
scroll to position [1433, 0]
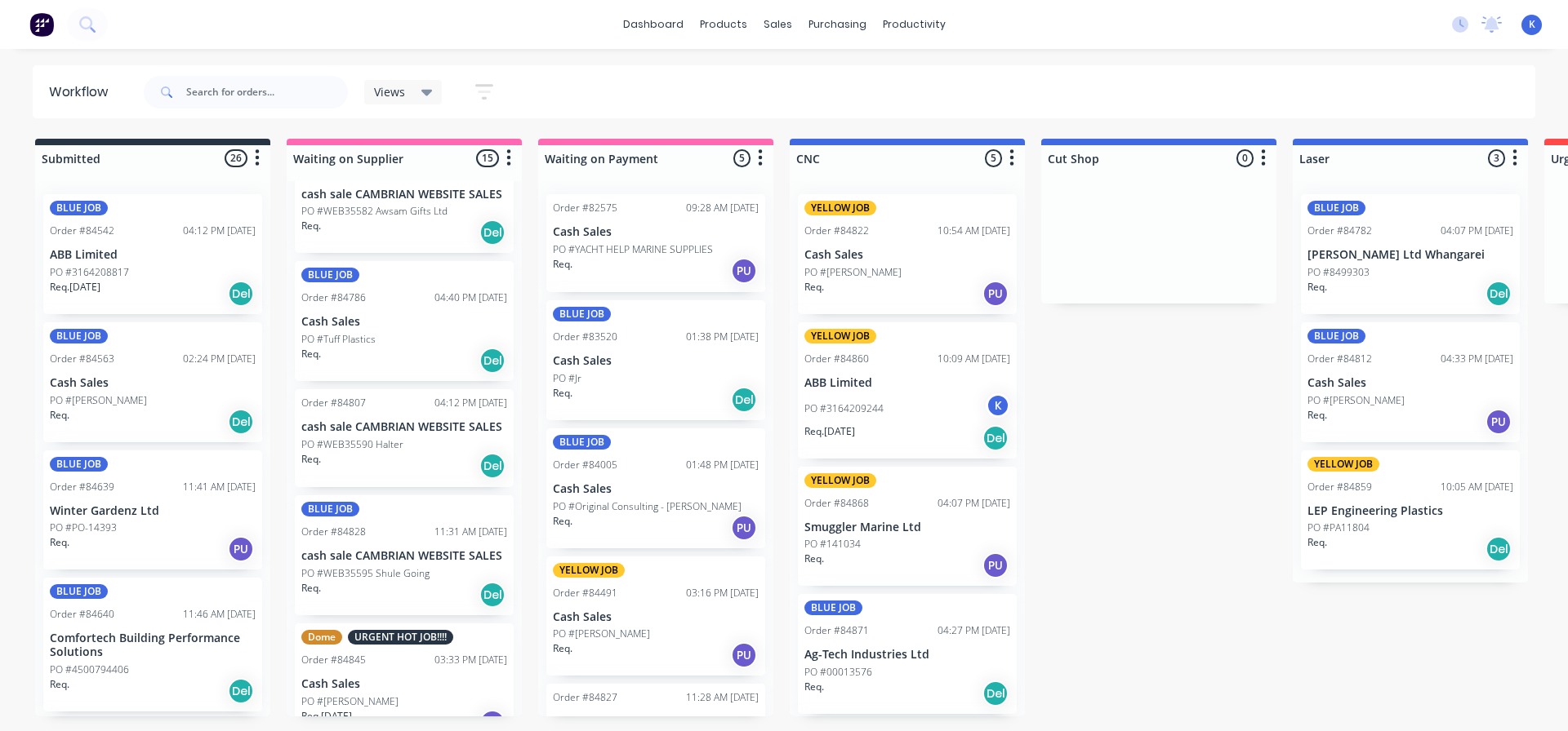
click at [334, 695] on p "PO #[PERSON_NAME]" at bounding box center [350, 702] width 97 height 14
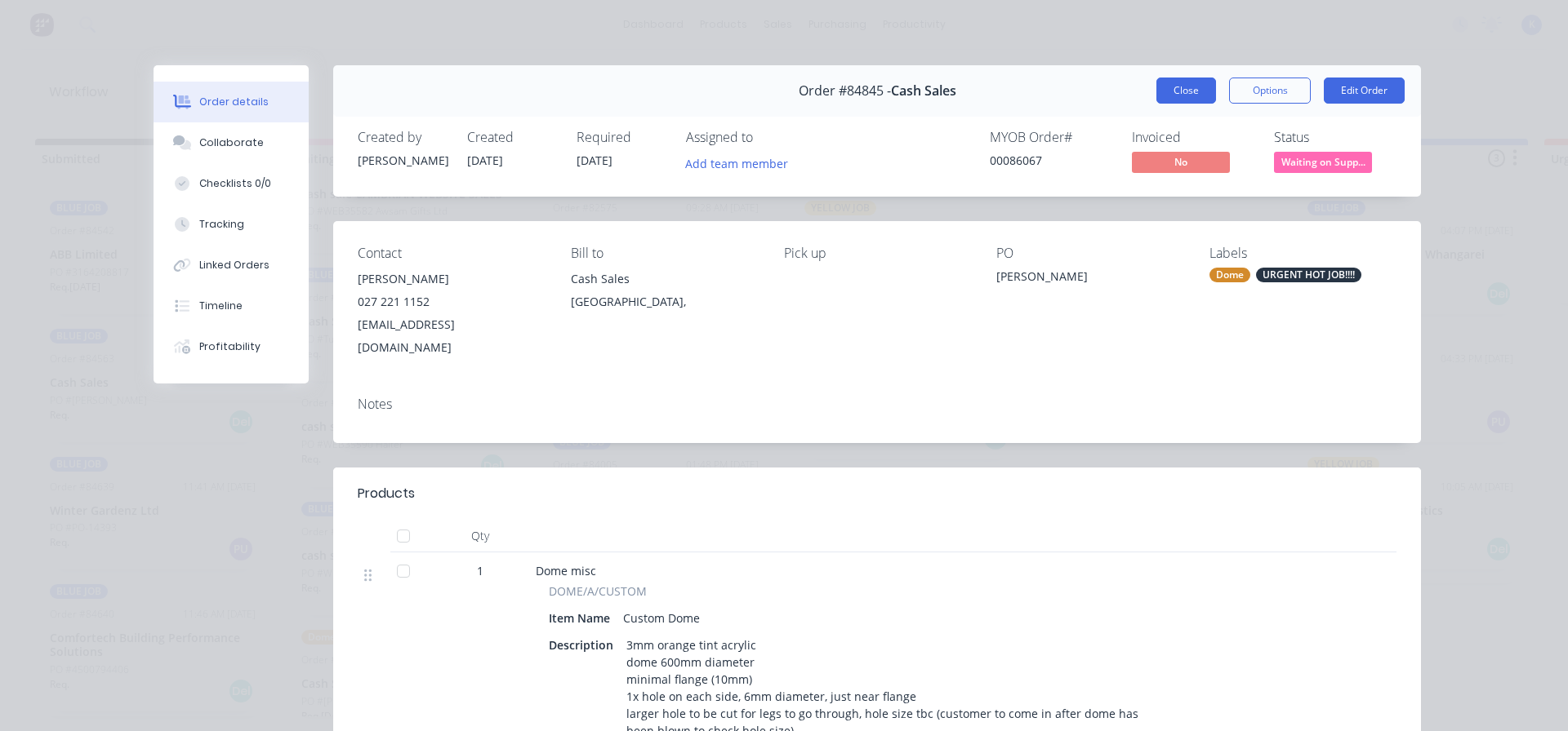
click at [1191, 84] on button "Close" at bounding box center [1187, 90] width 59 height 26
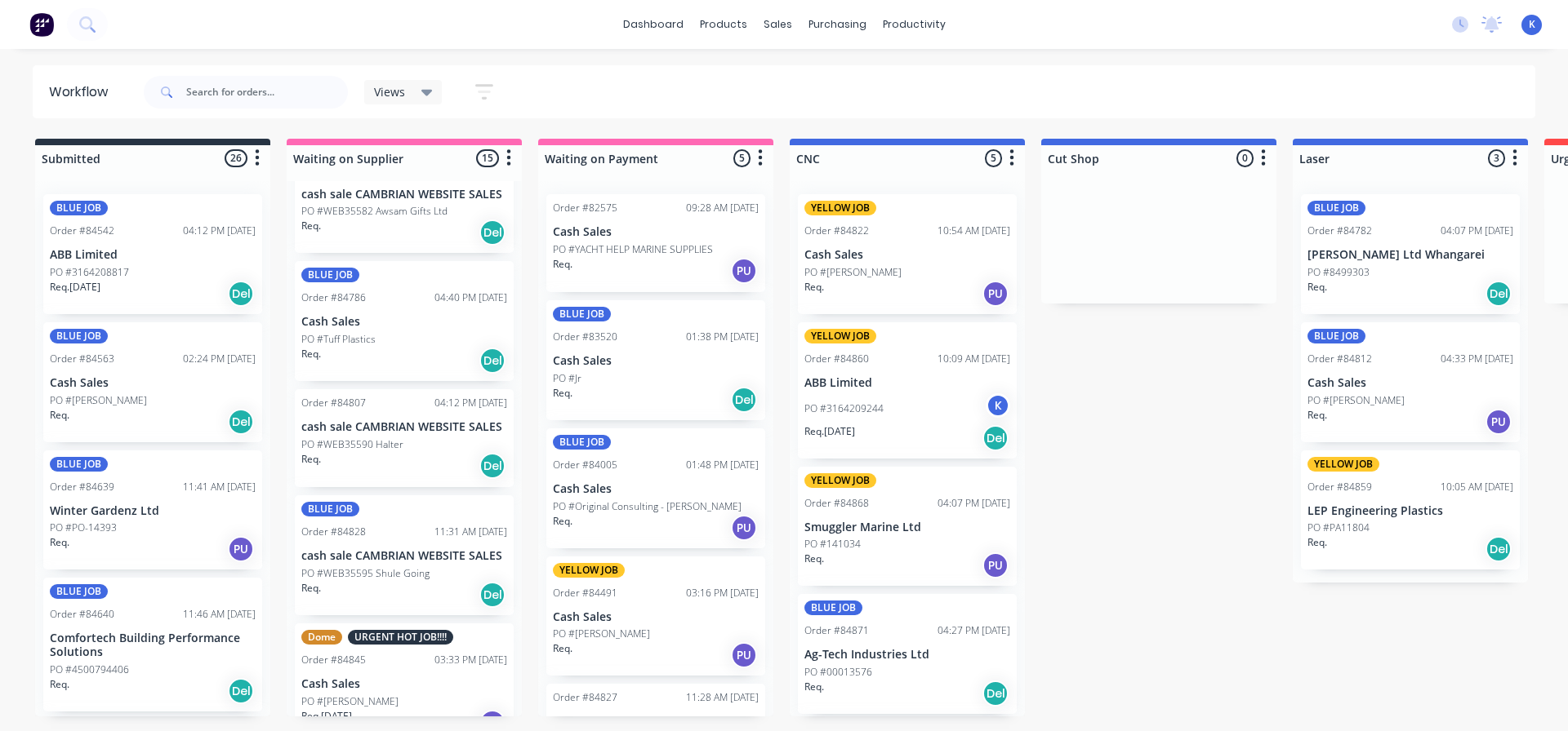
click at [396, 84] on span "Views" at bounding box center [390, 91] width 31 height 17
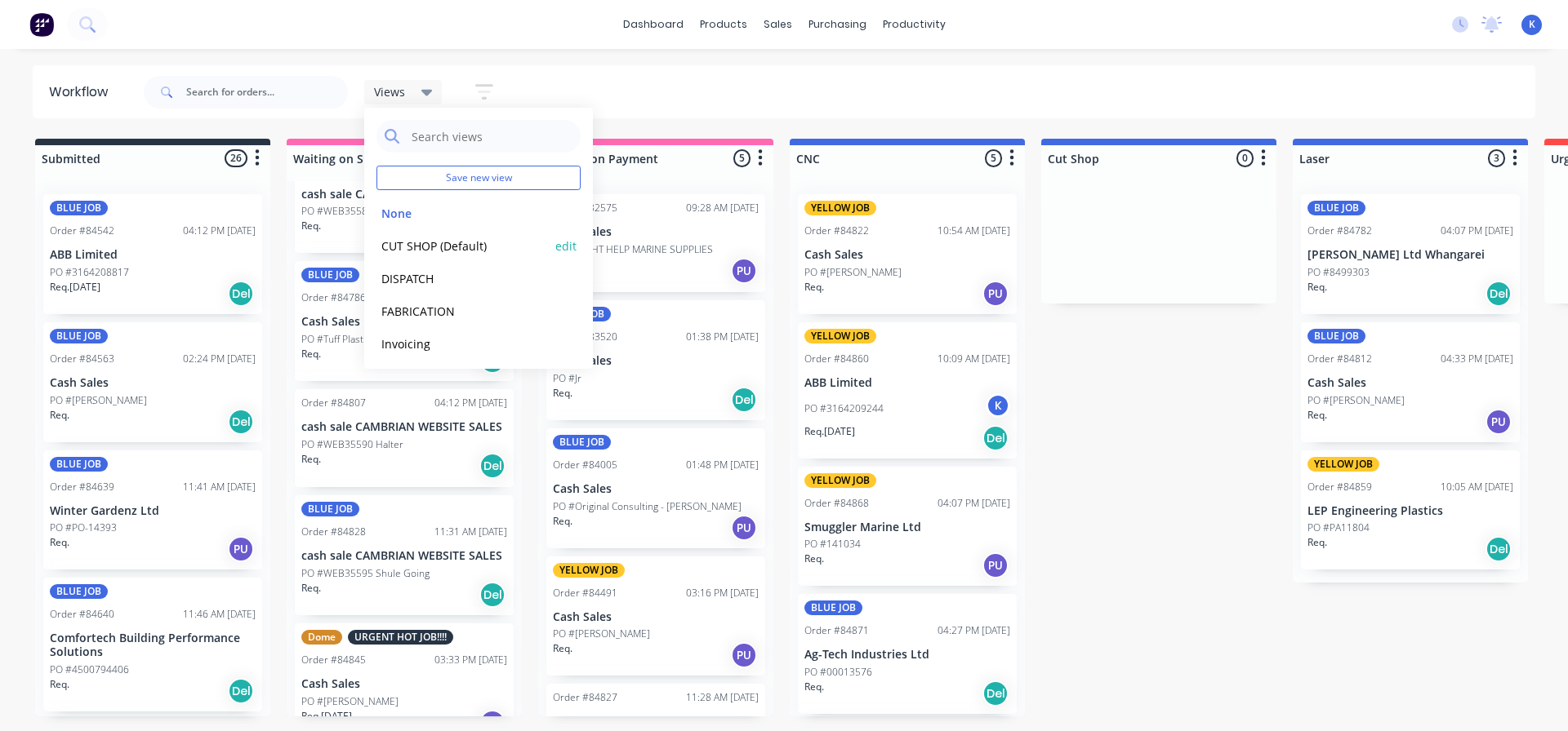
click at [414, 248] on button "CUT SHOP (Default)" at bounding box center [464, 246] width 174 height 19
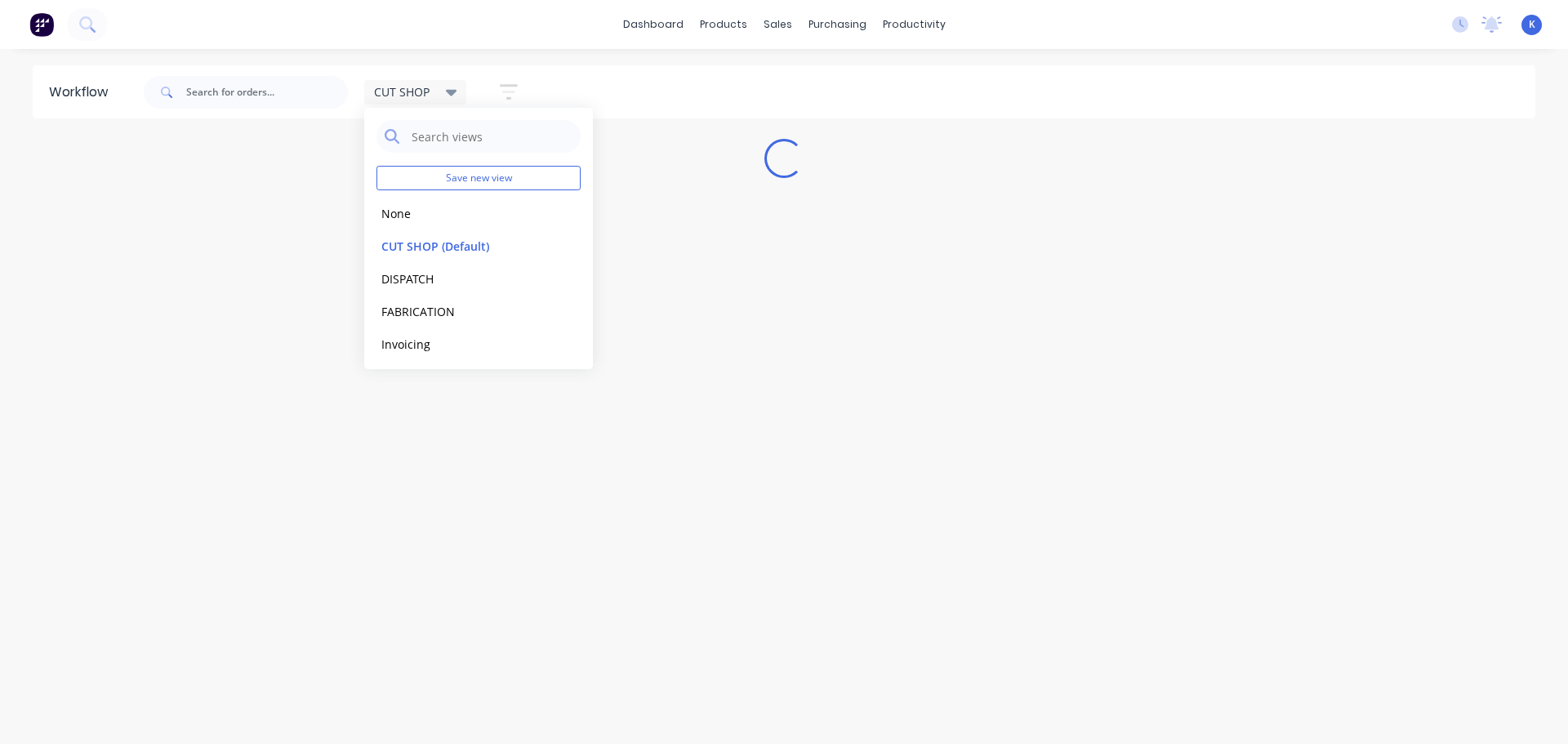
click at [877, 252] on div "Workflow CUT SHOP Save new view None edit CUT SHOP (Default) edit DISPATCH edit…" at bounding box center [784, 389] width 1568 height 646
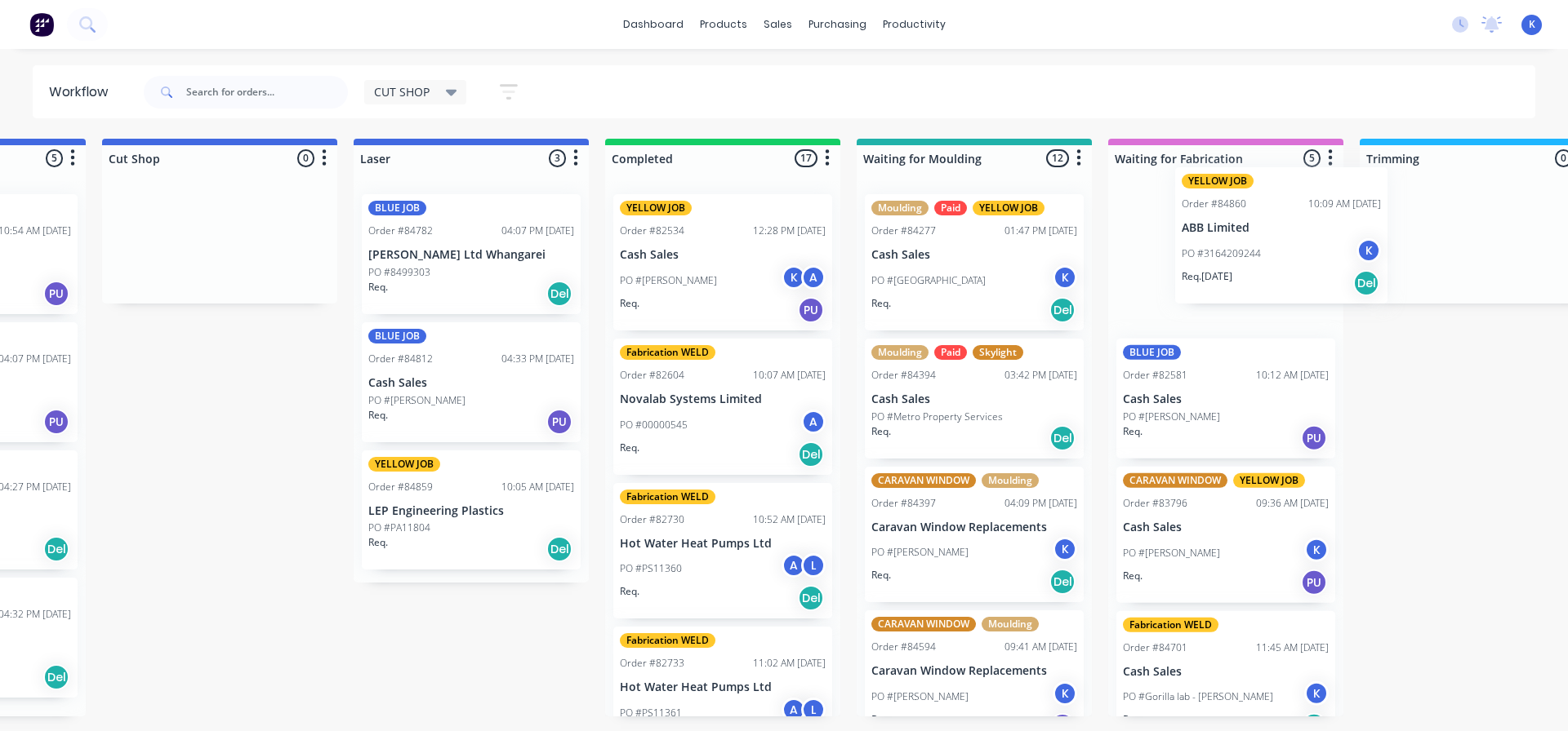
drag, startPoint x: 355, startPoint y: 392, endPoint x: 1182, endPoint y: 246, distance: 839.8
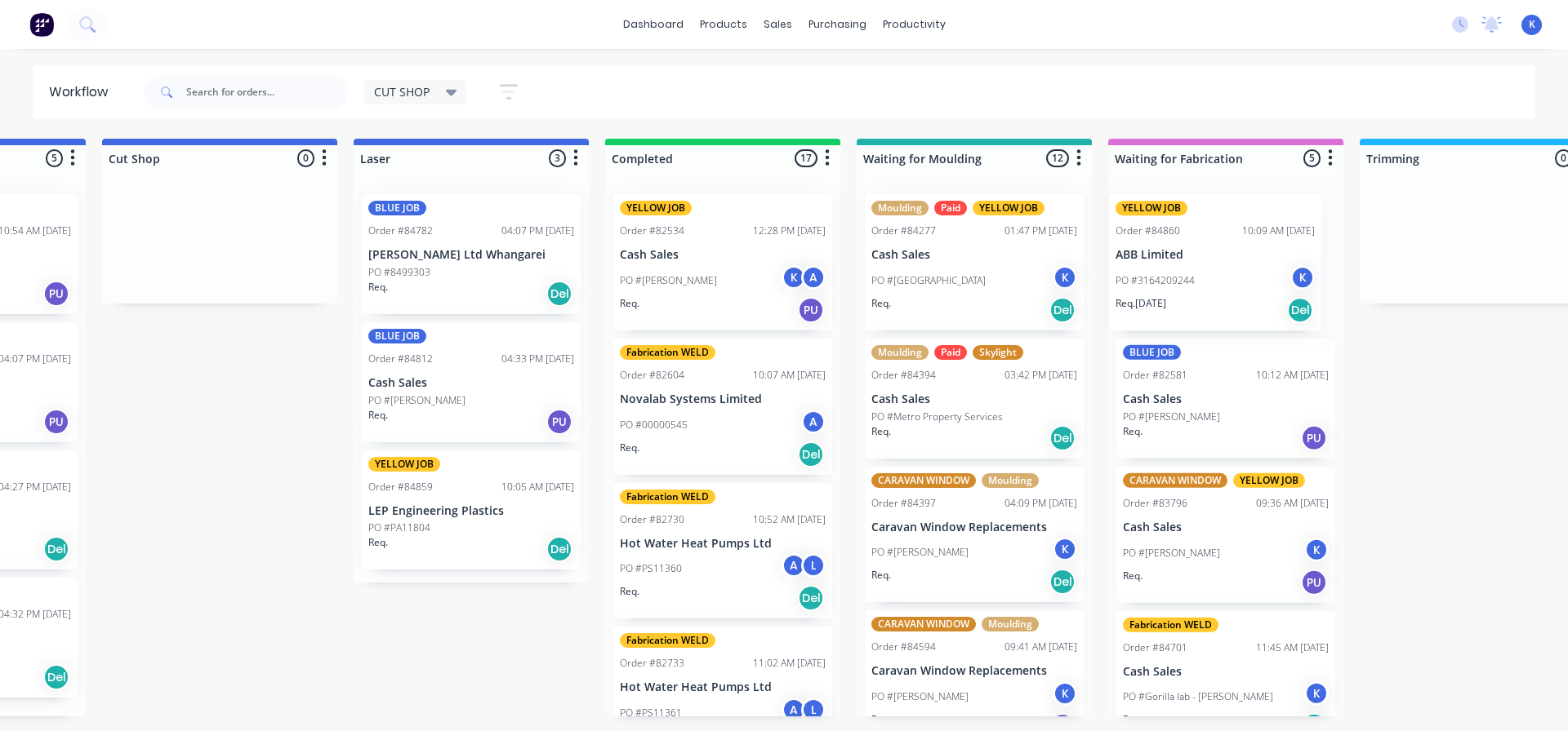
scroll to position [0, 443]
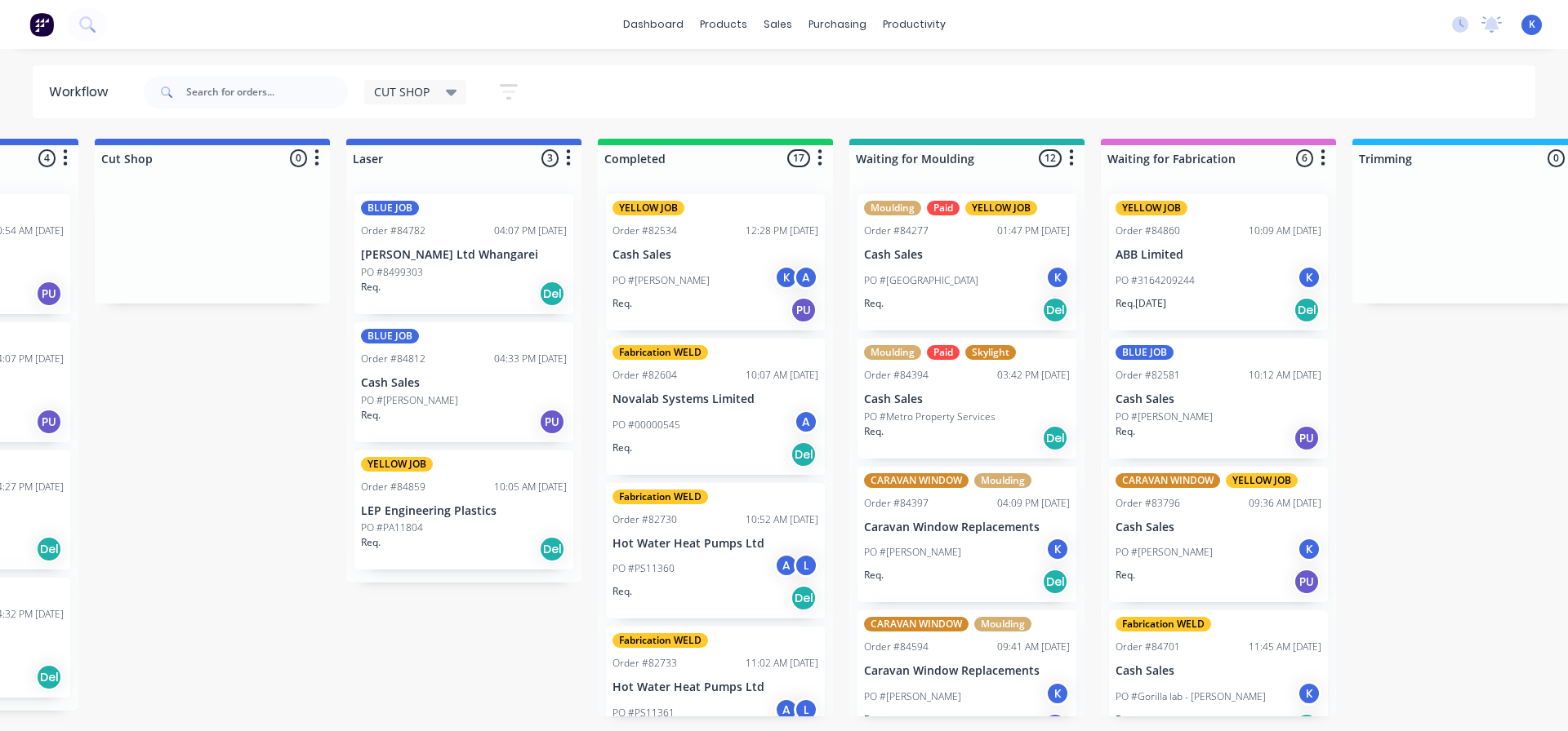
click at [410, 633] on html "dashboard products sales purchasing productivity dashboard products Product Cat…" at bounding box center [340, 317] width 1568 height 633
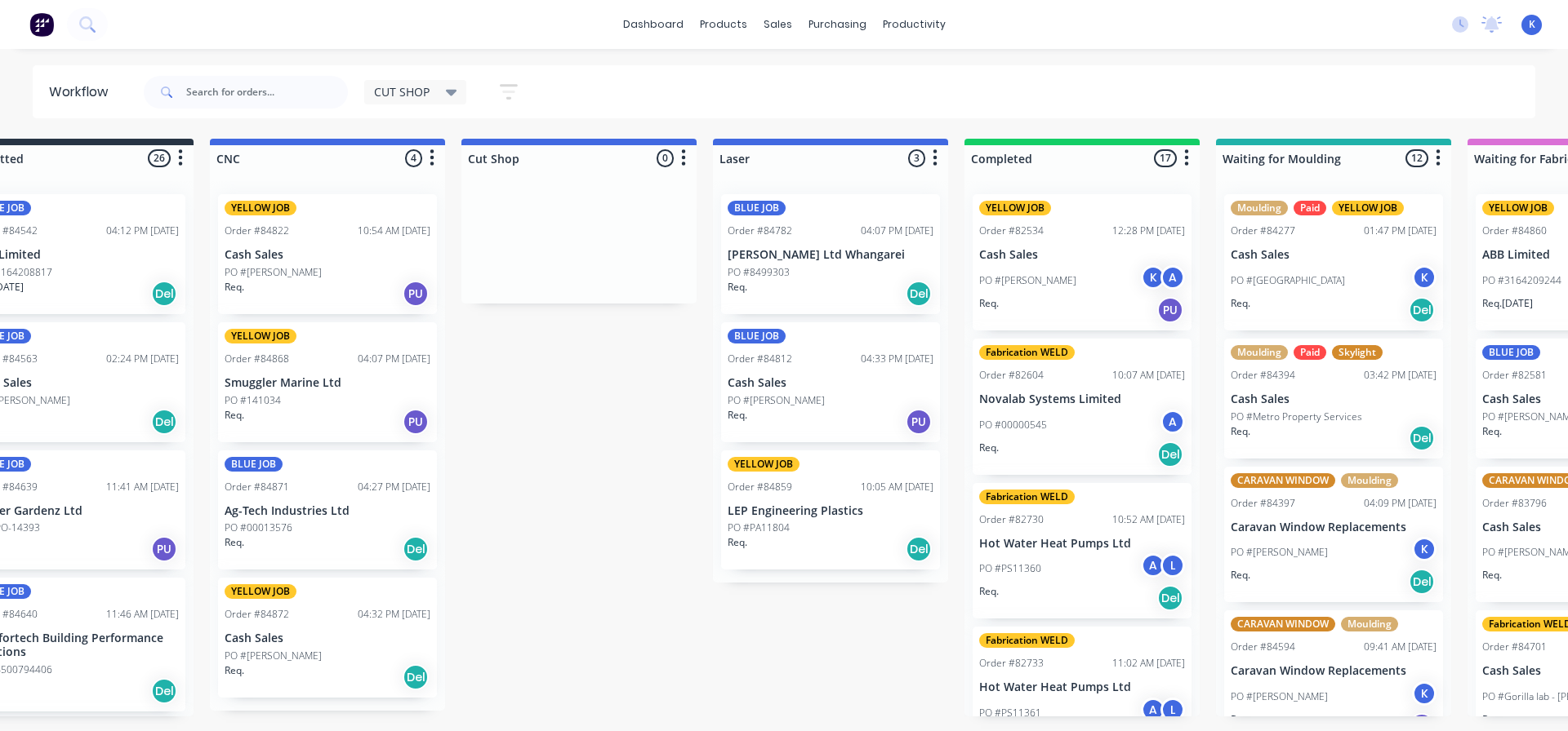
scroll to position [0, 50]
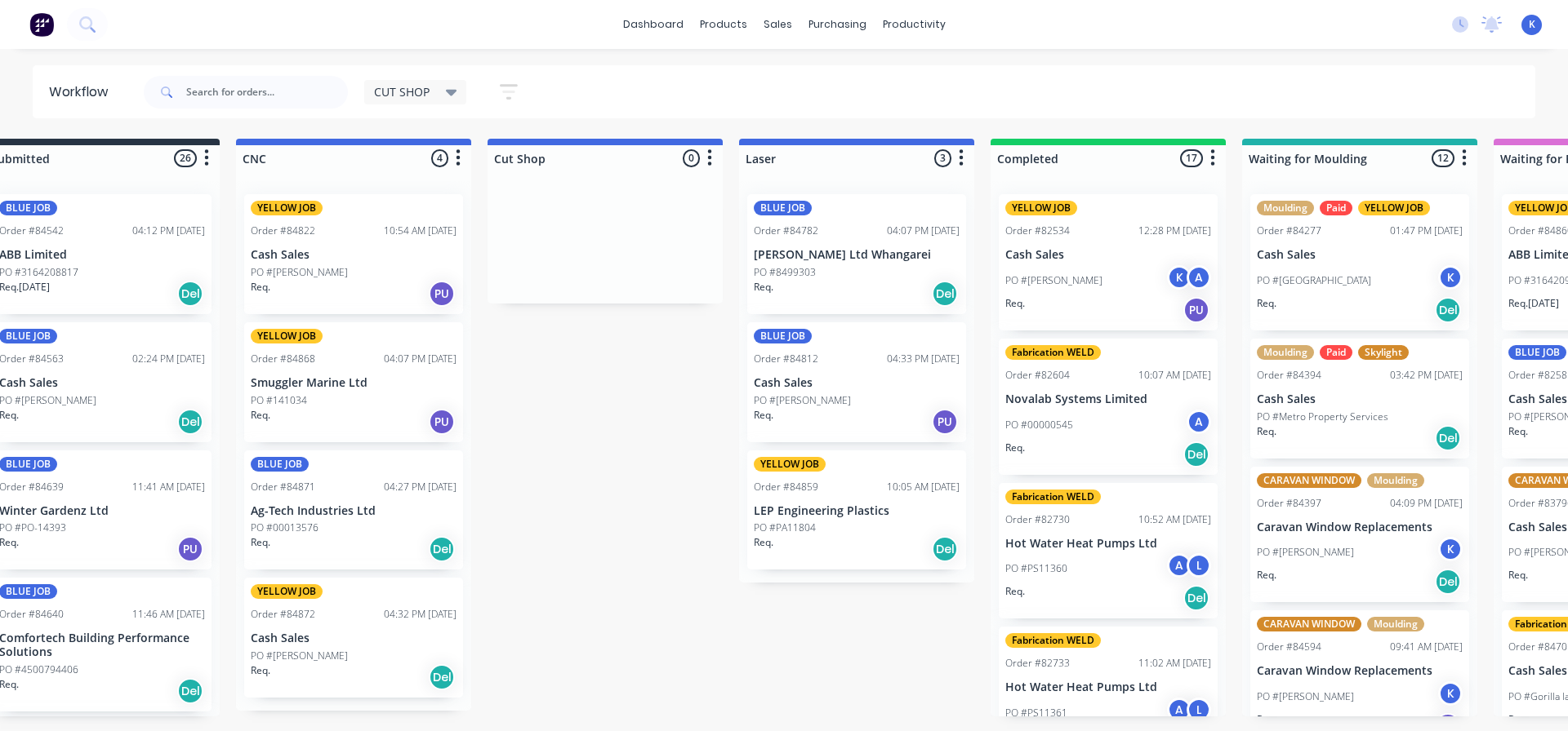
drag, startPoint x: 909, startPoint y: 648, endPoint x: 897, endPoint y: 649, distance: 12.0
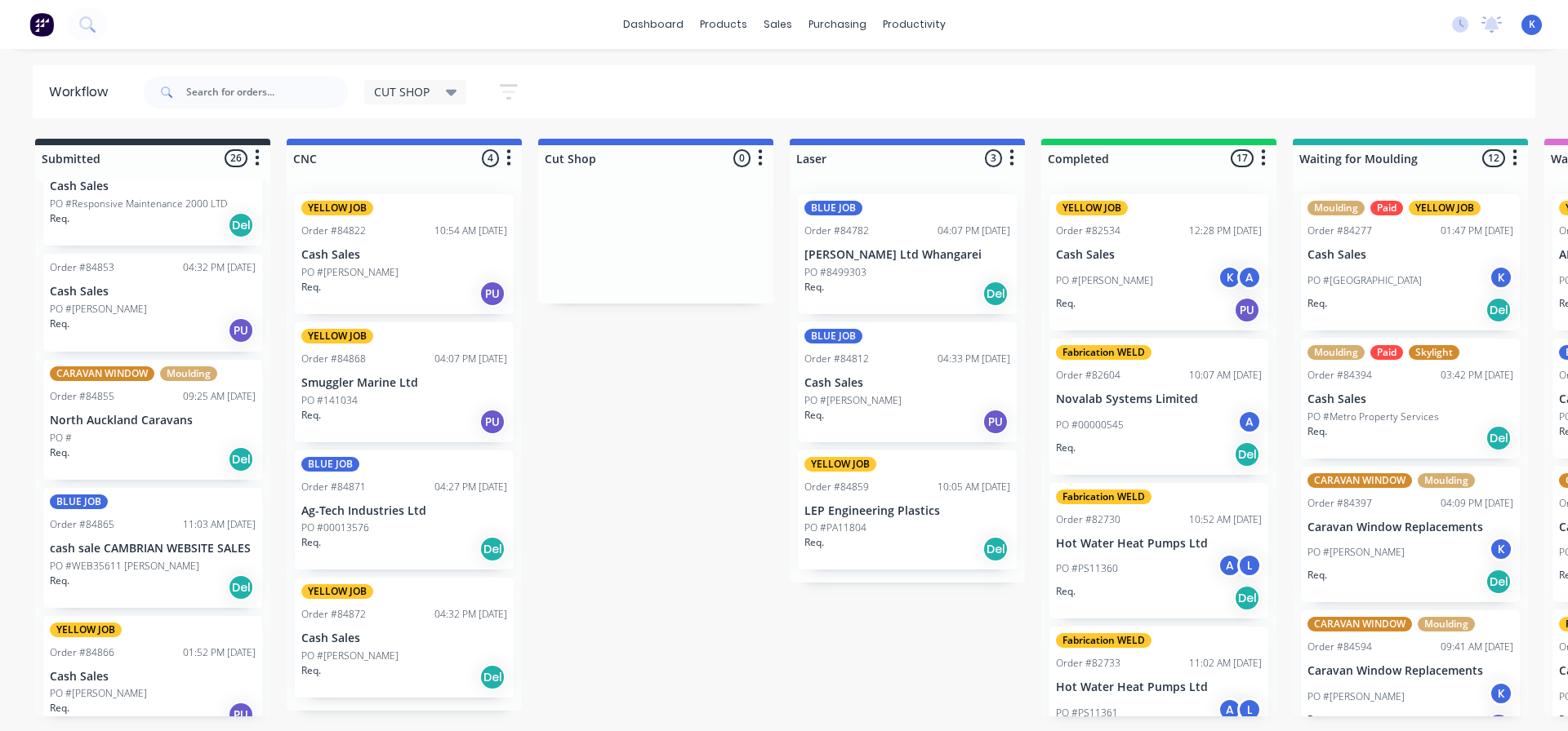
scroll to position [1959, 0]
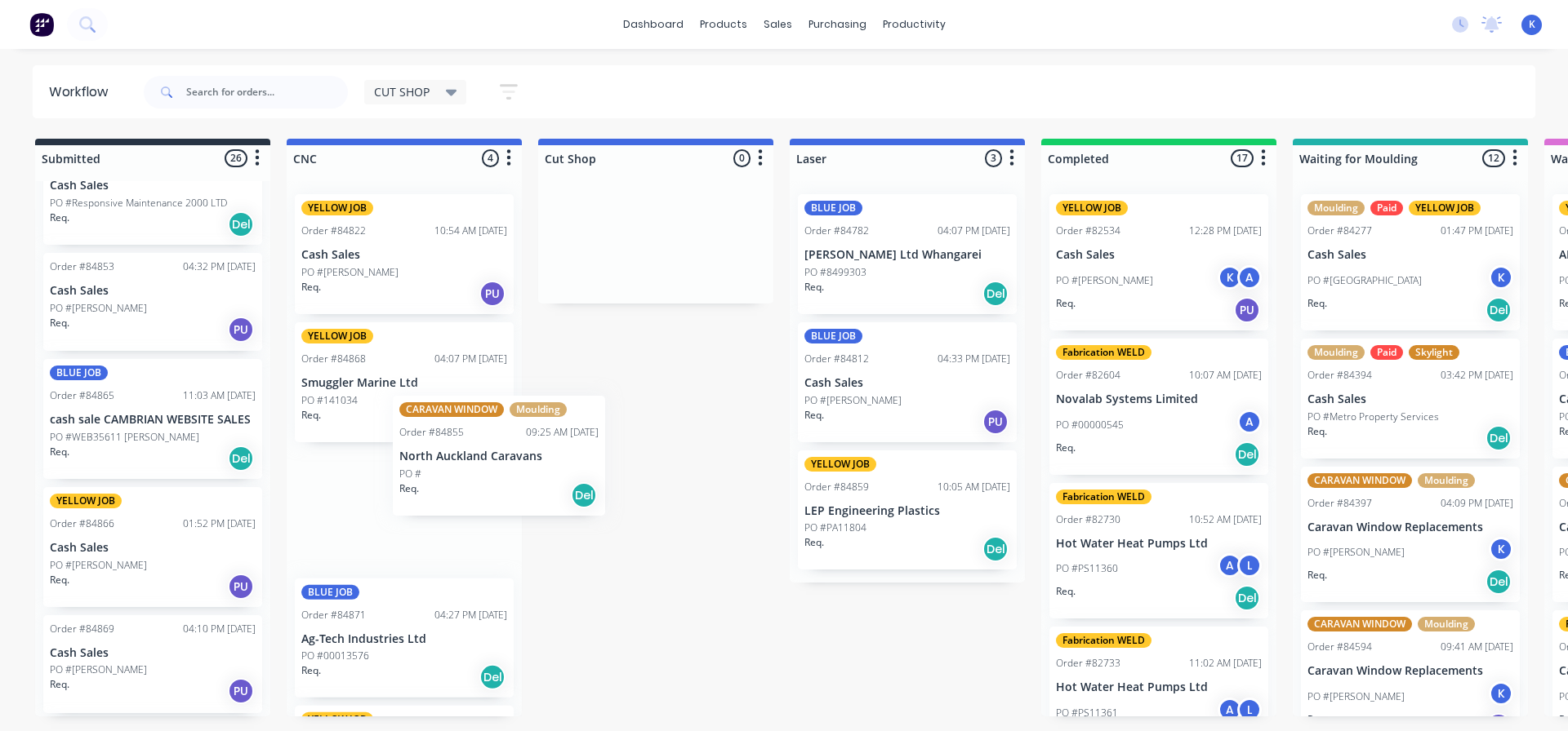
drag, startPoint x: 114, startPoint y: 424, endPoint x: 461, endPoint y: 468, distance: 349.8
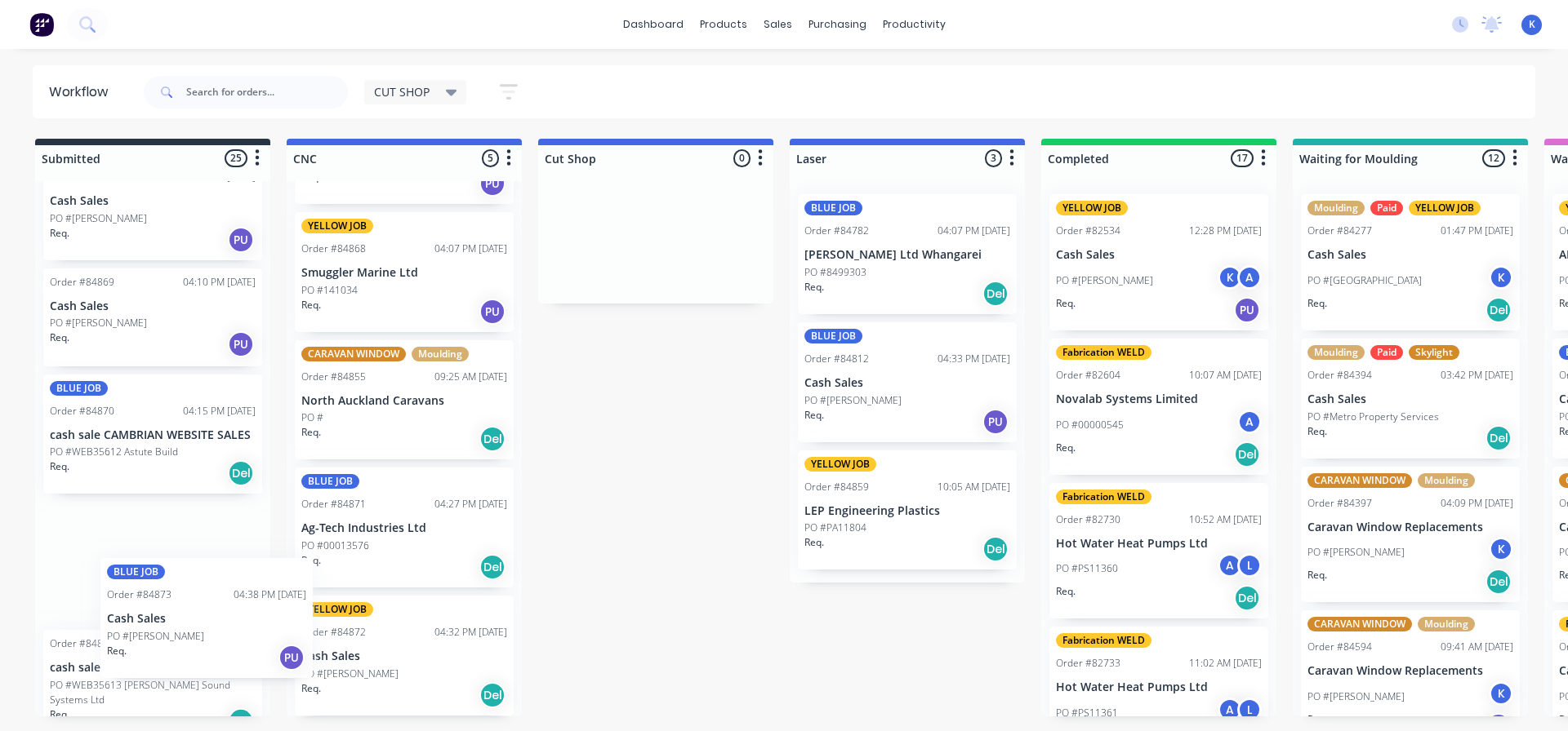
scroll to position [2310, 0]
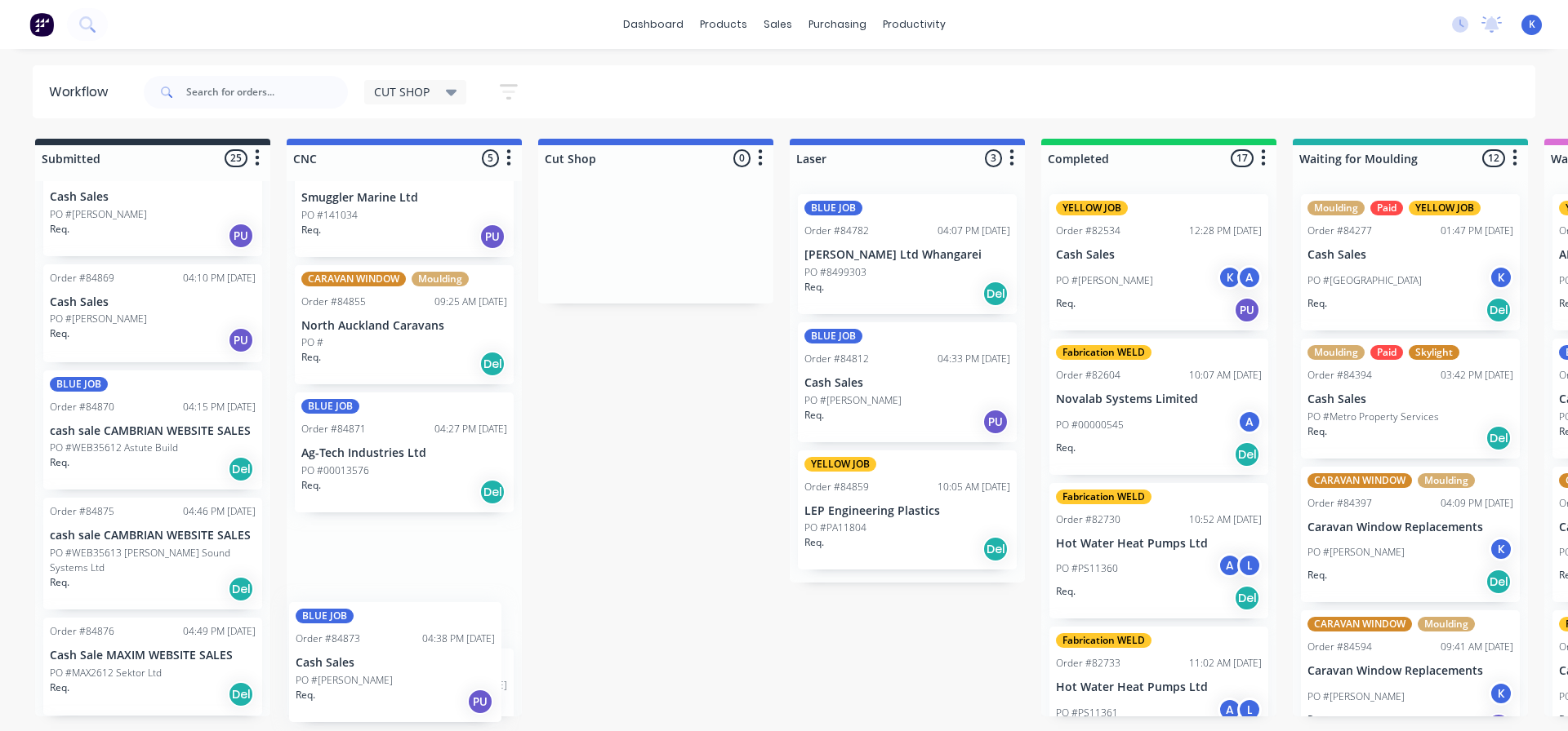
drag, startPoint x: 77, startPoint y: 589, endPoint x: 332, endPoint y: 676, distance: 269.4
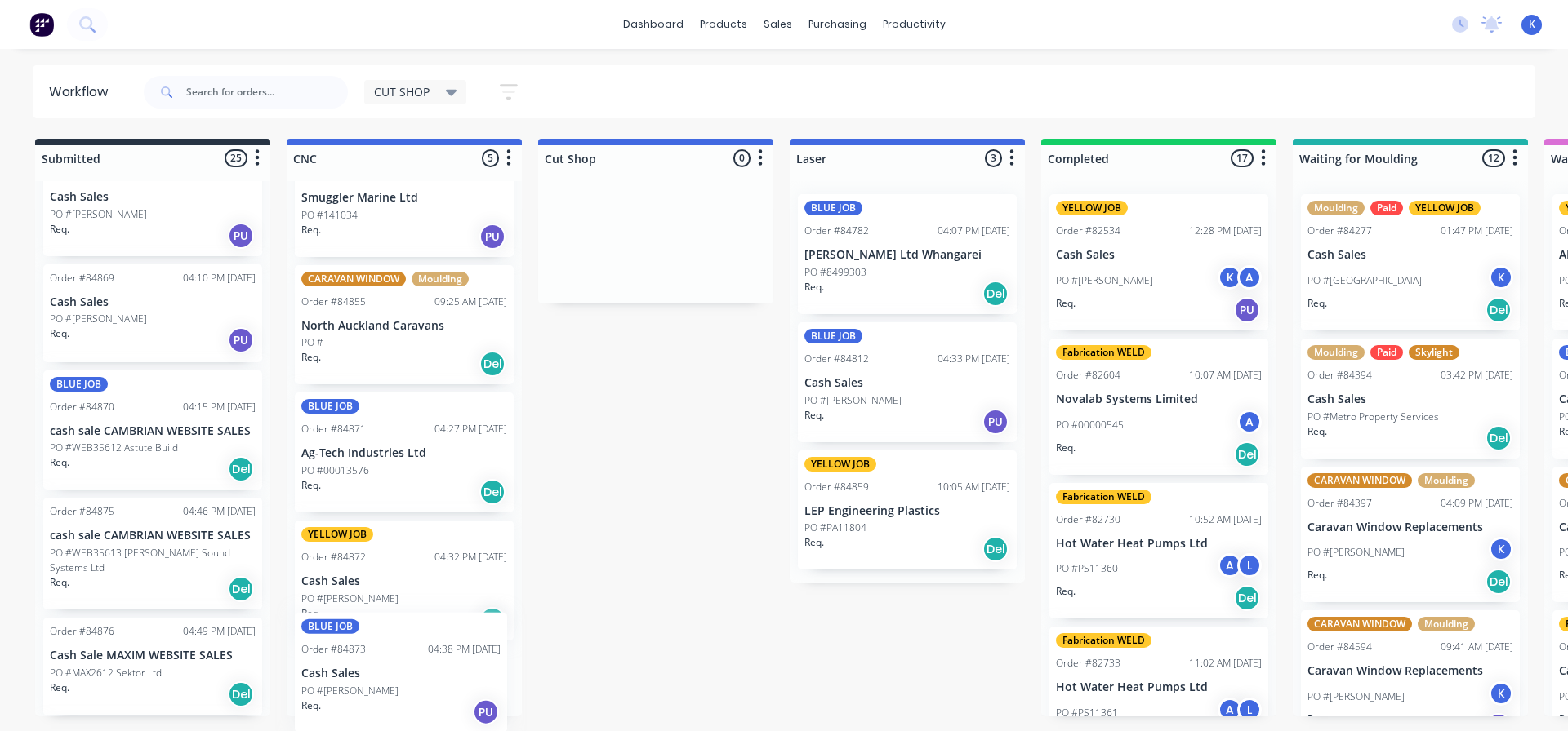
scroll to position [213, 0]
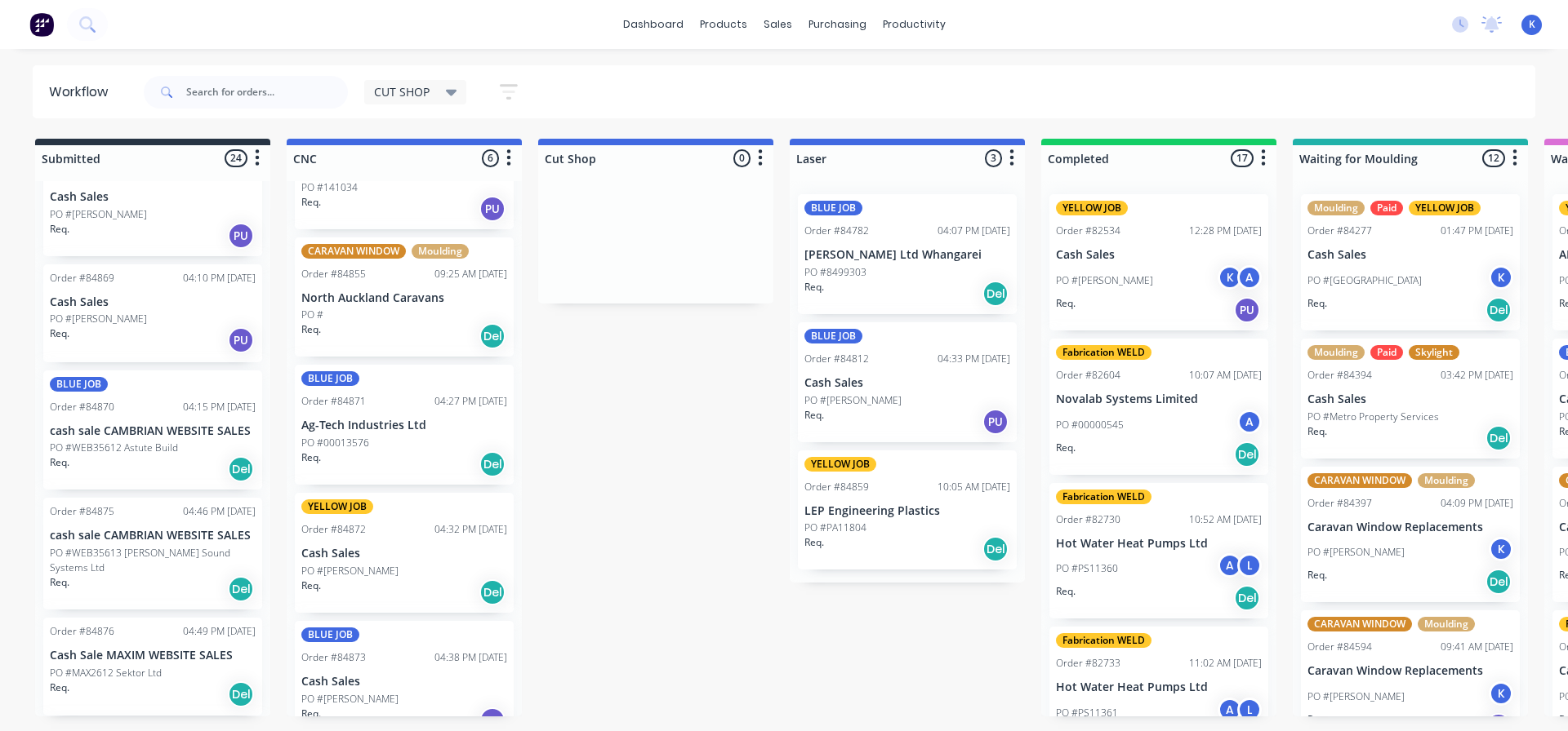
click at [359, 675] on p "Cash Sales" at bounding box center [404, 682] width 206 height 13
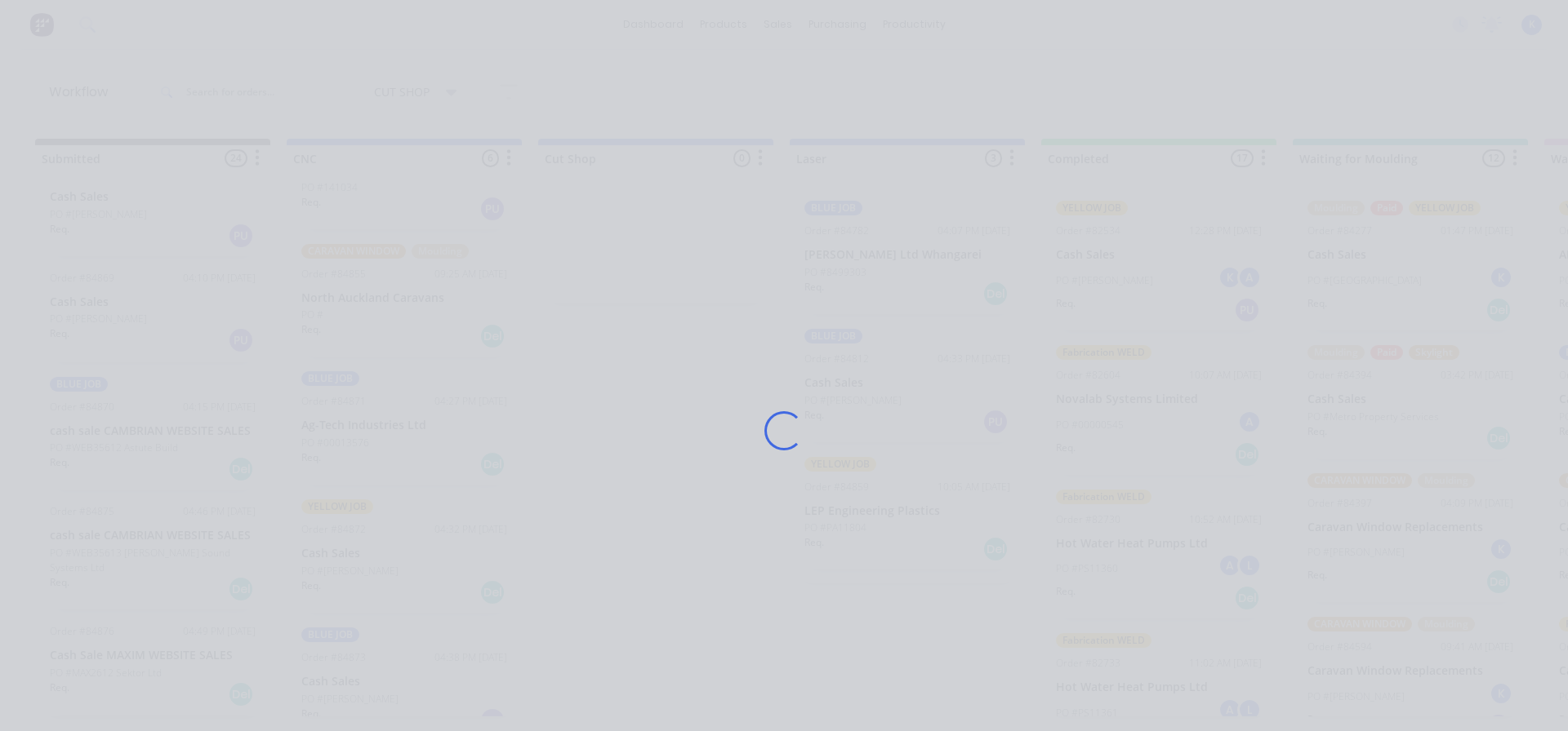
click at [359, 675] on div "Loading..." at bounding box center [784, 431] width 1307 height 731
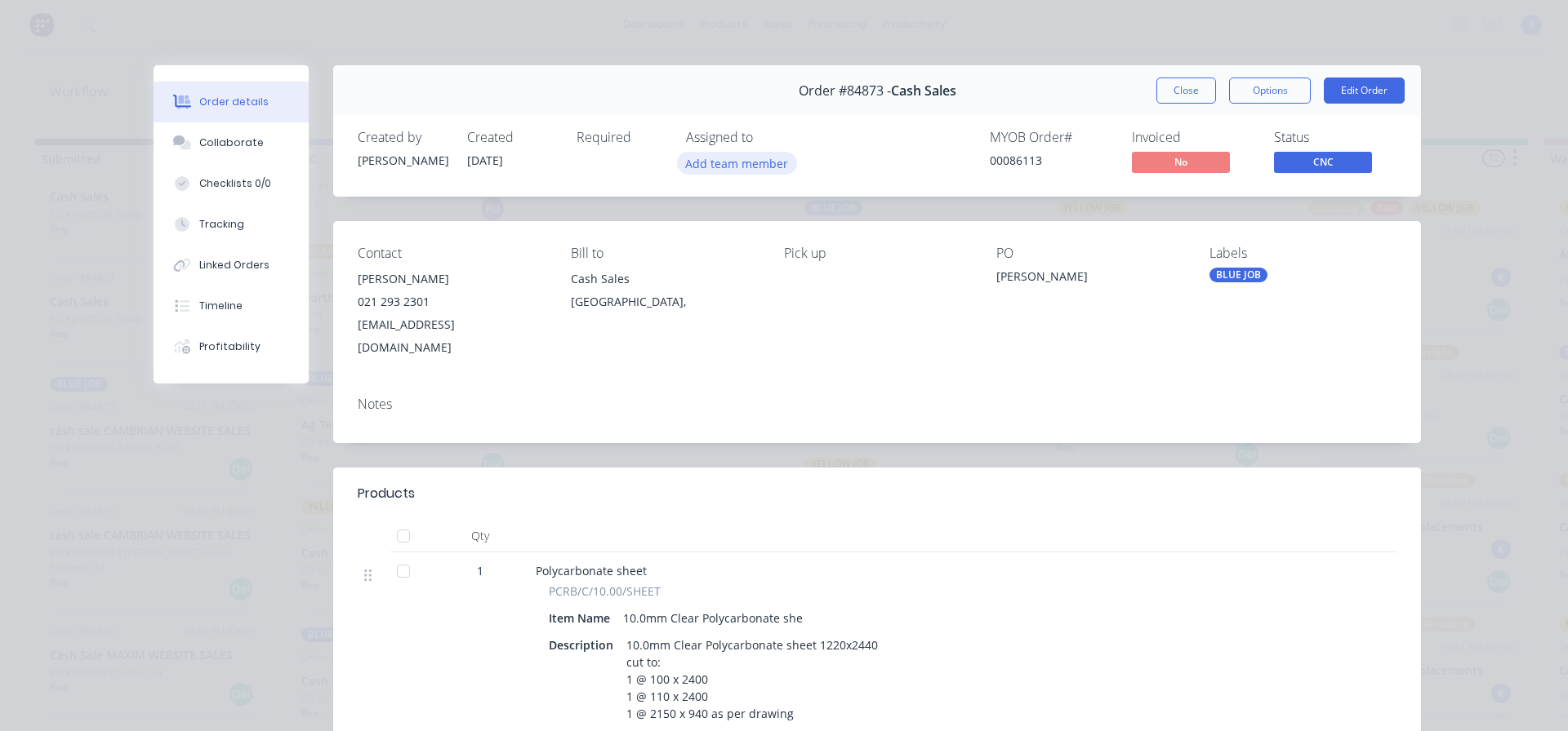
click at [716, 170] on div "Add team member" at bounding box center [768, 163] width 163 height 24
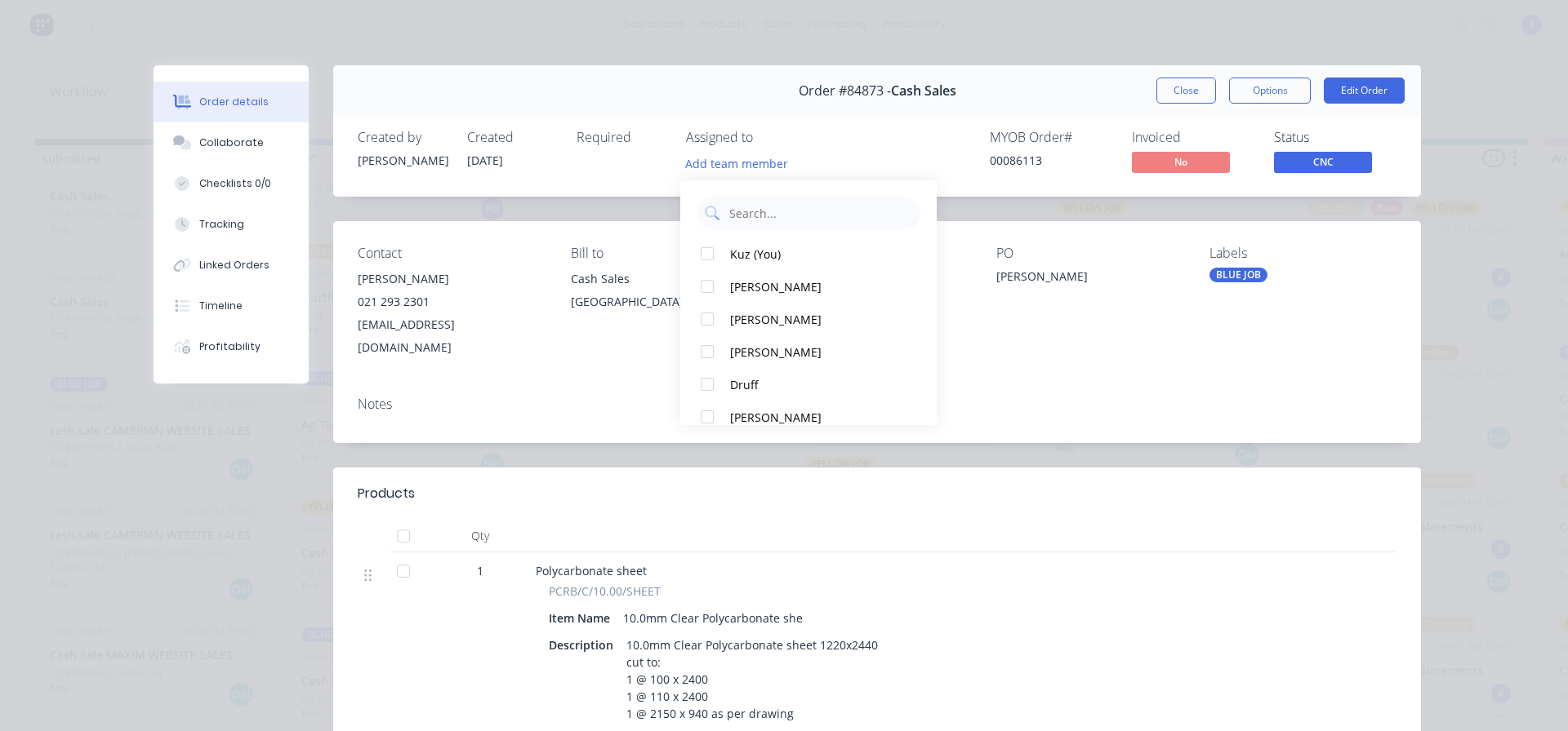
drag, startPoint x: 720, startPoint y: 259, endPoint x: 930, endPoint y: 200, distance: 218.1
click at [722, 258] on div at bounding box center [707, 254] width 32 height 32
click at [1185, 91] on button "Close" at bounding box center [1187, 90] width 59 height 26
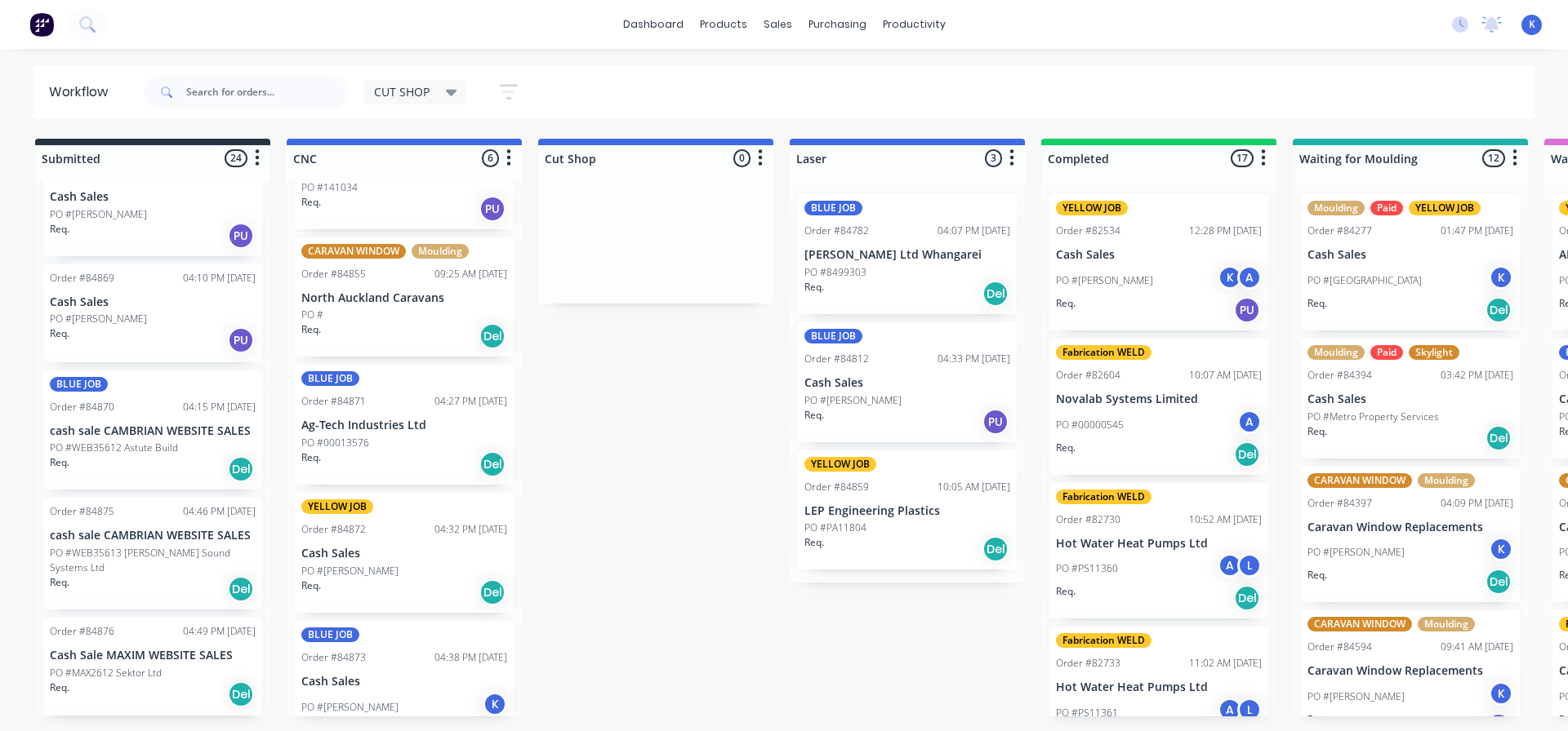
click at [343, 544] on div "YELLOW JOB Order #84872 04:32 PM [DATE] Cash Sales PO #[PERSON_NAME] Req. Del" at bounding box center [405, 553] width 219 height 120
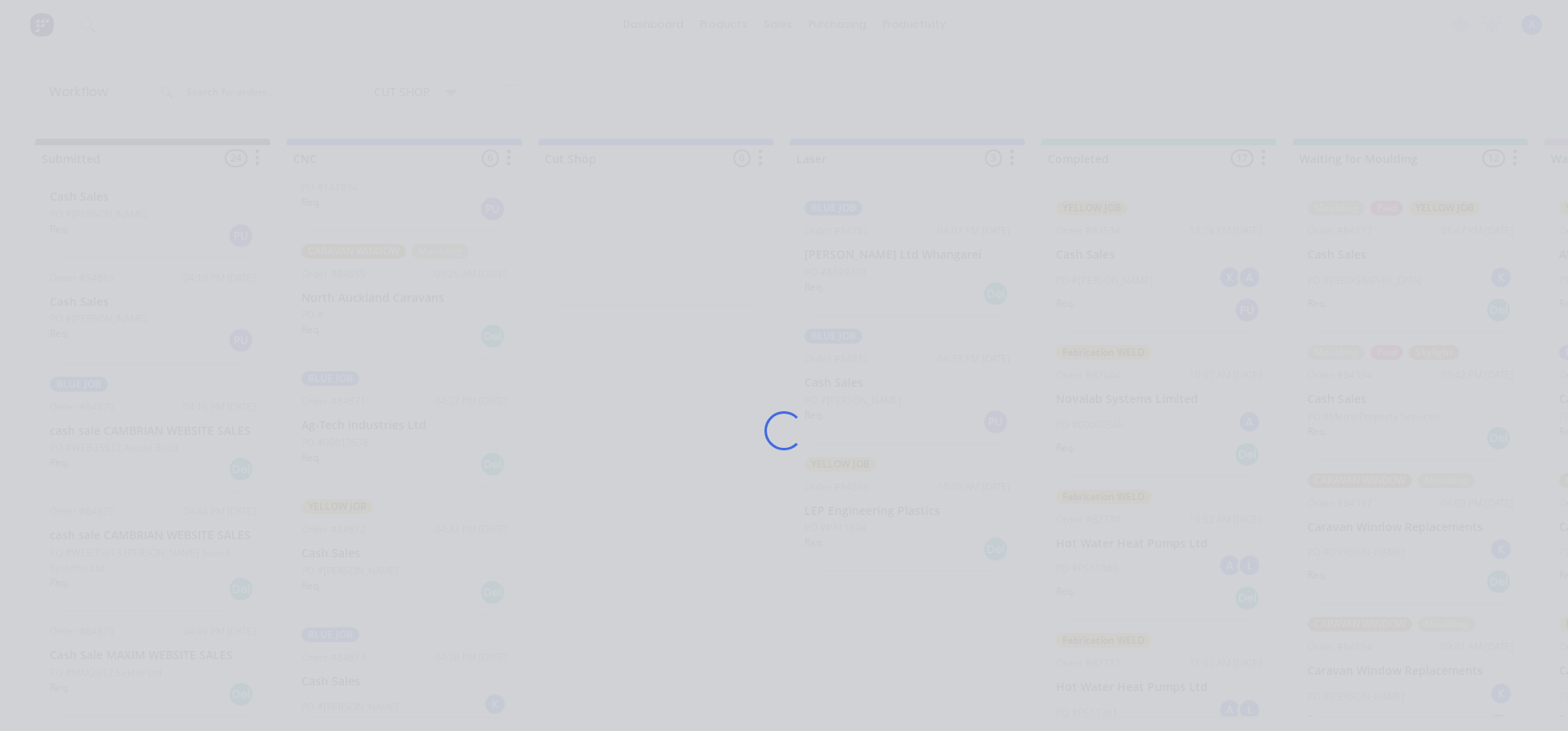
click at [344, 544] on div "Loading..." at bounding box center [784, 431] width 1307 height 731
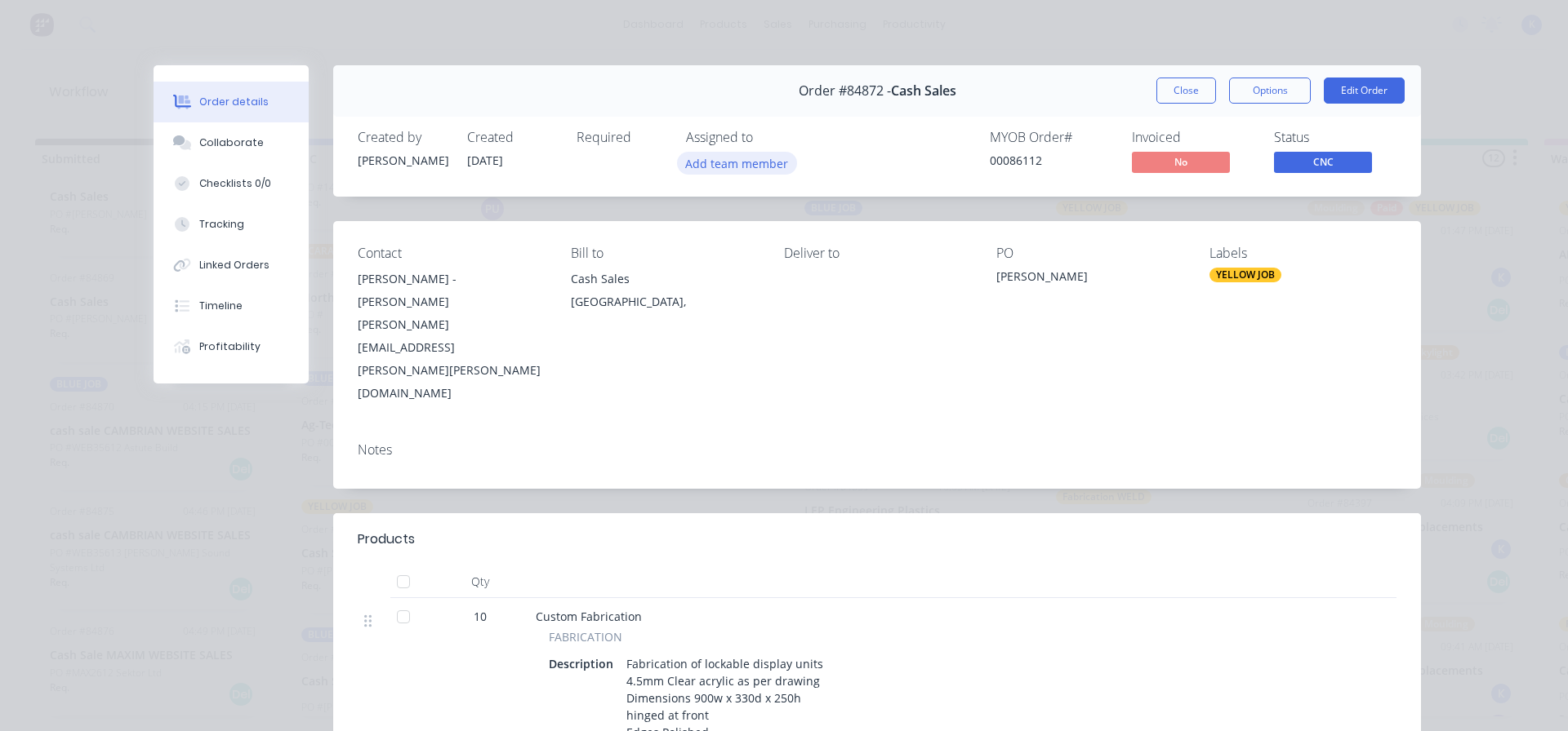
click at [739, 169] on button "Add team member" at bounding box center [738, 162] width 120 height 22
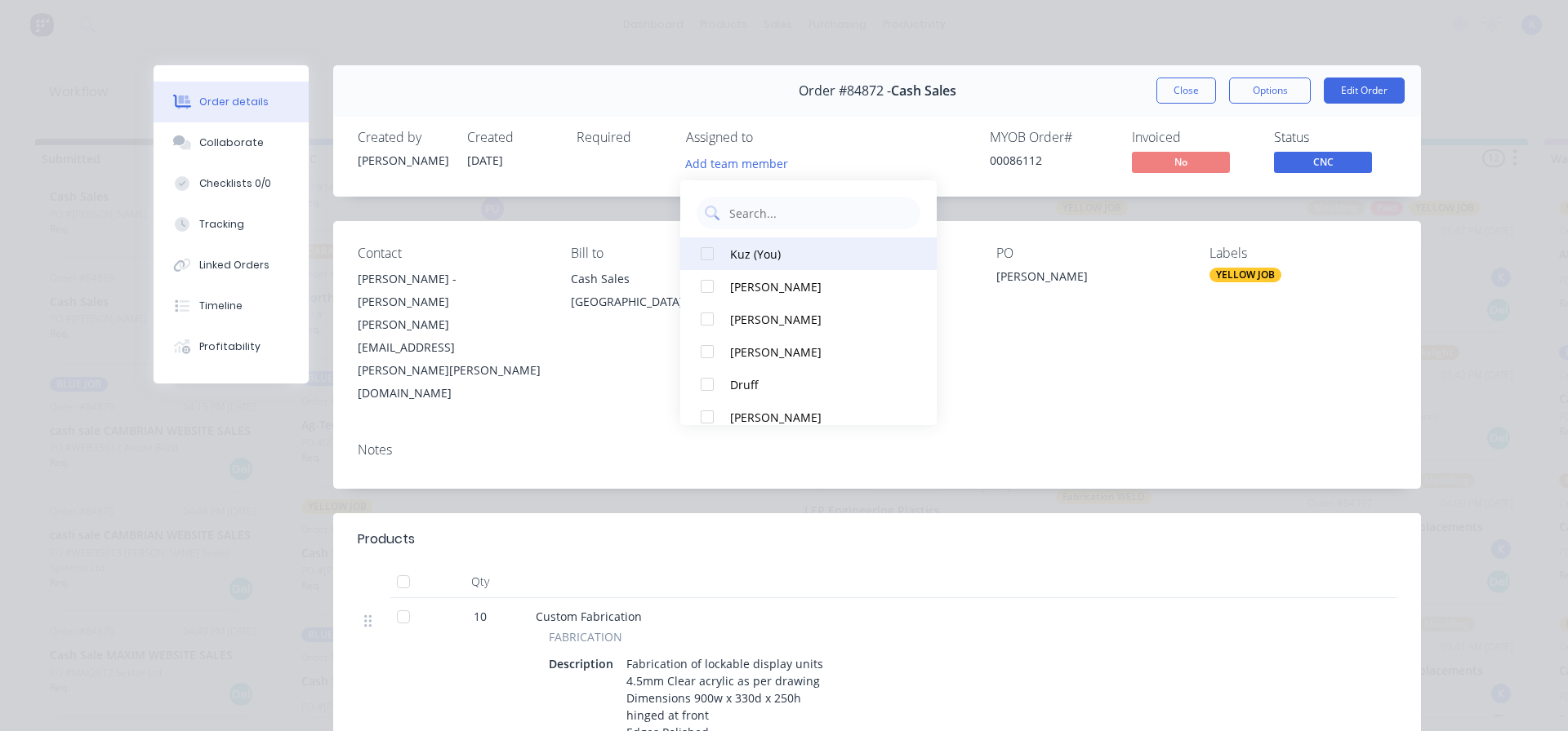
click at [705, 257] on div at bounding box center [707, 254] width 32 height 32
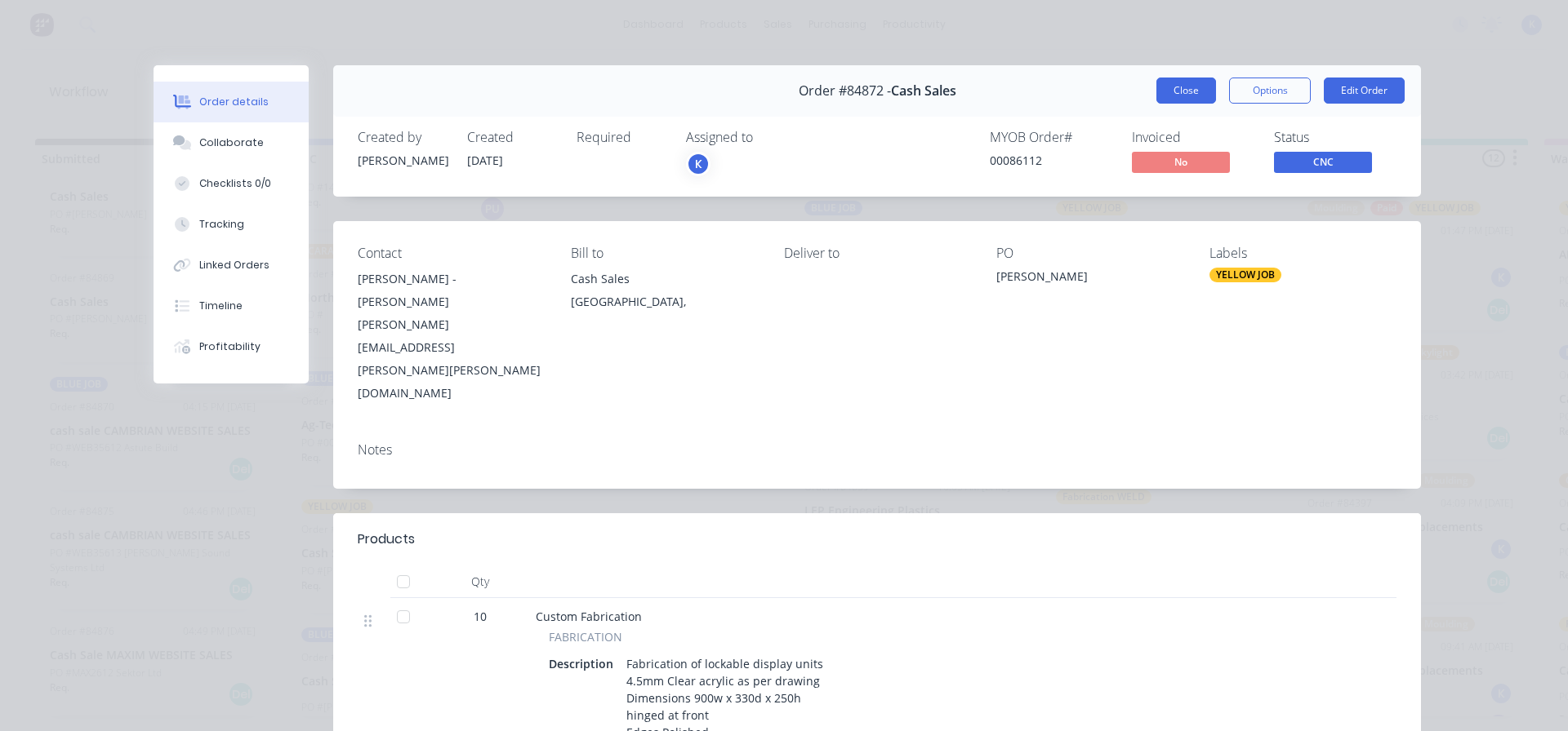
click at [1157, 89] on button "Close" at bounding box center [1187, 90] width 59 height 26
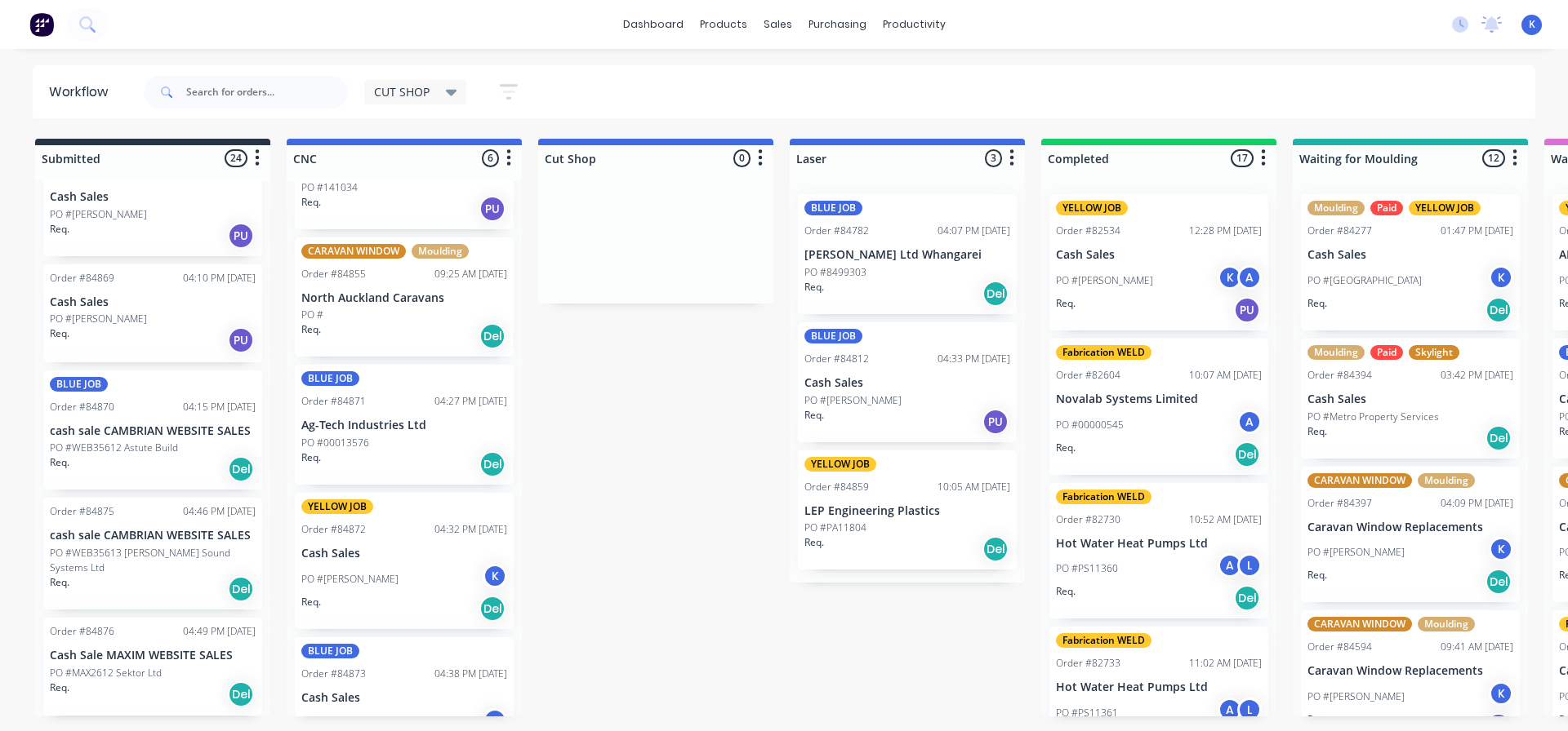
click at [353, 434] on div "BLUE JOB Order #84871 04:27 PM [DATE] Ag-Tech Industries Ltd PO #00013576 Req. …" at bounding box center [405, 425] width 219 height 120
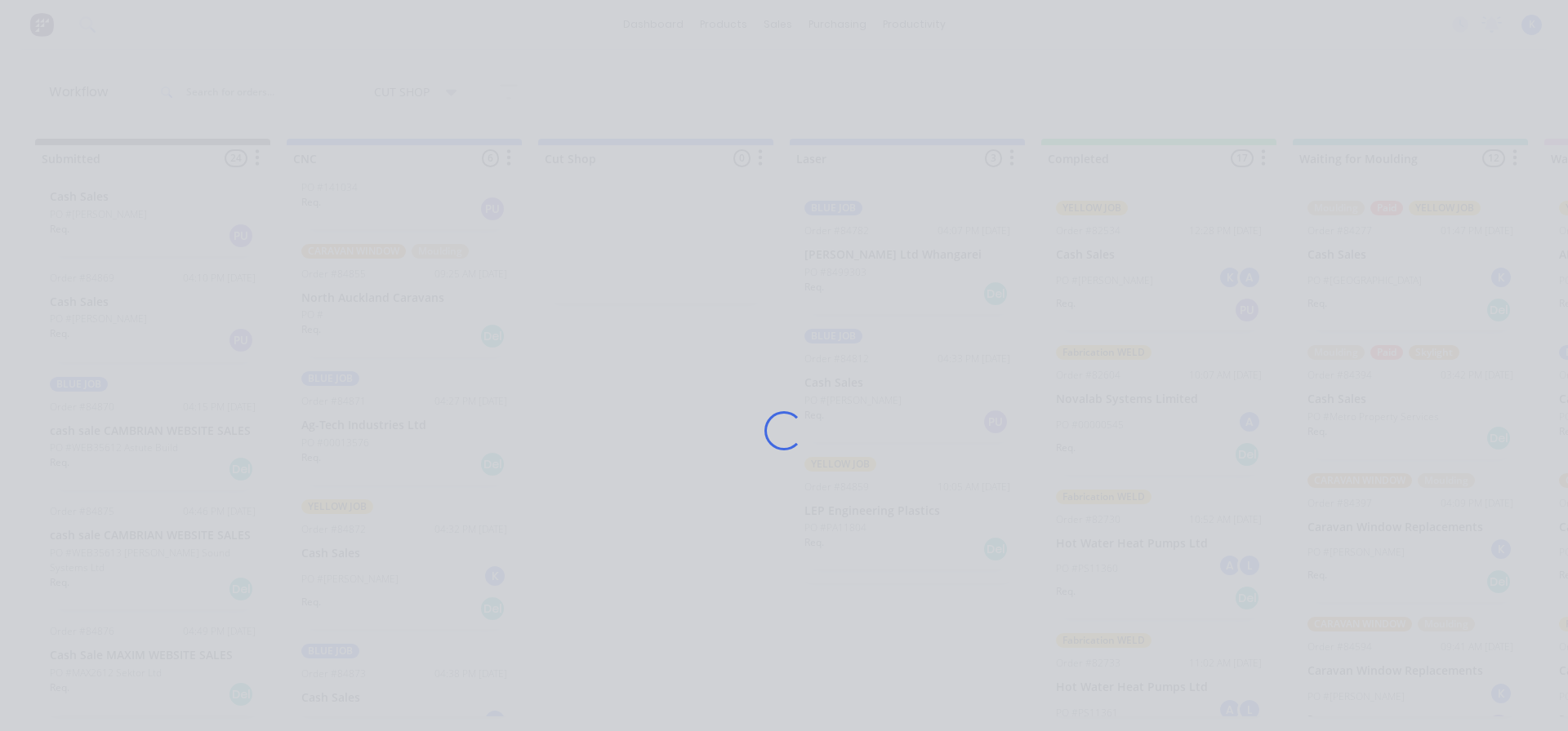
click at [353, 434] on div "Loading..." at bounding box center [784, 431] width 1307 height 731
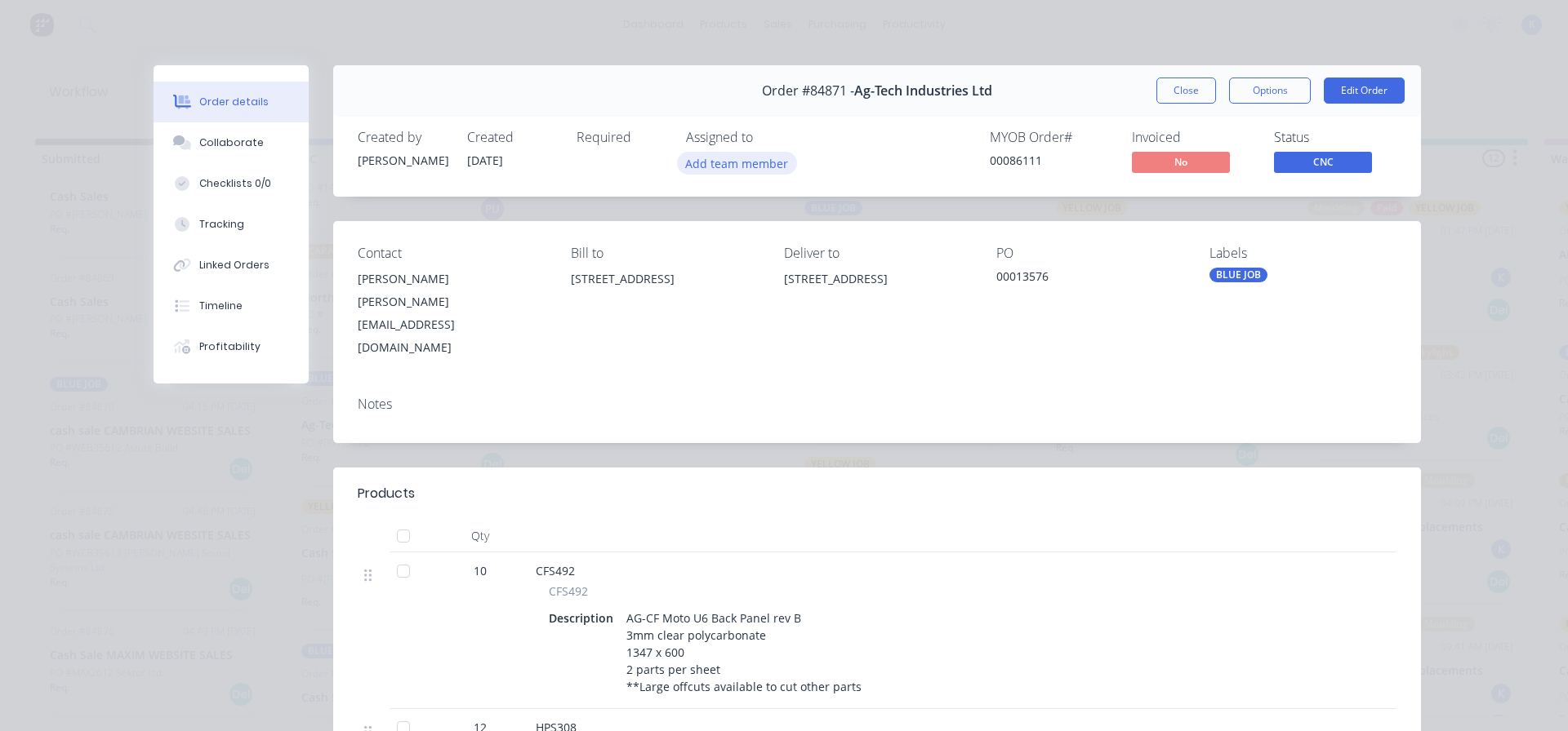
click at [758, 170] on button "Add team member" at bounding box center [738, 162] width 120 height 22
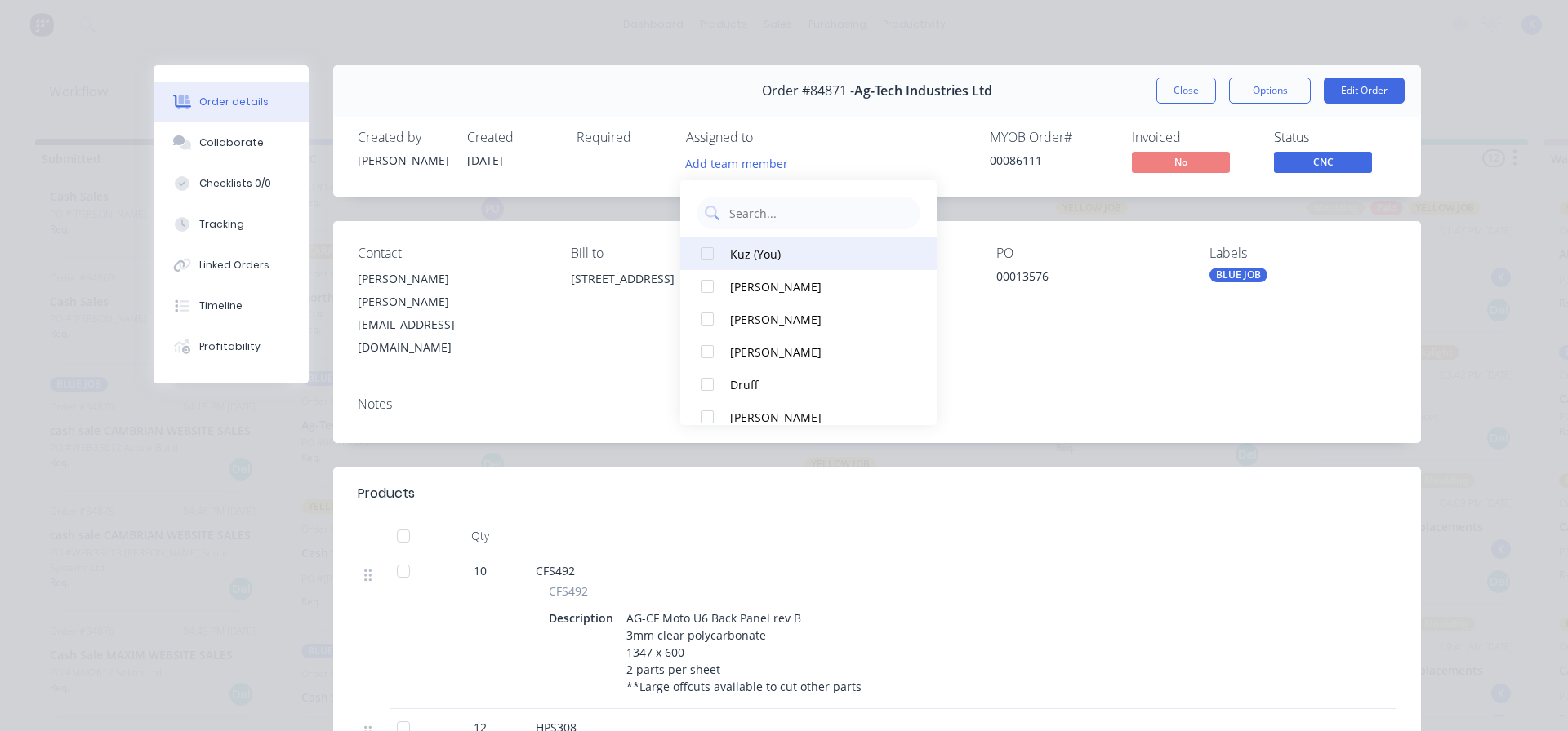
click at [730, 258] on button "Kuz (You)" at bounding box center [809, 254] width 257 height 32
drag, startPoint x: 1169, startPoint y: 93, endPoint x: 1155, endPoint y: 102, distance: 16.6
click at [1169, 93] on button "Close" at bounding box center [1187, 90] width 59 height 26
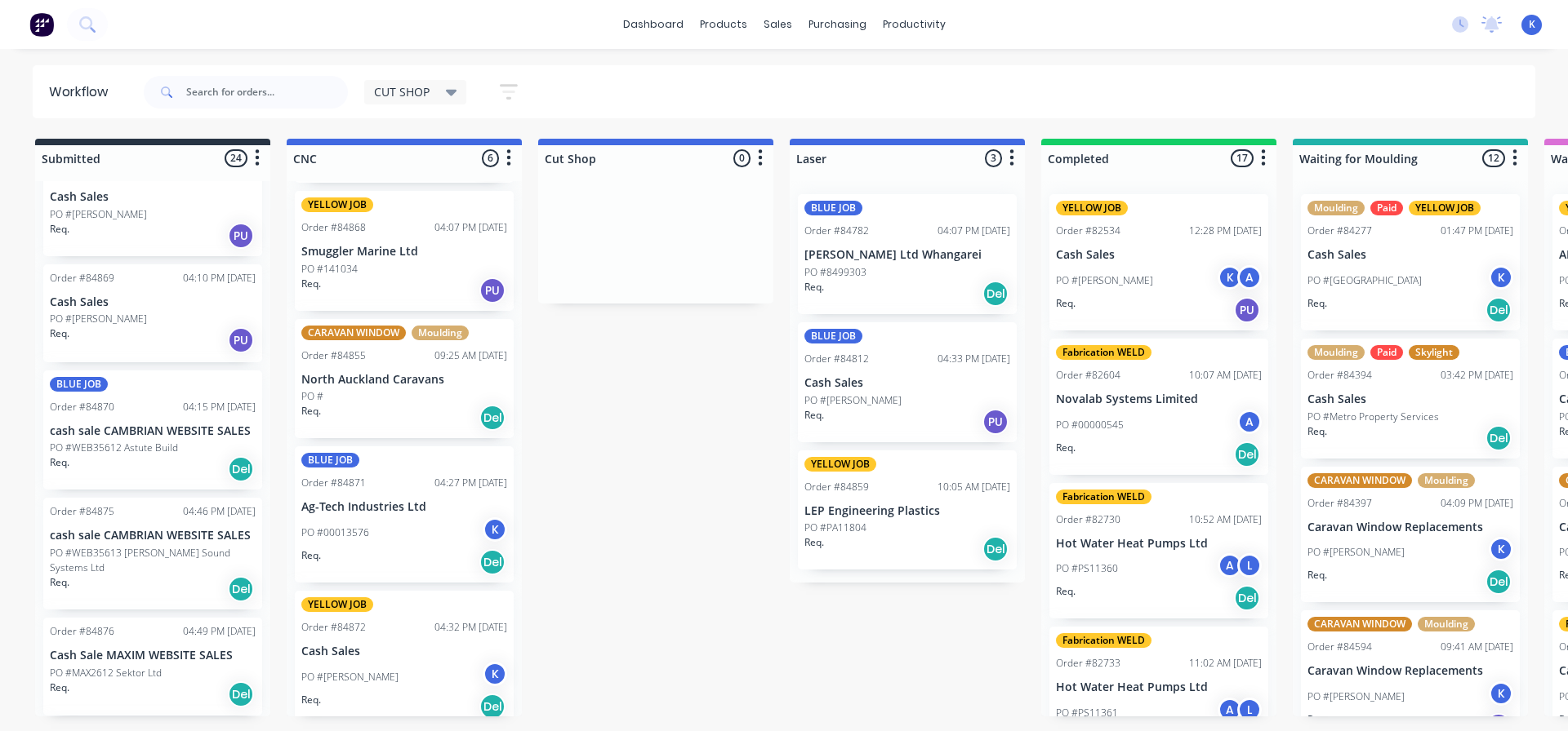
scroll to position [50, 0]
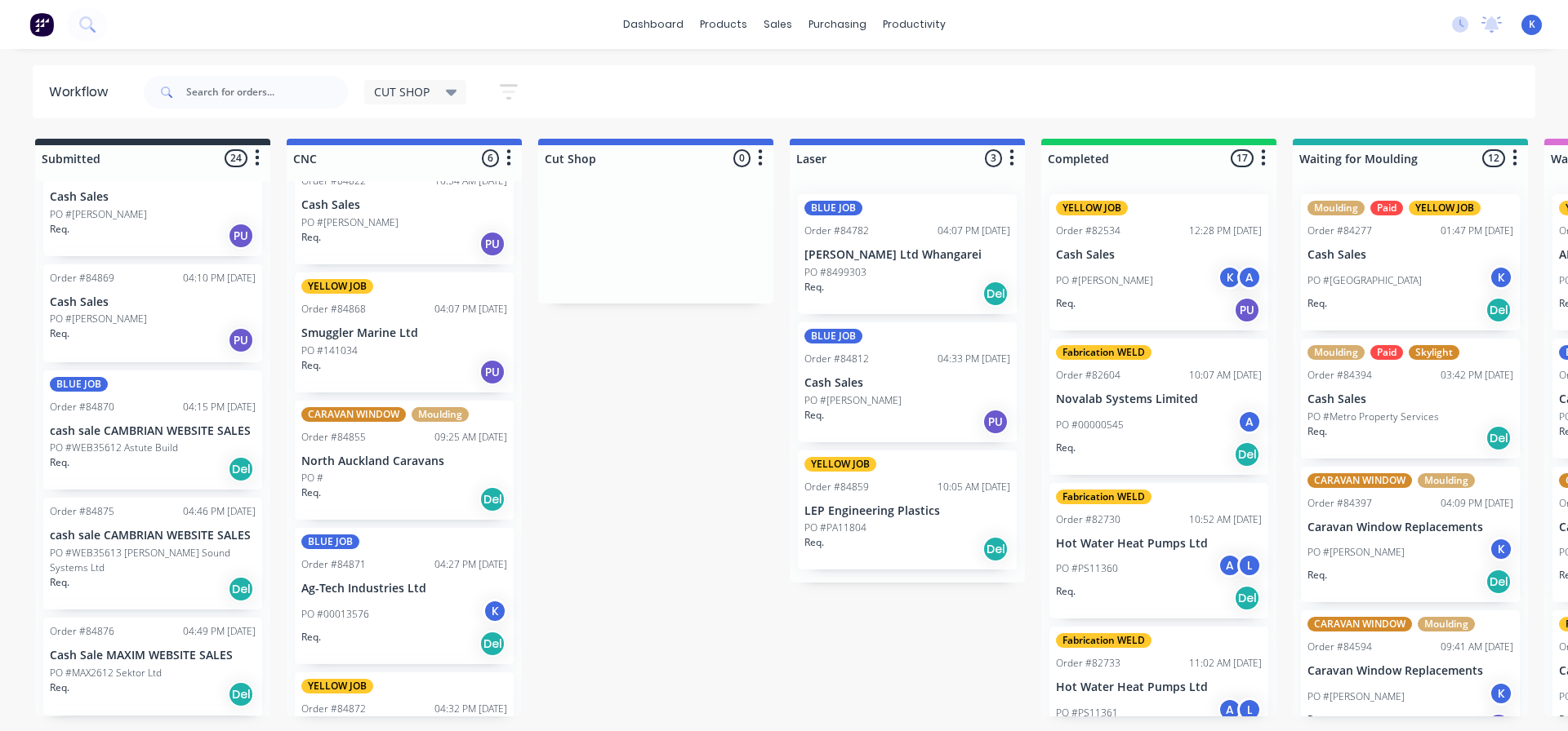
click at [337, 472] on div "PO #" at bounding box center [404, 478] width 206 height 14
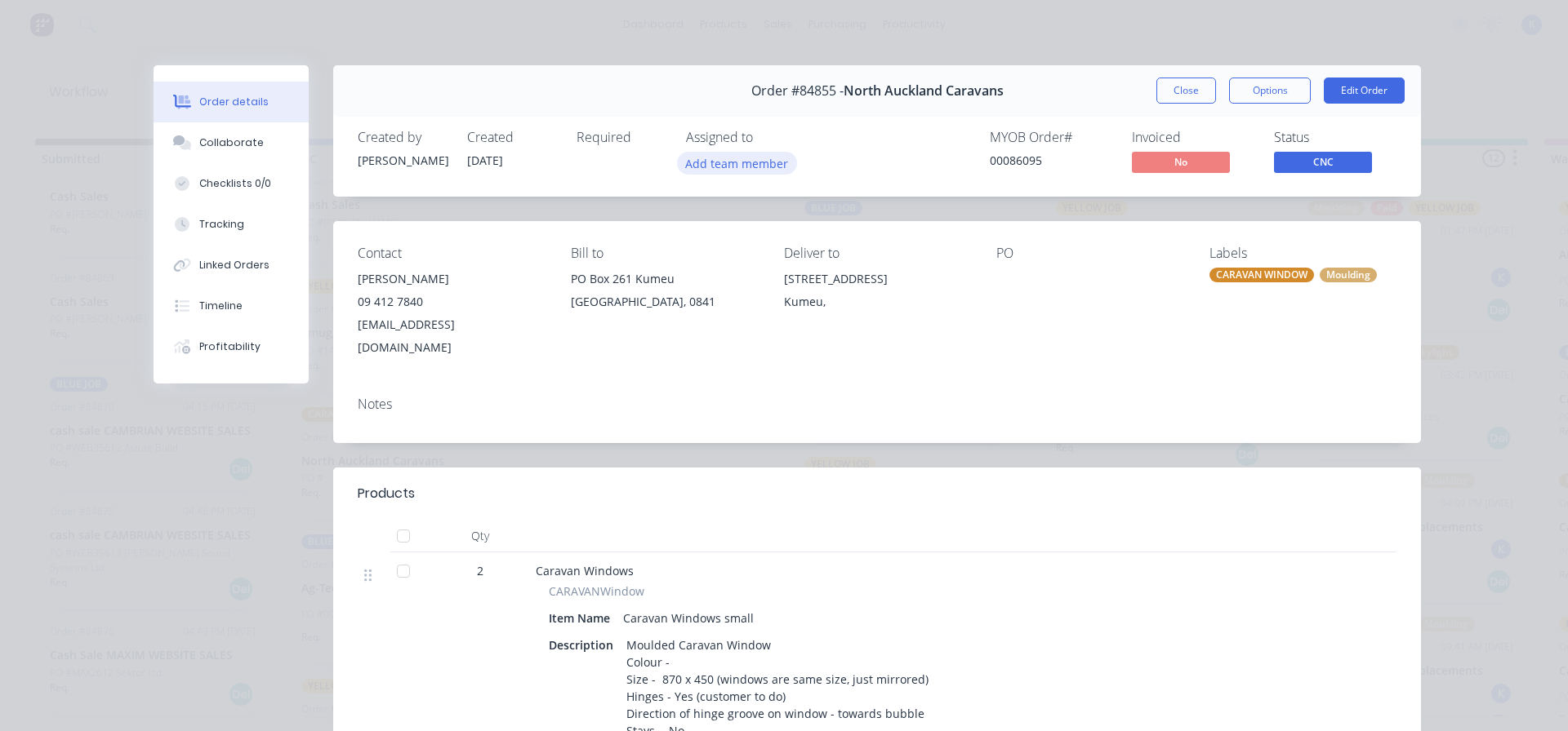
click at [718, 169] on button "Add team member" at bounding box center [738, 162] width 120 height 22
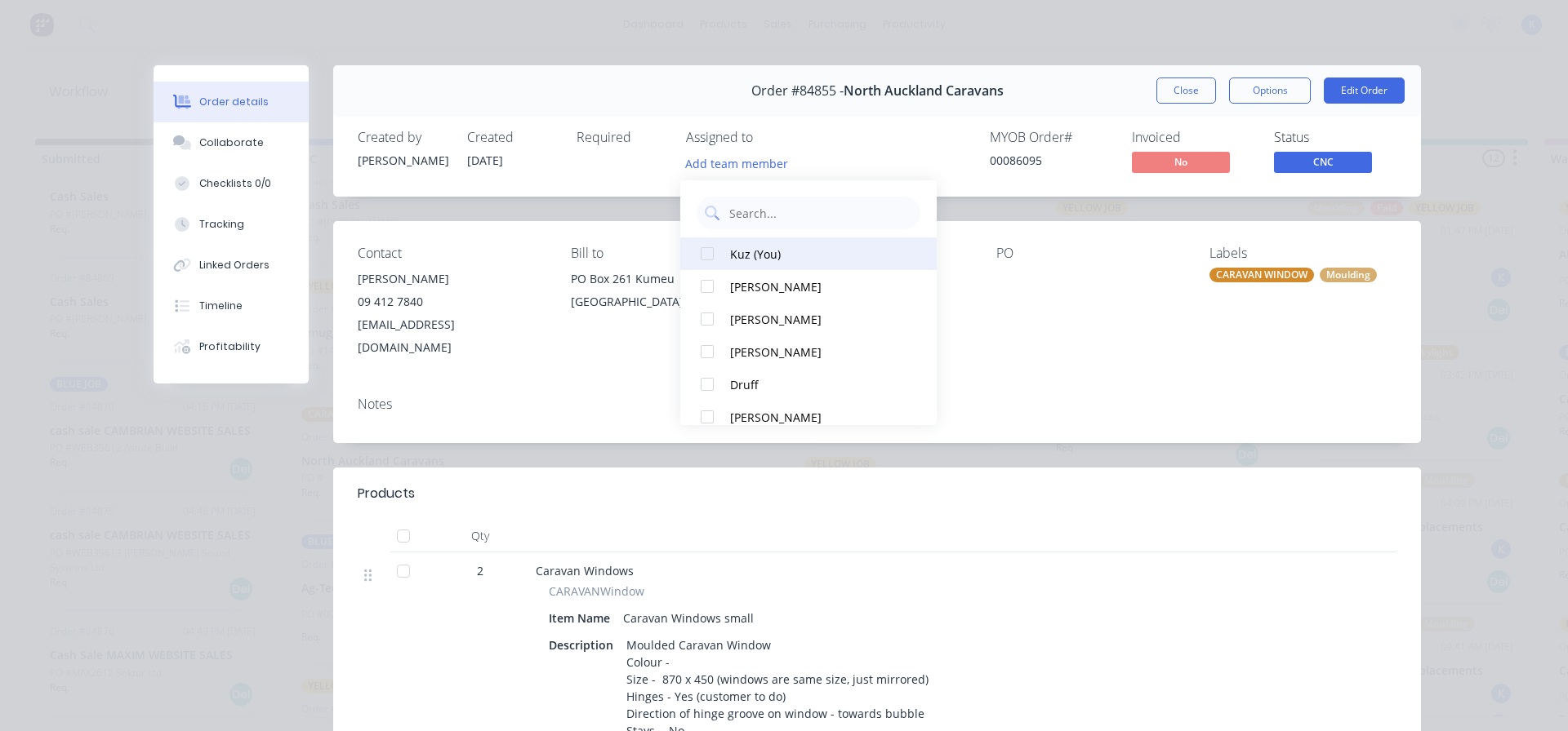
drag, startPoint x: 702, startPoint y: 257, endPoint x: 727, endPoint y: 248, distance: 26.6
click at [709, 254] on div at bounding box center [707, 254] width 32 height 32
drag, startPoint x: 1160, startPoint y: 84, endPoint x: 1106, endPoint y: 113, distance: 61.3
click at [1150, 89] on div "Order #84855 - [GEOGRAPHIC_DATA] Caravans Close Options Edit Order" at bounding box center [877, 91] width 1088 height 51
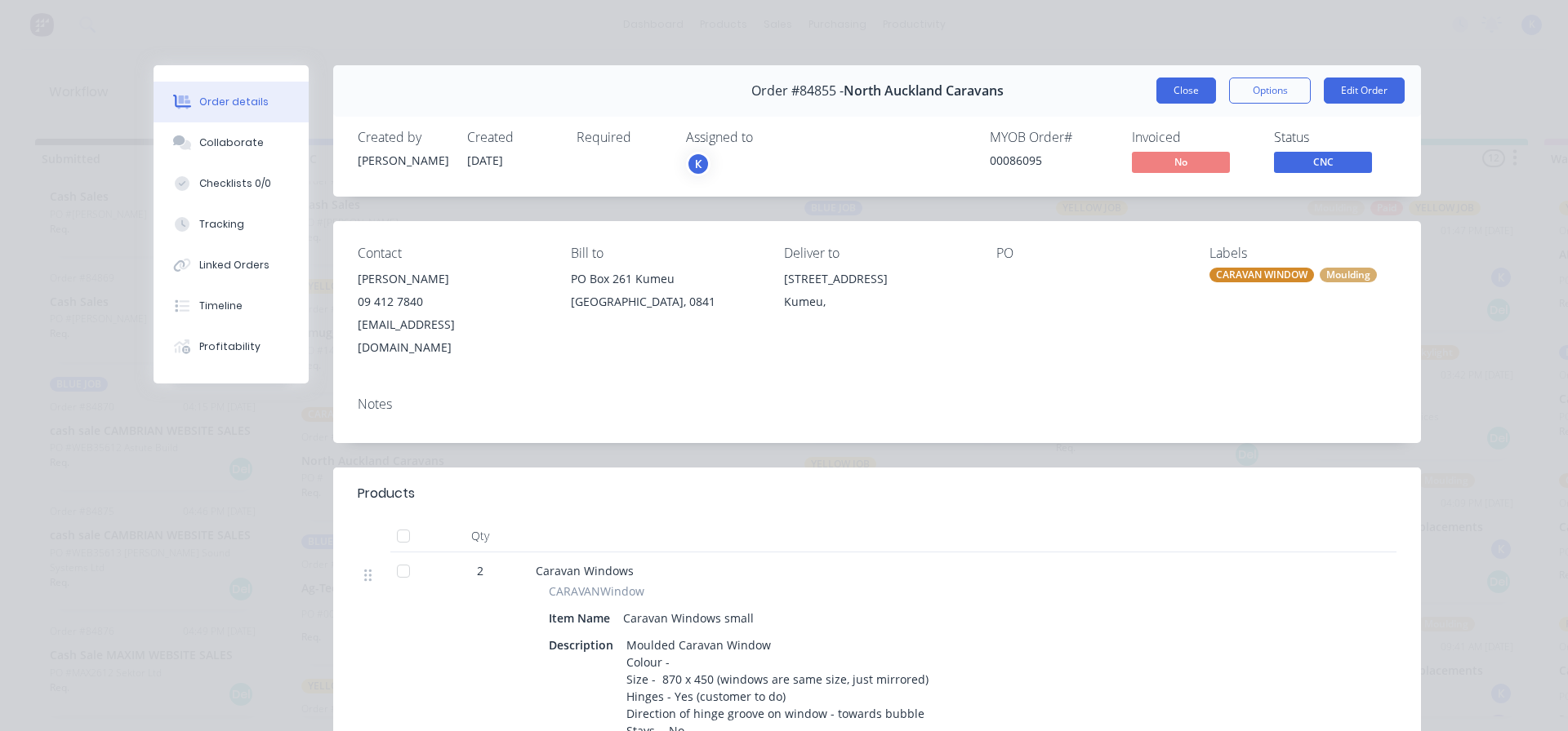
drag, startPoint x: 1186, startPoint y: 73, endPoint x: 1178, endPoint y: 86, distance: 15.3
click at [1178, 86] on div "Order #84855 - [GEOGRAPHIC_DATA] Caravans Close Options Edit Order" at bounding box center [877, 91] width 1088 height 51
click at [1178, 86] on button "Close" at bounding box center [1187, 90] width 59 height 26
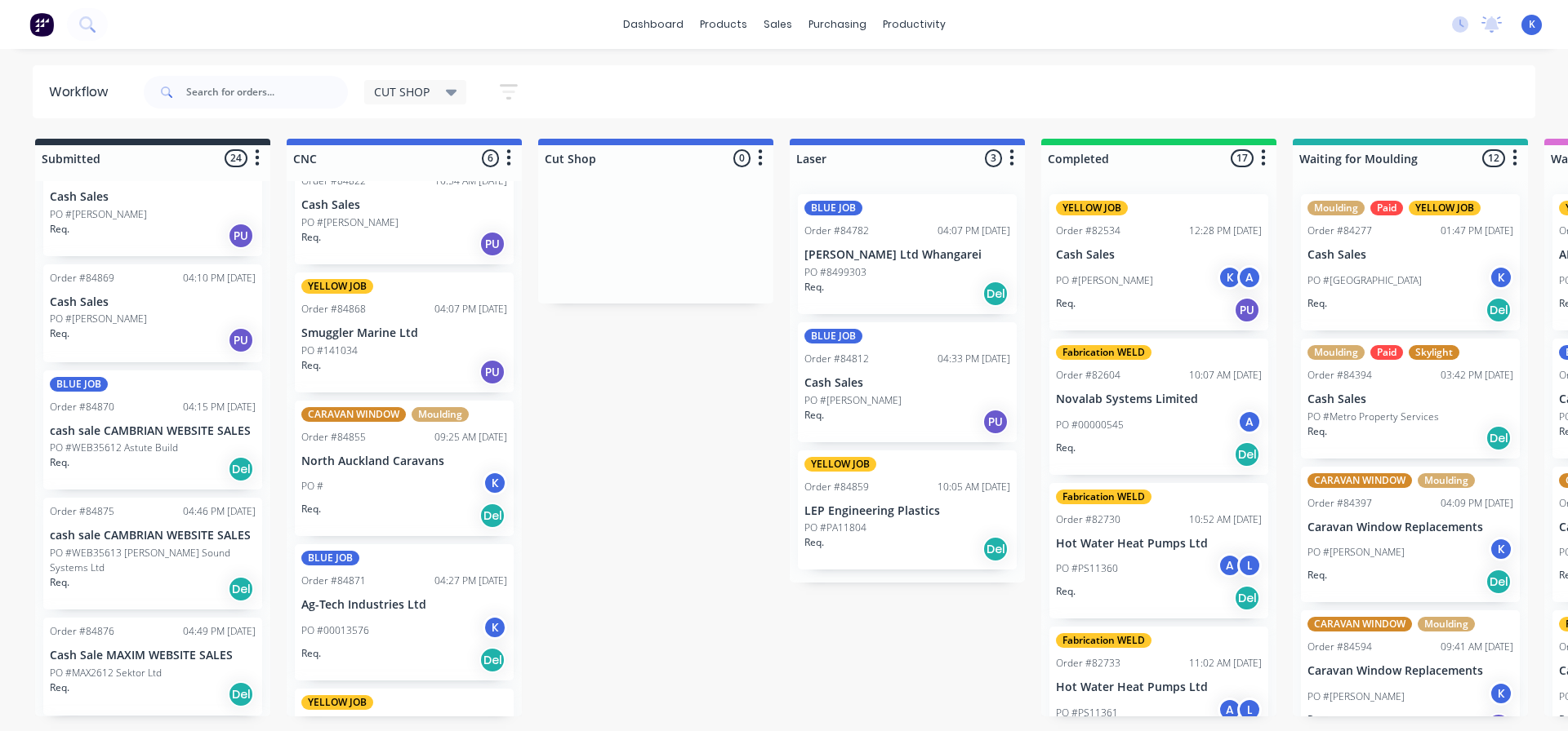
click at [354, 348] on p "PO #141034" at bounding box center [329, 351] width 57 height 14
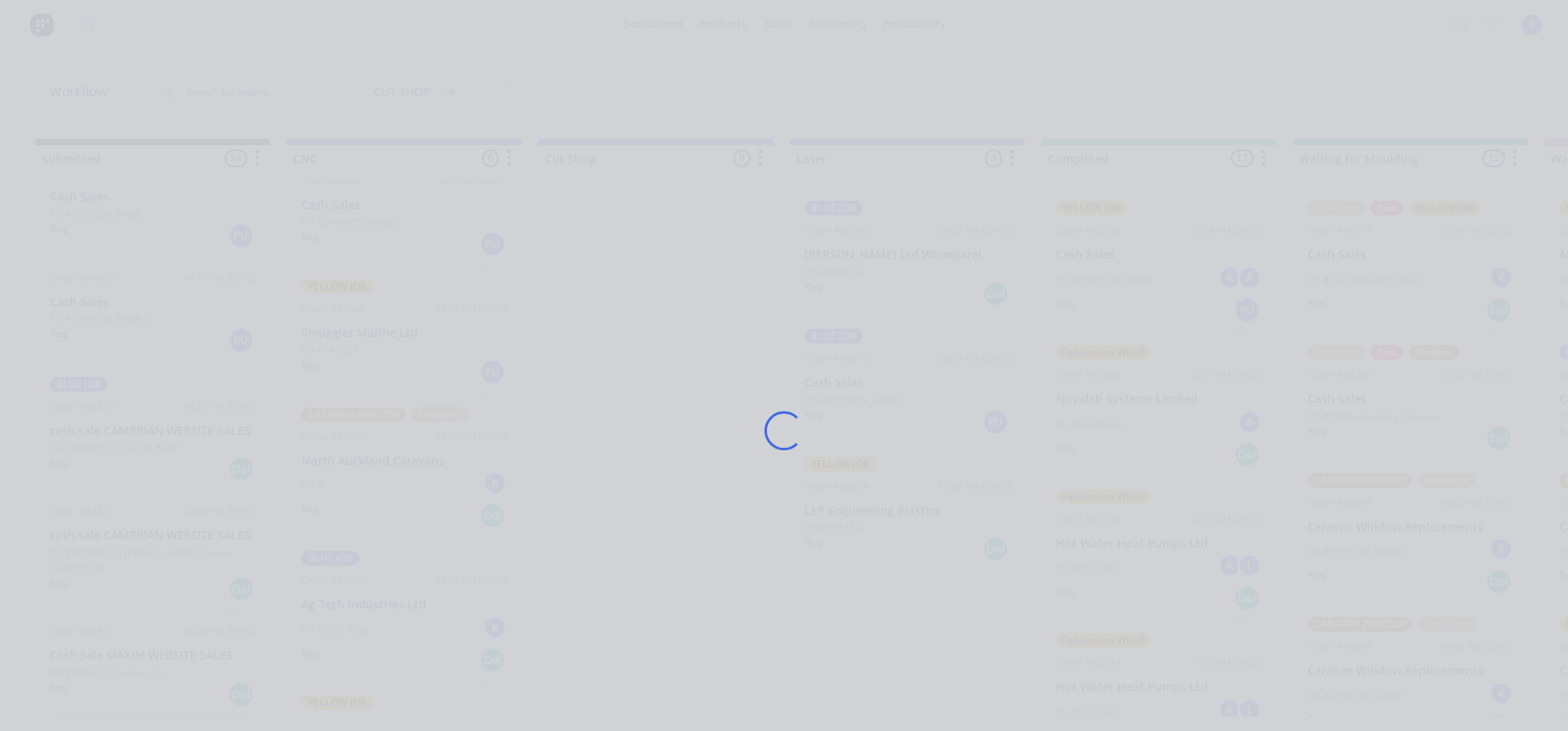
click at [354, 348] on div "Loading..." at bounding box center [784, 431] width 1307 height 731
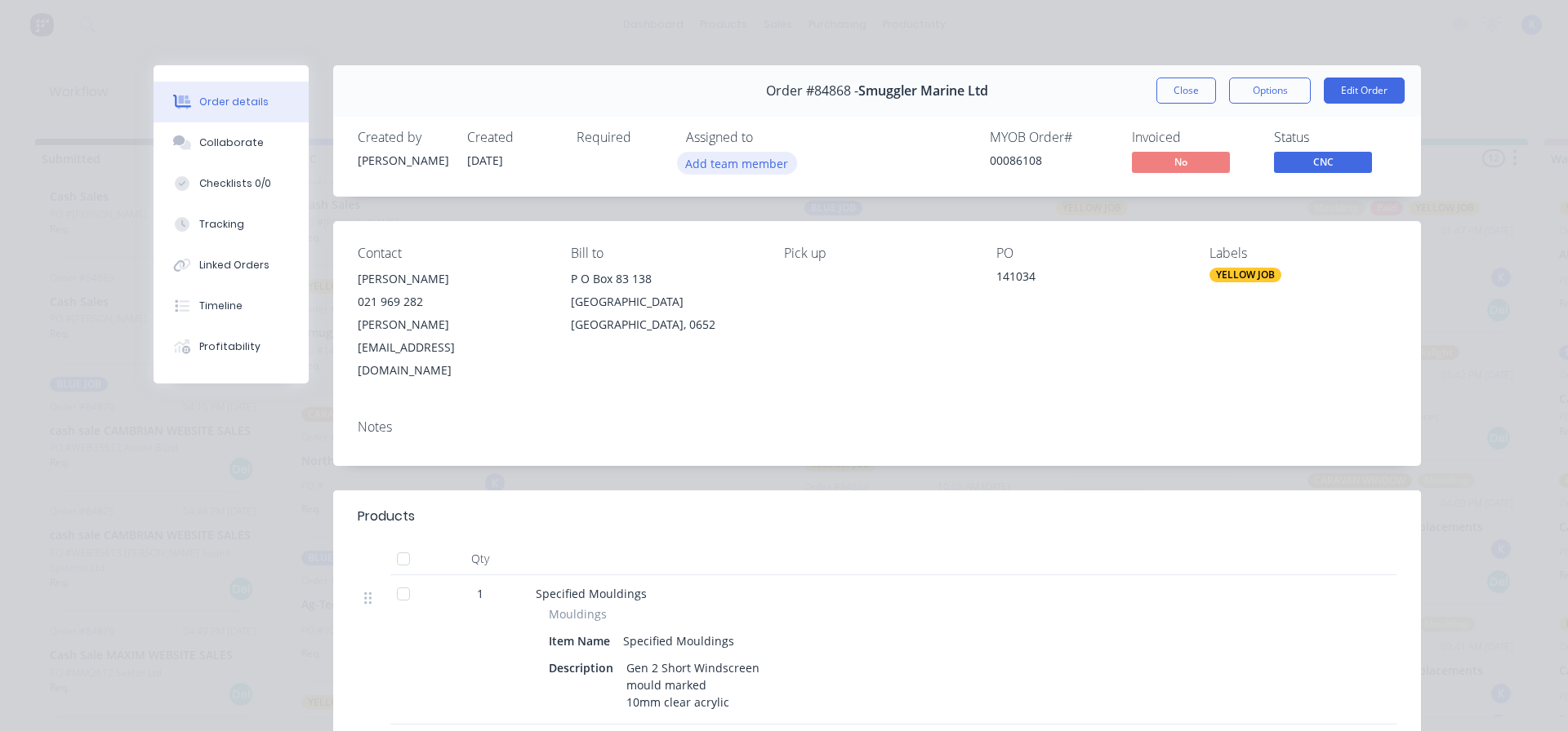
drag, startPoint x: 725, startPoint y: 155, endPoint x: 723, endPoint y: 169, distance: 14.1
click at [727, 152] on button "Add team member" at bounding box center [738, 162] width 120 height 22
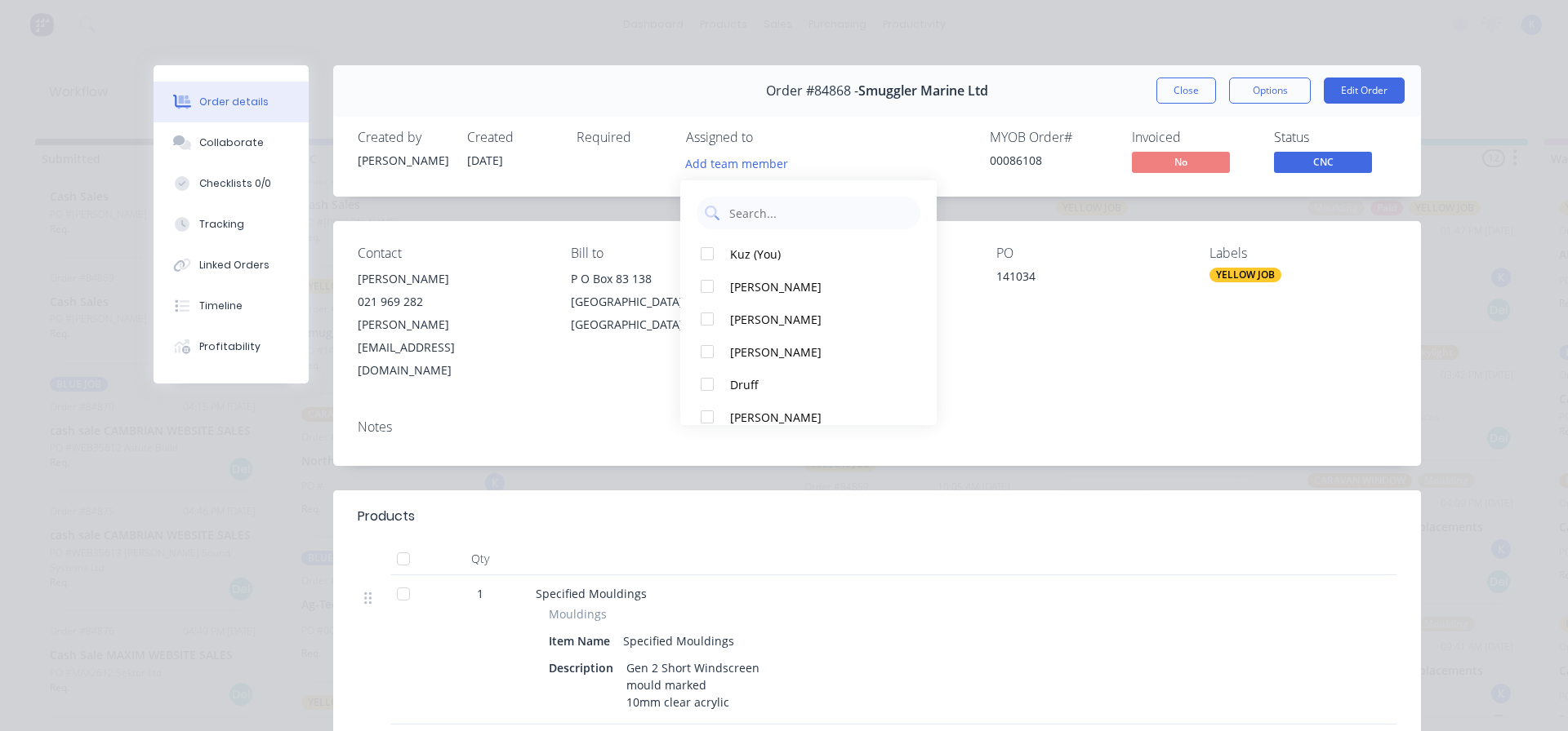
drag, startPoint x: 718, startPoint y: 249, endPoint x: 1055, endPoint y: 125, distance: 359.1
click at [729, 247] on button "Kuz (You)" at bounding box center [809, 254] width 257 height 32
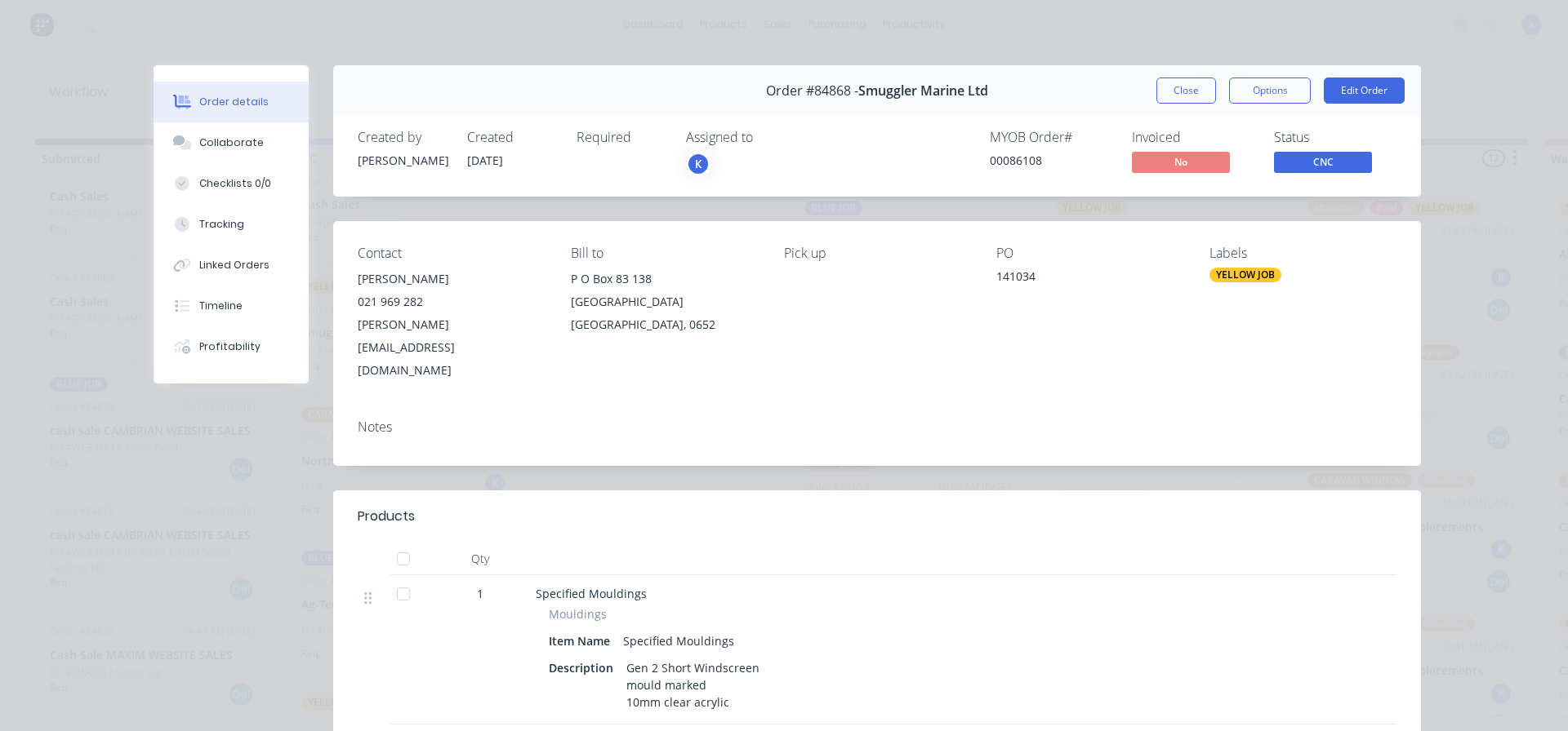
drag, startPoint x: 1168, startPoint y: 82, endPoint x: 1143, endPoint y: 97, distance: 29.2
click at [1167, 82] on button "Close" at bounding box center [1187, 90] width 59 height 26
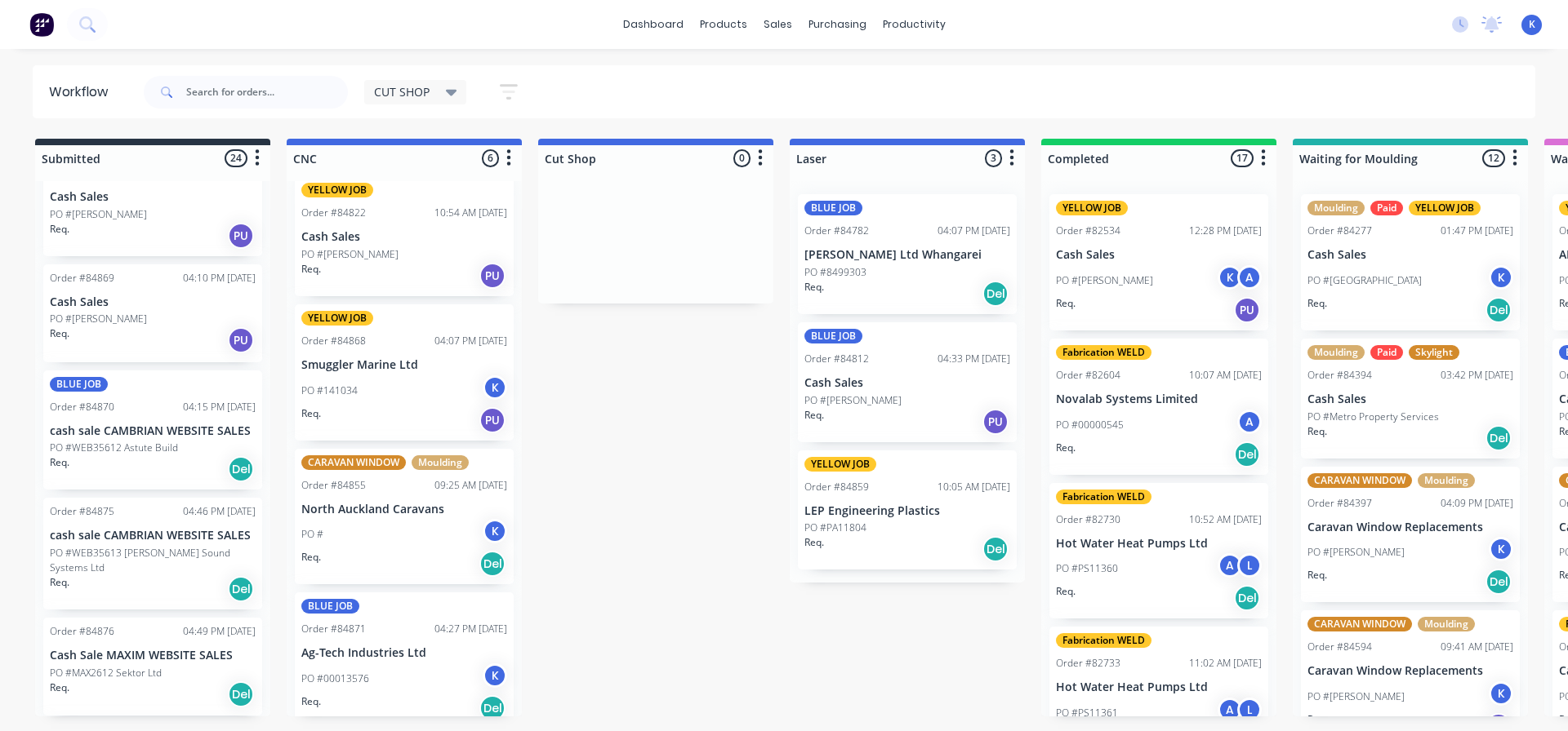
scroll to position [0, 0]
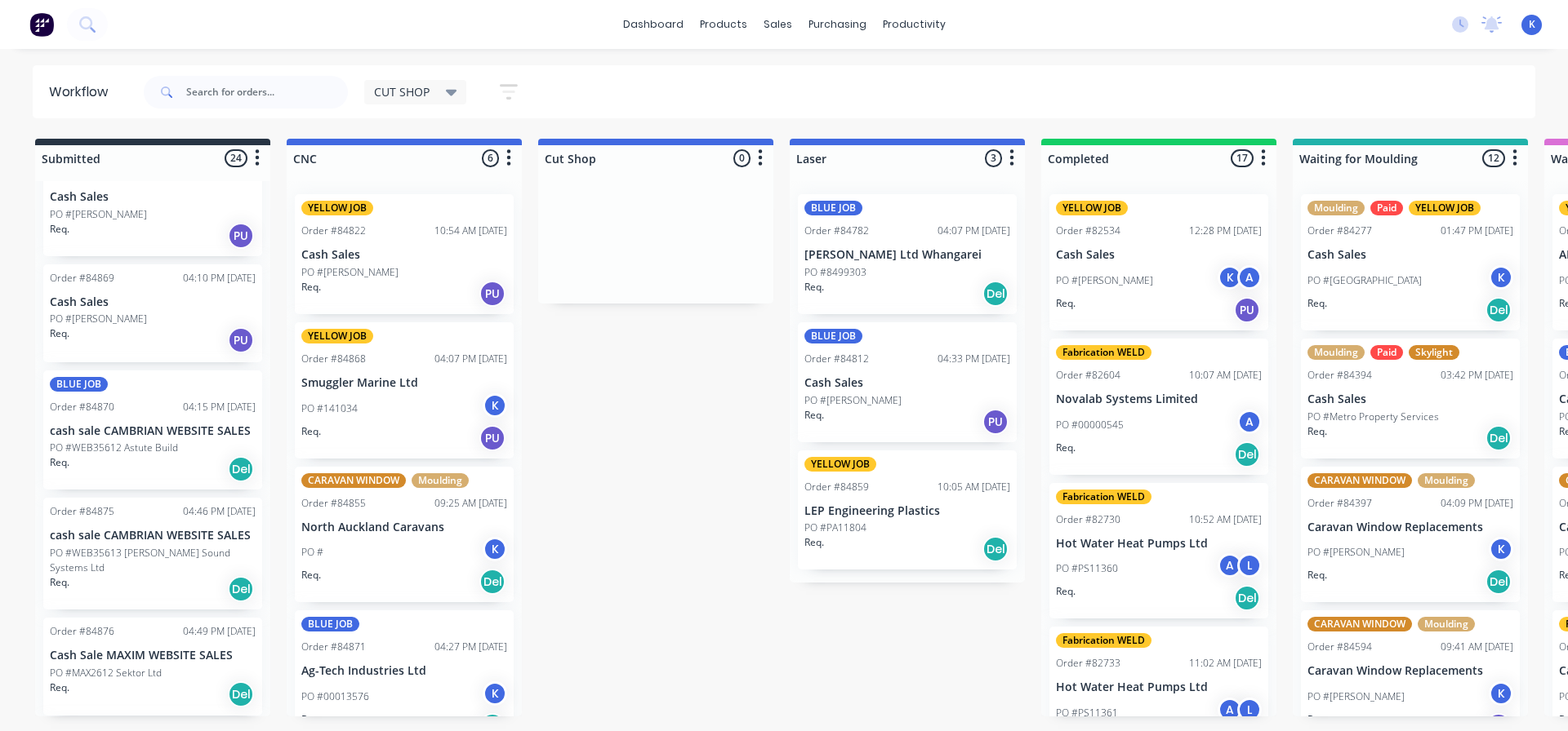
click at [364, 274] on p "PO #[PERSON_NAME]" at bounding box center [350, 273] width 97 height 14
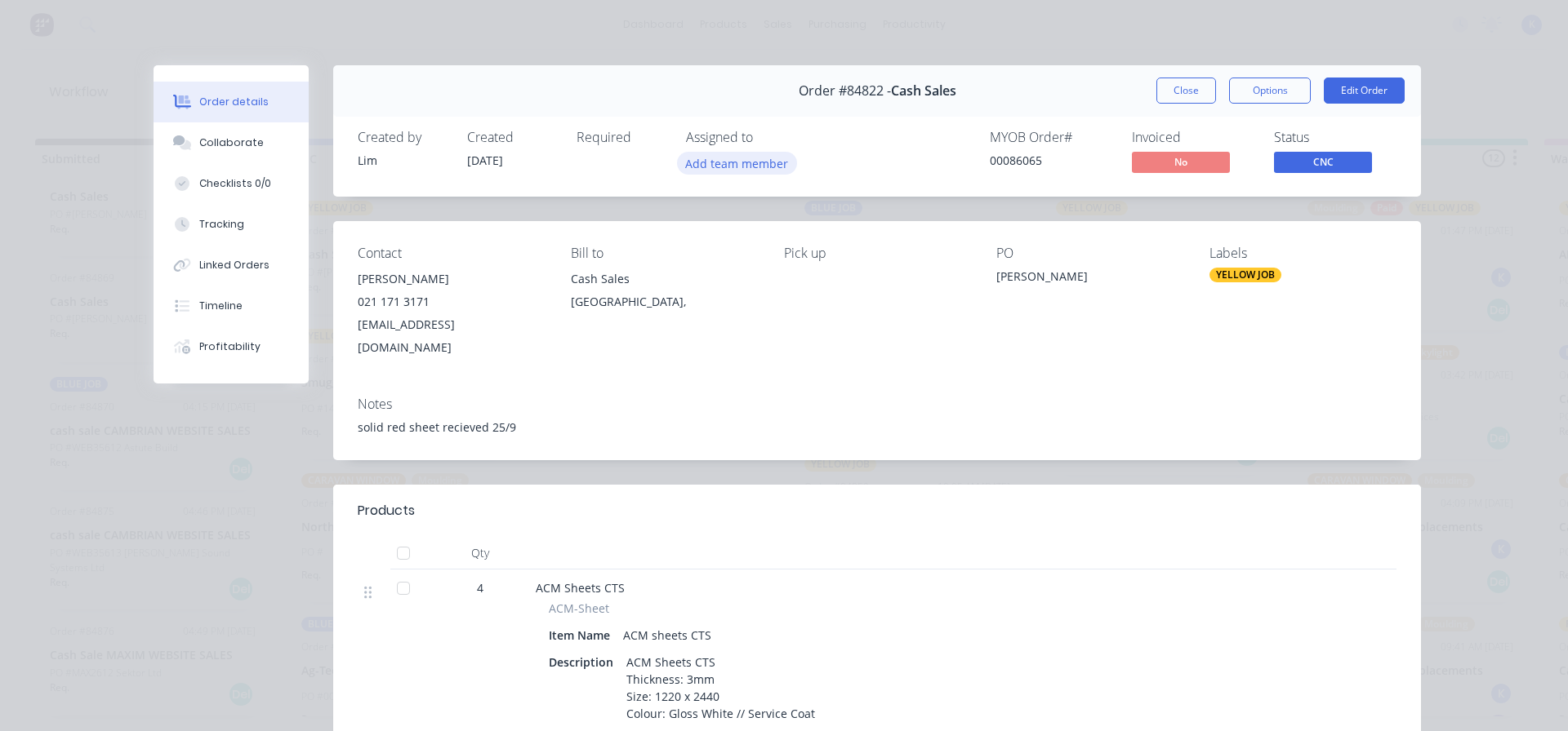
click at [717, 152] on button "Add team member" at bounding box center [738, 162] width 120 height 22
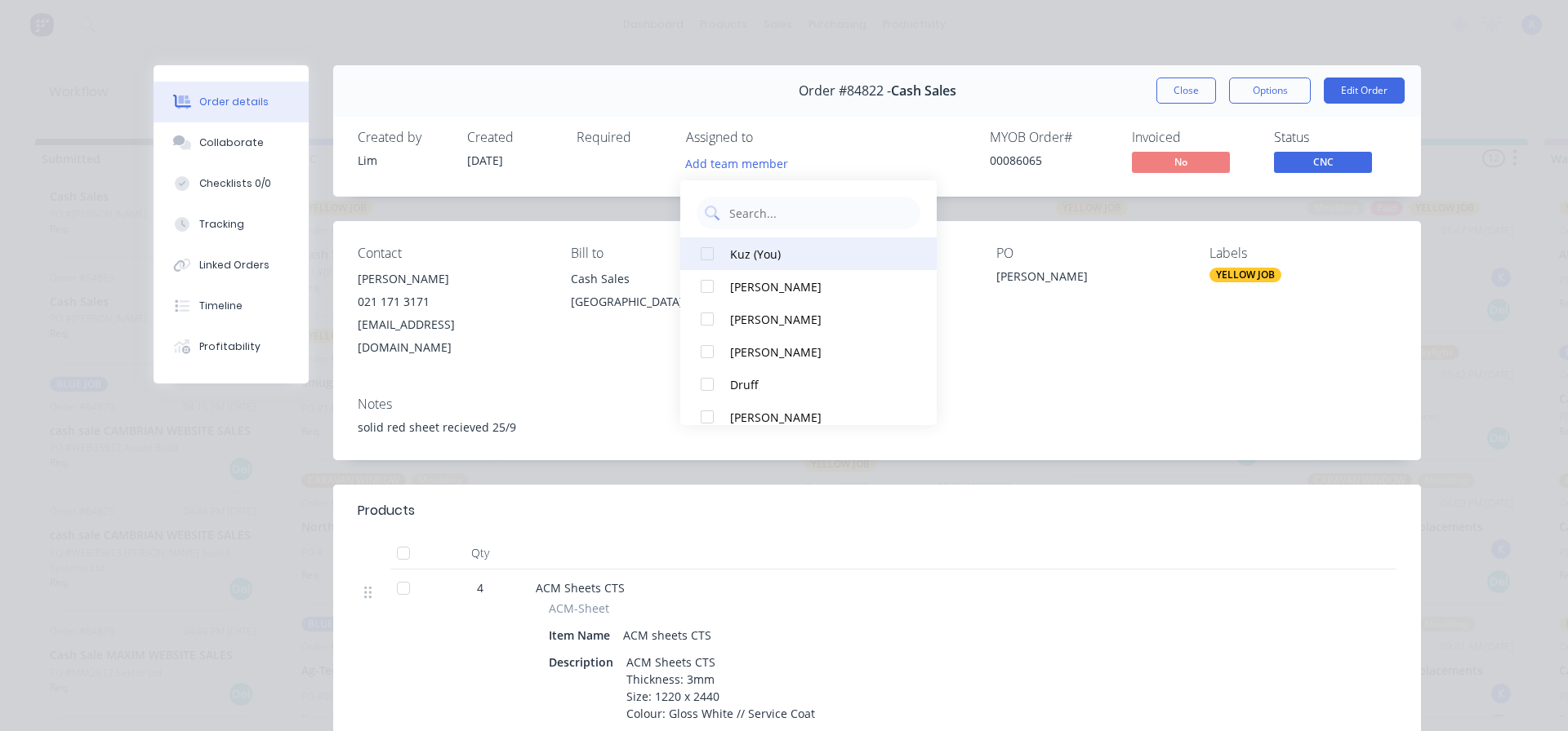
click at [736, 250] on div "Kuz (You)" at bounding box center [817, 254] width 172 height 17
click at [1177, 86] on button "Close" at bounding box center [1187, 90] width 59 height 26
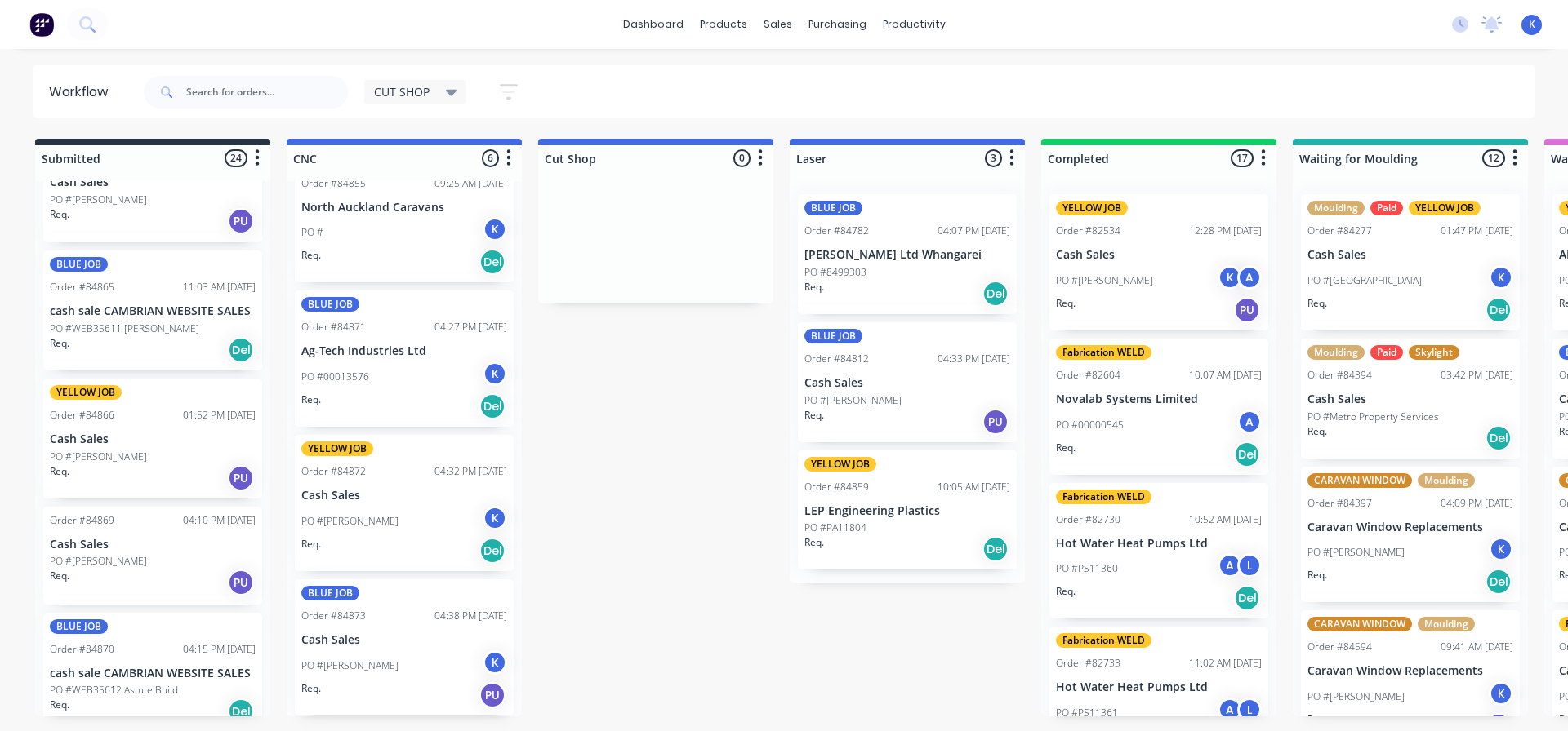
scroll to position [2403, 0]
